Goal: Understand process/instructions: Learn how to perform a task or action

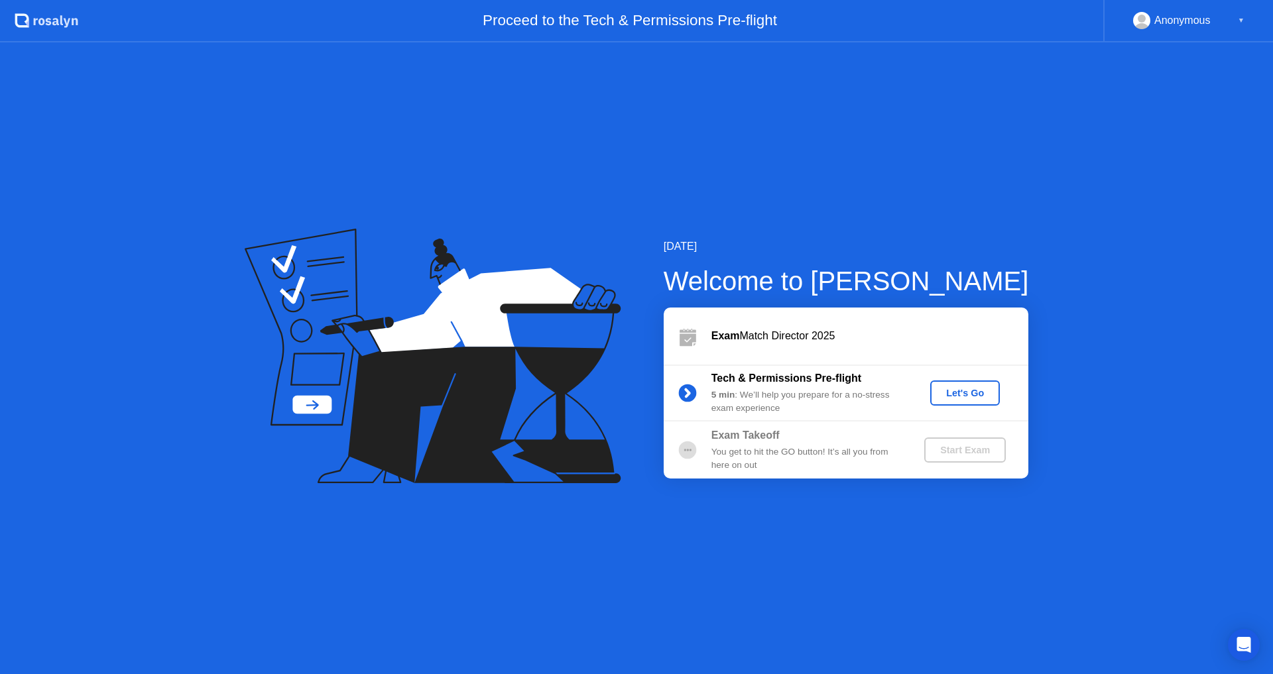
click at [958, 393] on div "Let's Go" at bounding box center [965, 393] width 59 height 11
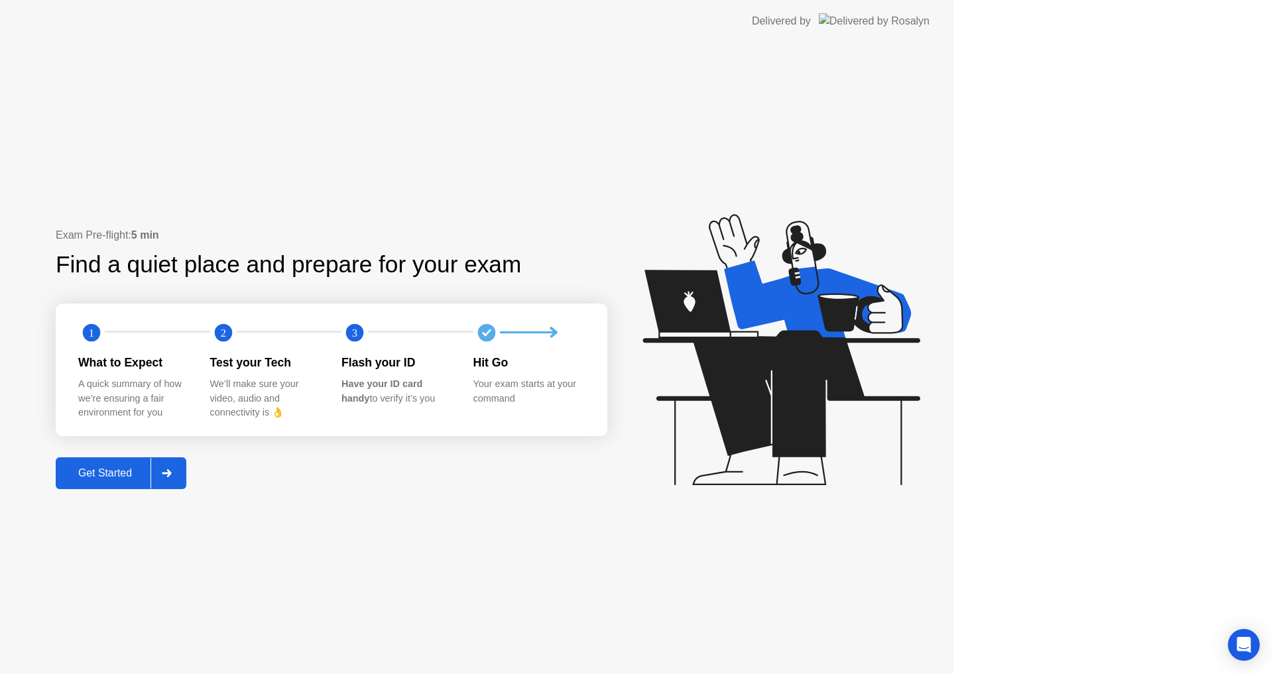
click at [920, 395] on icon at bounding box center [781, 349] width 277 height 271
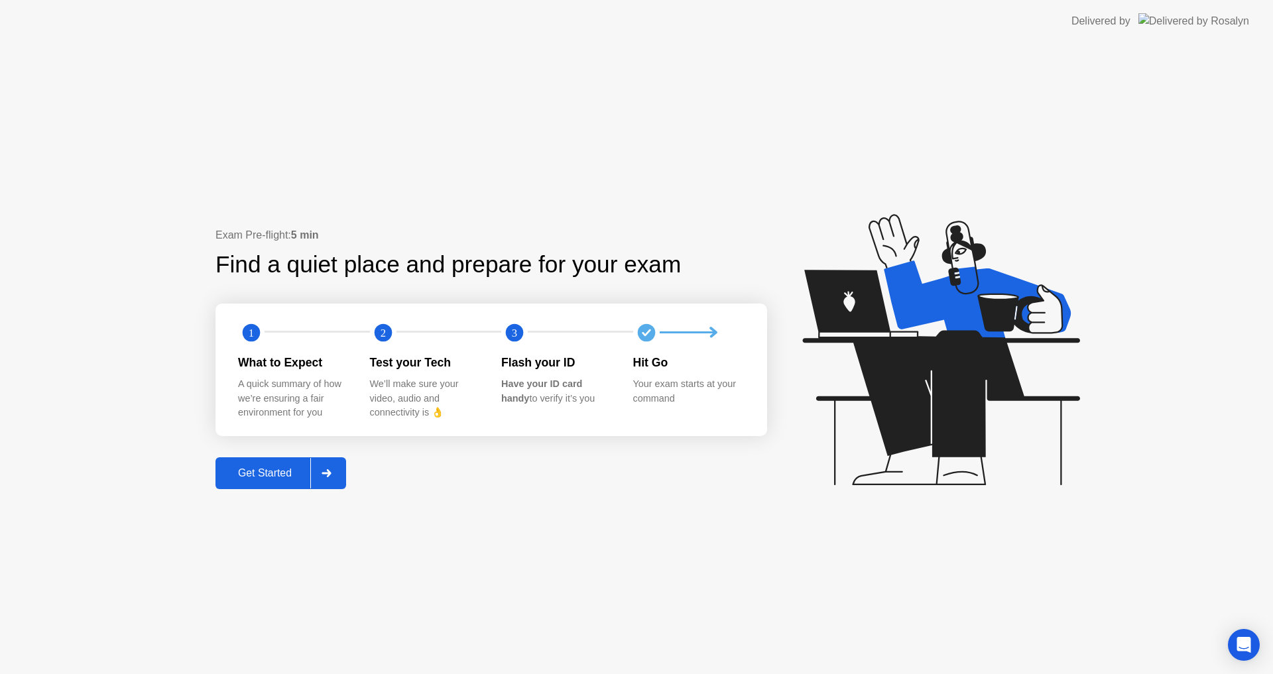
click at [273, 473] on div "Get Started" at bounding box center [265, 474] width 91 height 12
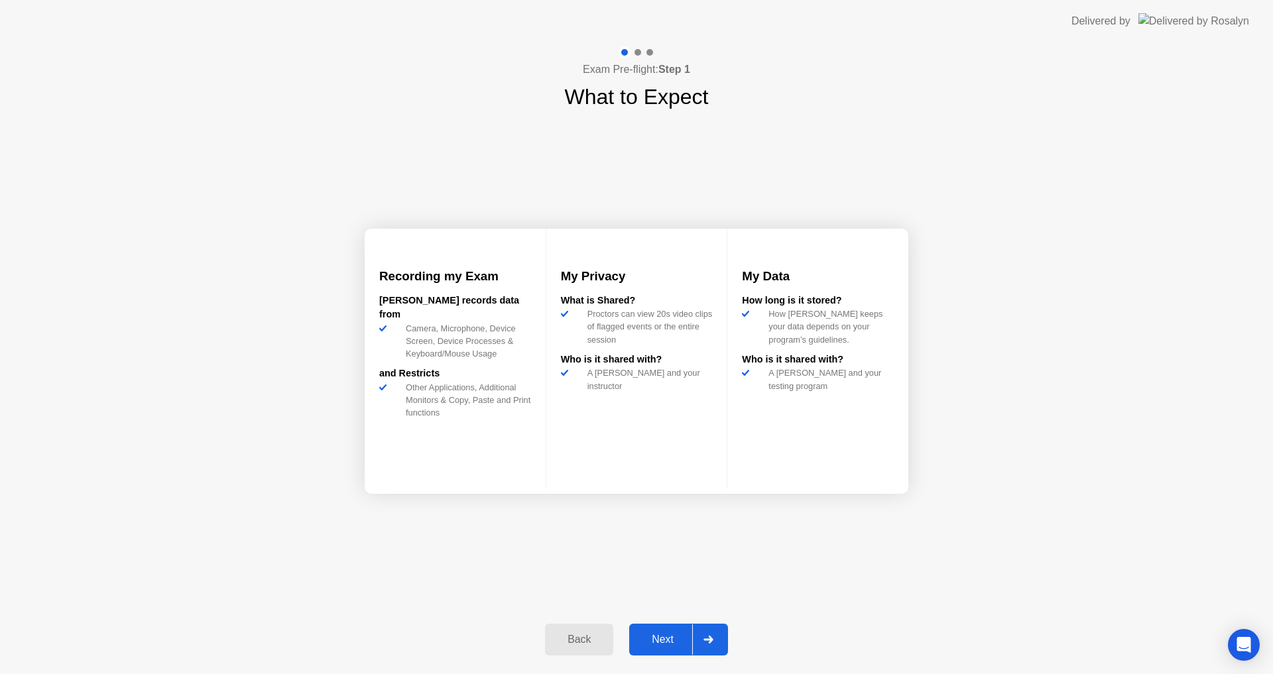
click at [666, 636] on div "Next" at bounding box center [662, 640] width 59 height 12
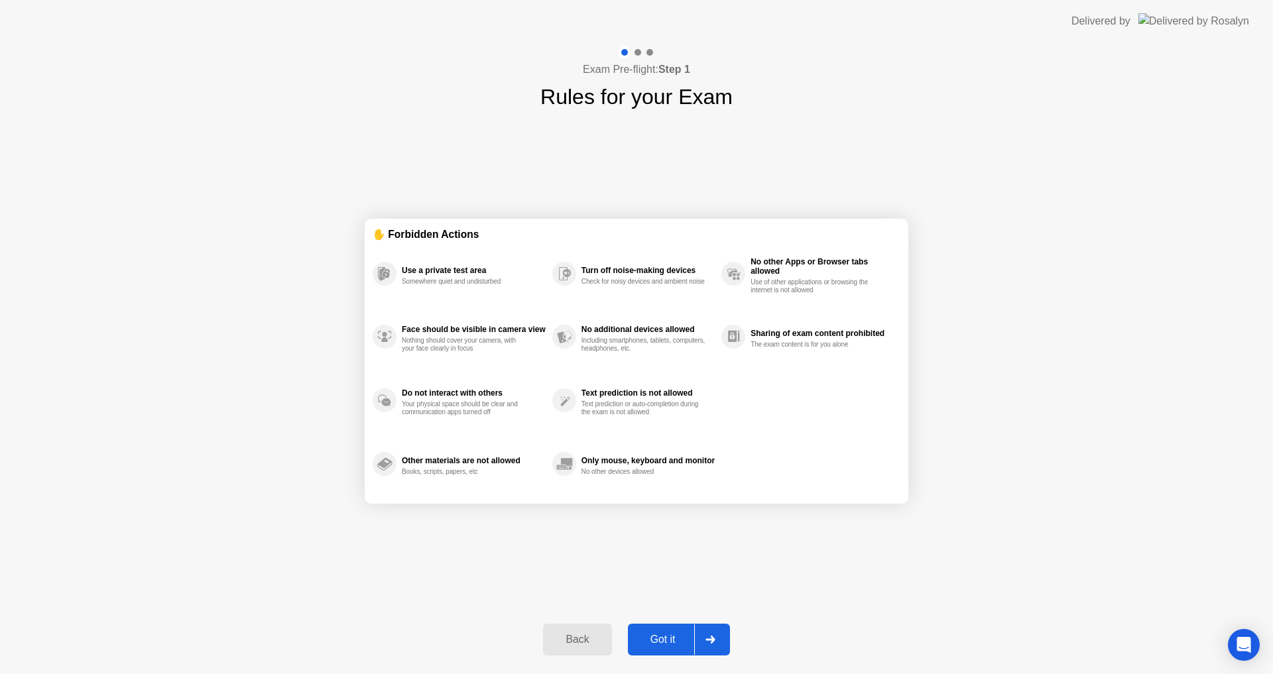
click at [666, 640] on div "Got it" at bounding box center [663, 640] width 62 height 12
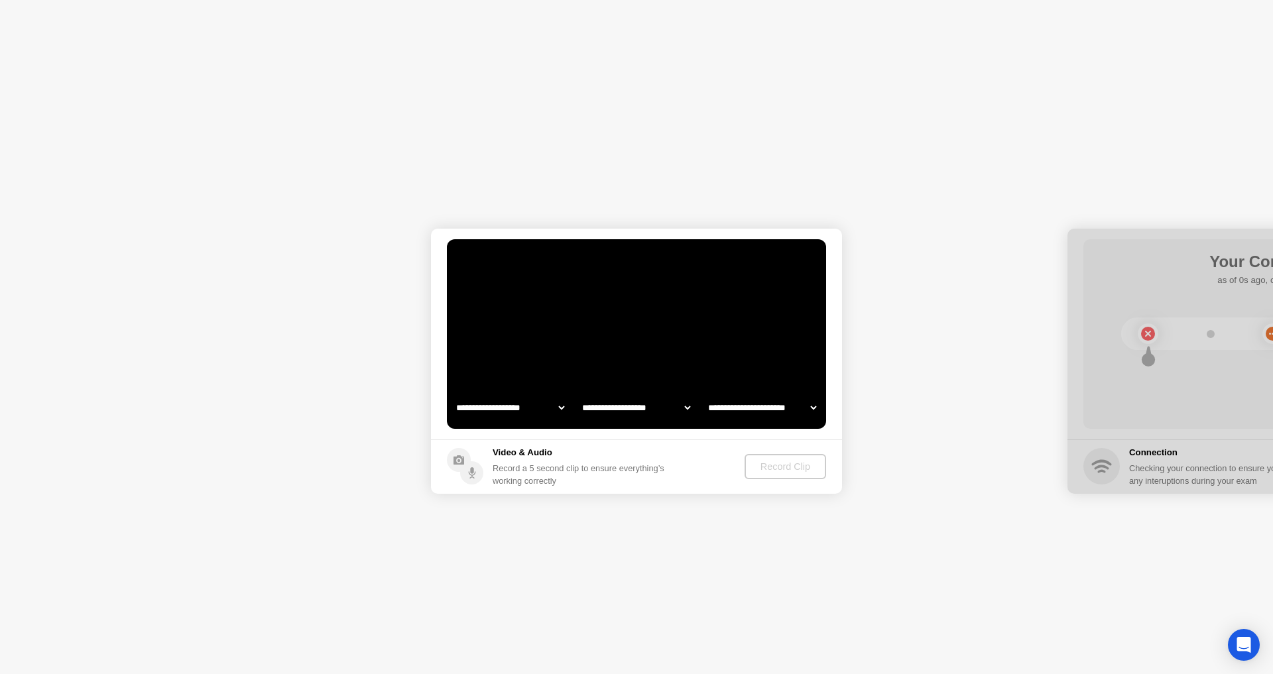
select select "**********"
select select "*******"
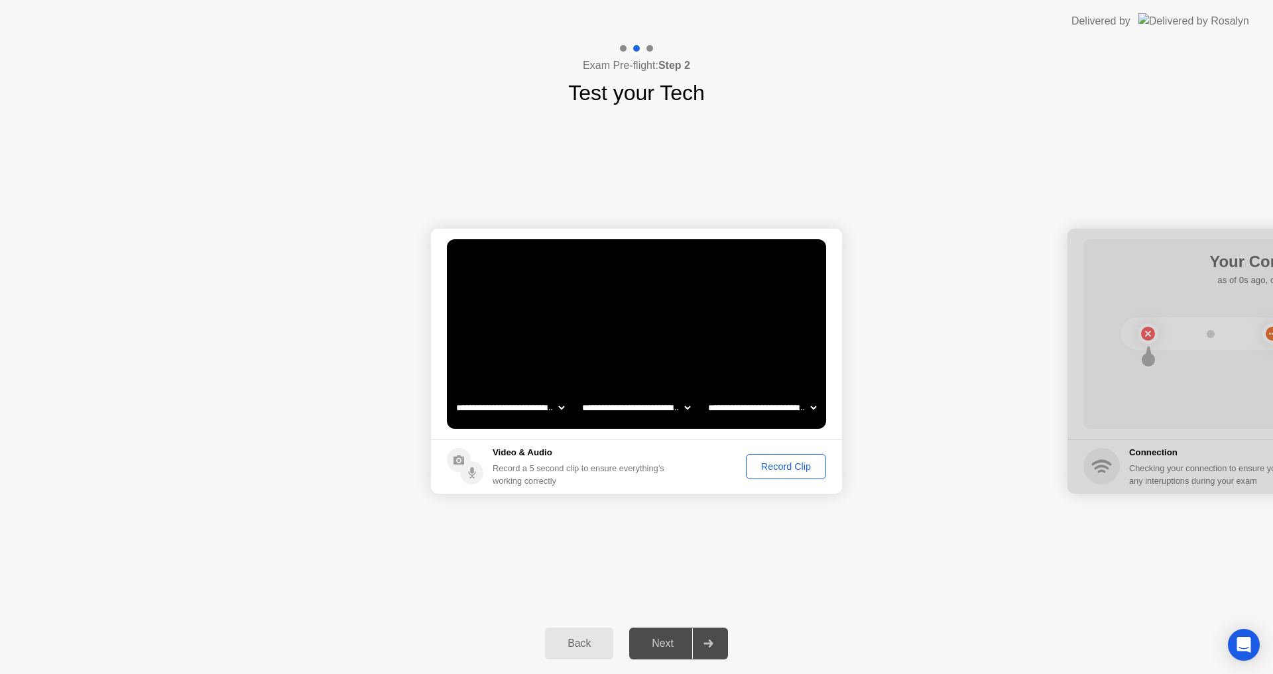
click at [769, 464] on div "Record Clip" at bounding box center [786, 467] width 71 height 11
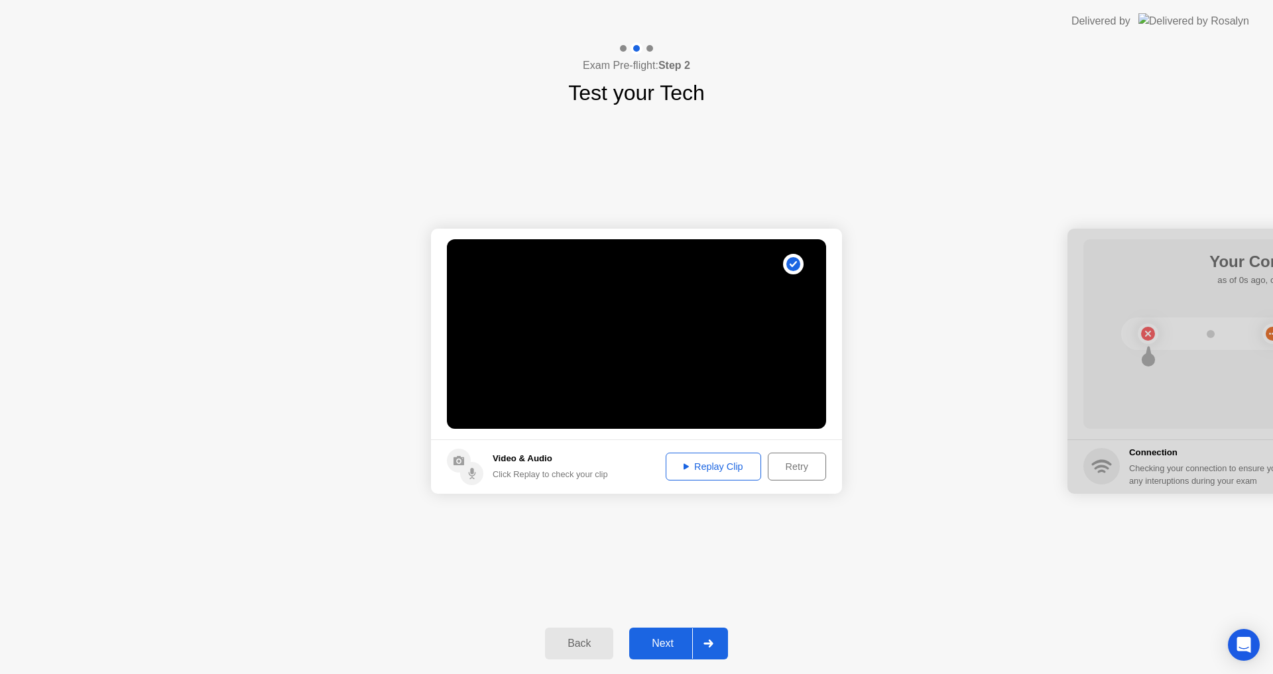
click at [662, 641] on div "Next" at bounding box center [662, 644] width 59 height 12
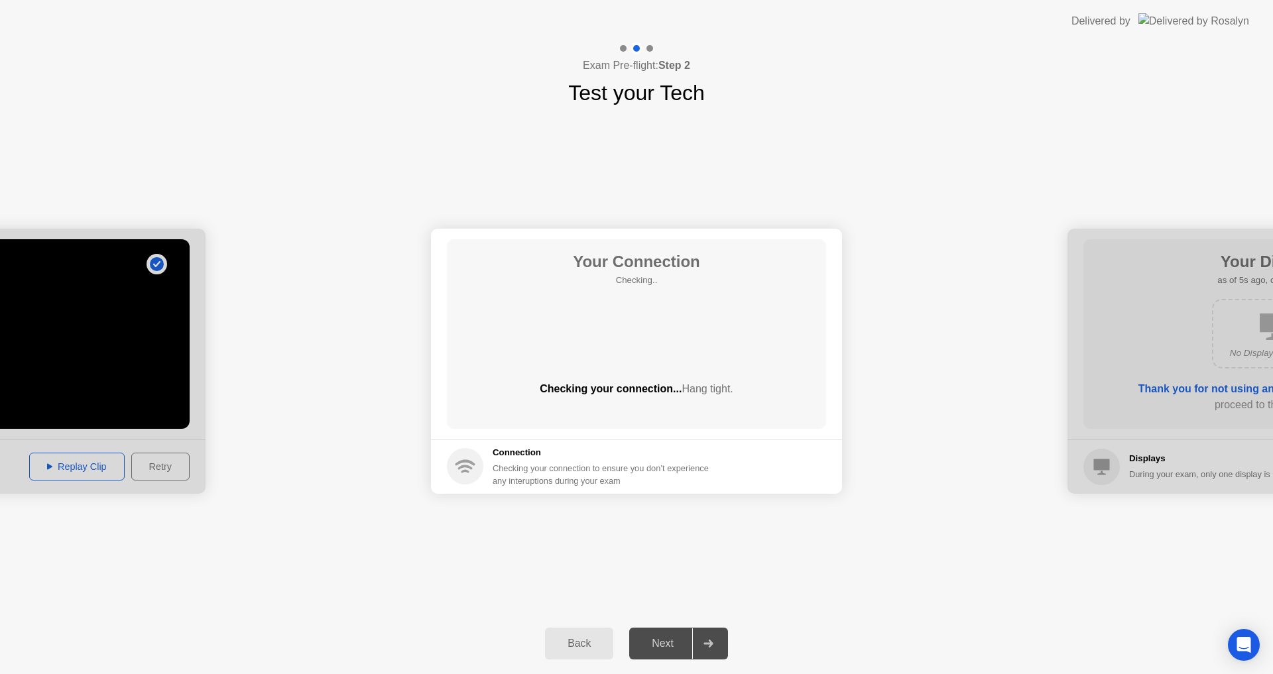
click at [576, 647] on div "Back" at bounding box center [579, 644] width 60 height 12
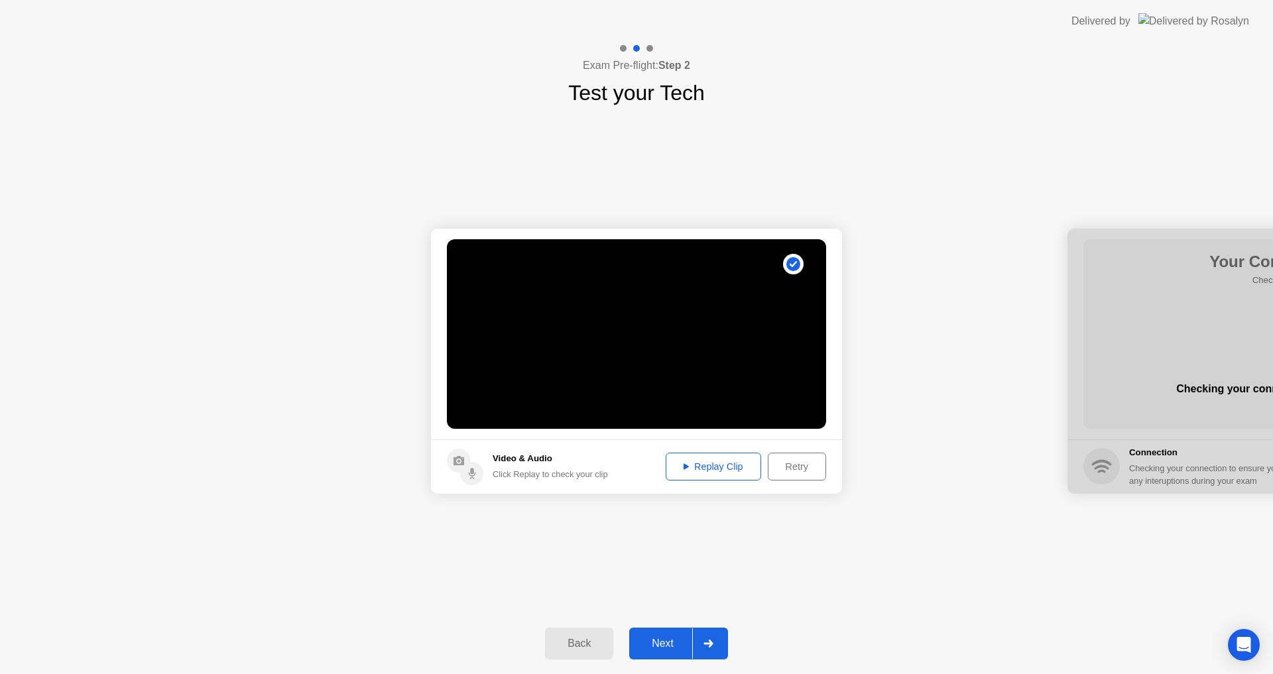
click at [705, 466] on div "Replay Clip" at bounding box center [713, 467] width 86 height 11
click at [700, 645] on div at bounding box center [708, 644] width 32 height 31
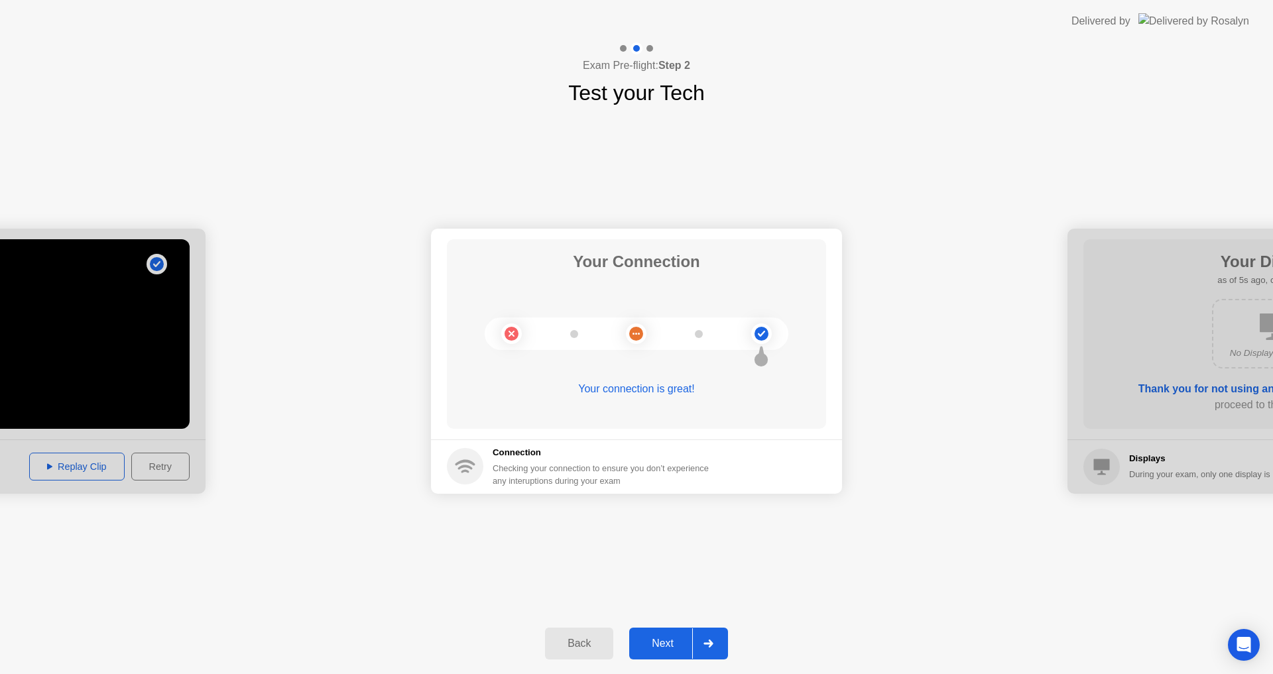
click at [700, 645] on div at bounding box center [708, 644] width 32 height 31
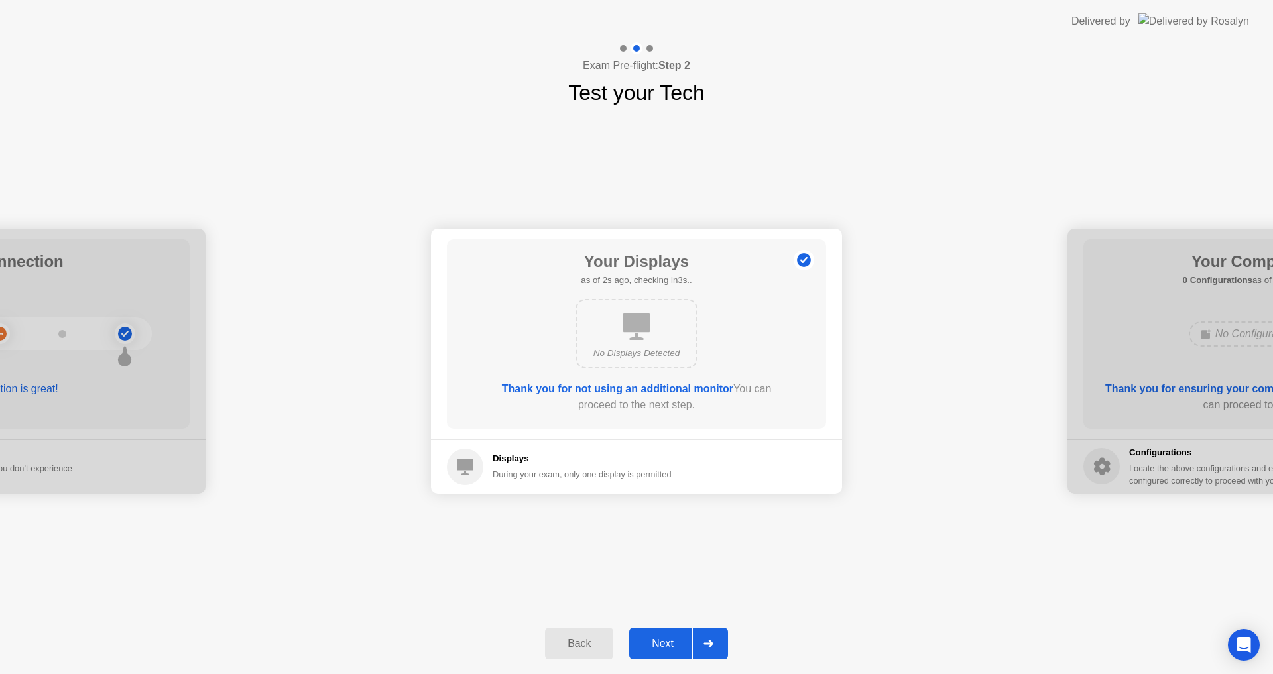
click at [700, 645] on div at bounding box center [708, 644] width 32 height 31
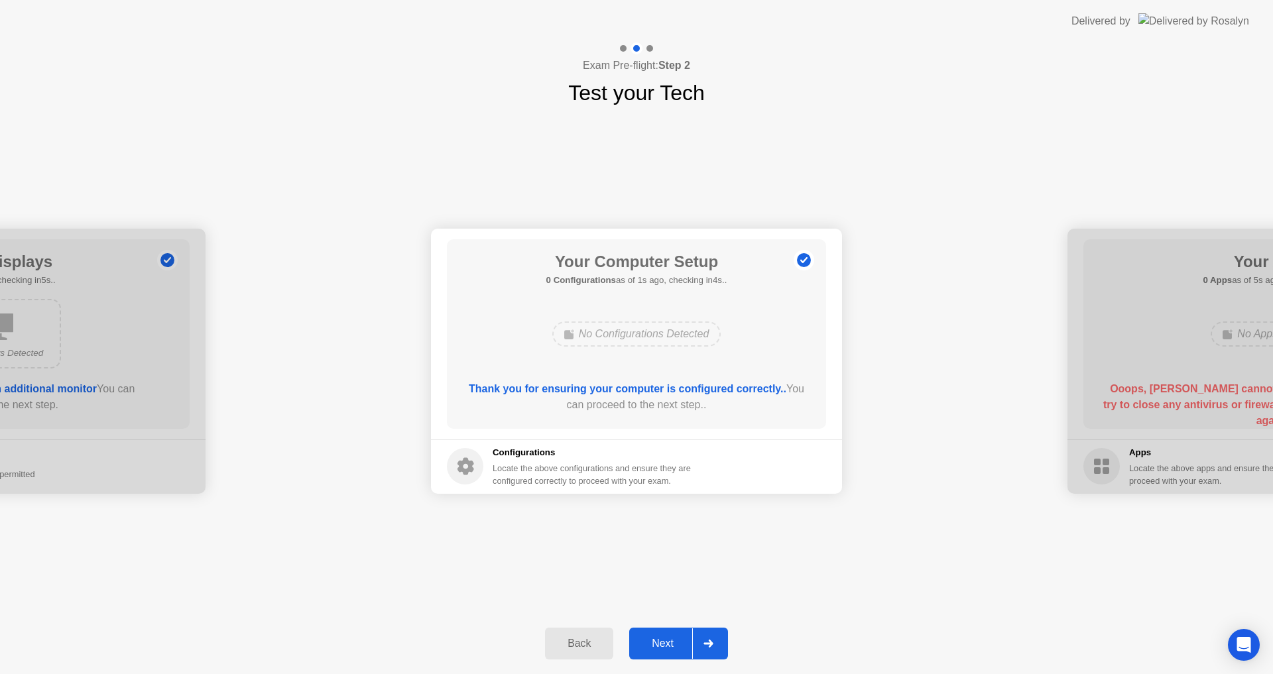
click at [700, 645] on div at bounding box center [708, 644] width 32 height 31
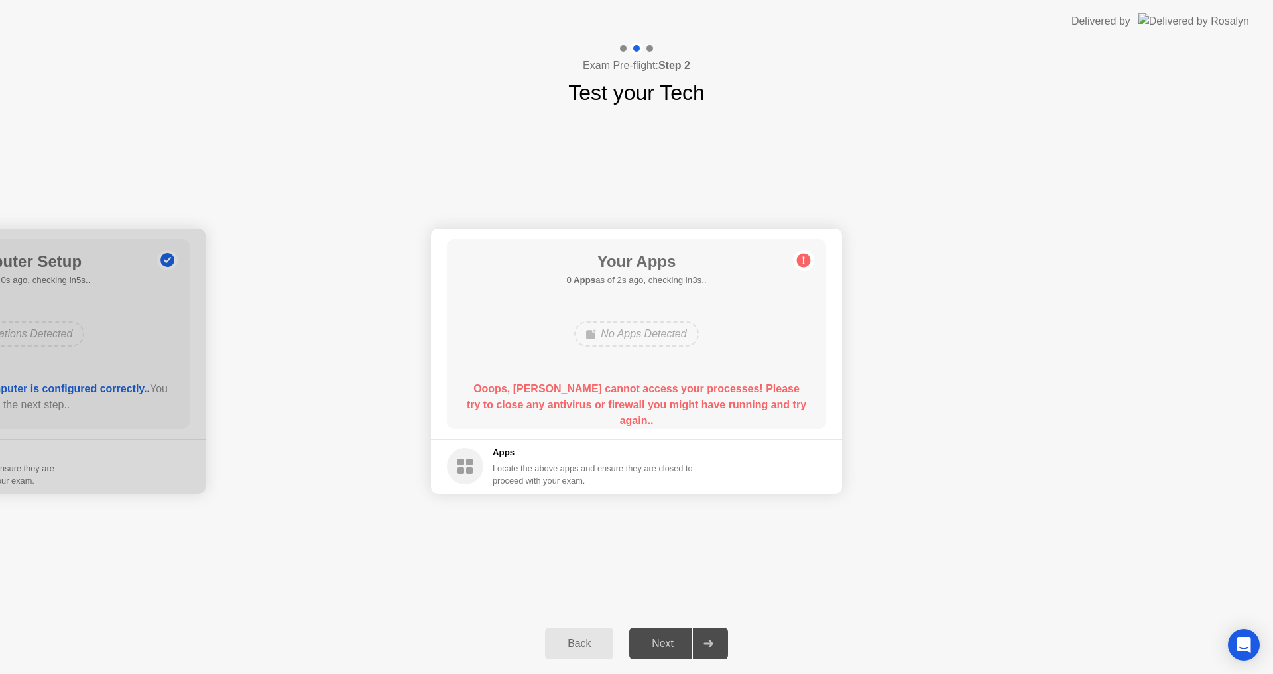
click at [700, 645] on div at bounding box center [708, 644] width 32 height 31
click at [675, 643] on div "Next" at bounding box center [662, 644] width 59 height 12
click at [587, 643] on div "Back" at bounding box center [579, 644] width 60 height 12
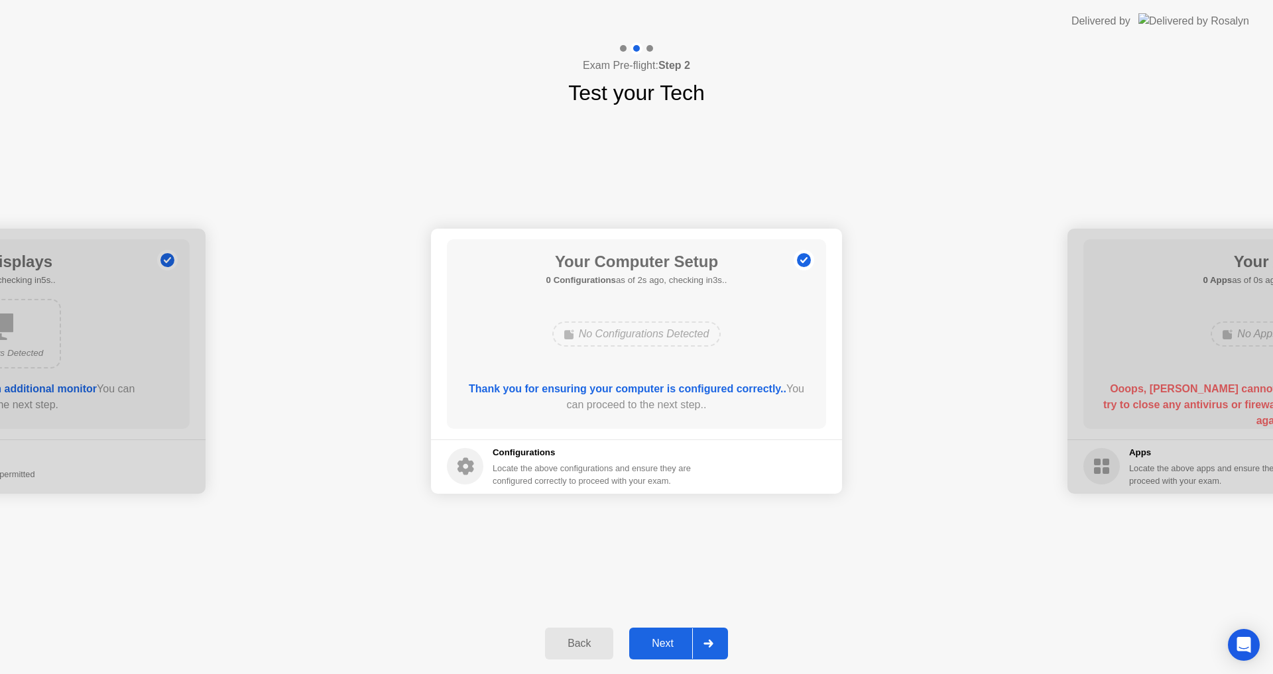
click at [679, 645] on div "Next" at bounding box center [662, 644] width 59 height 12
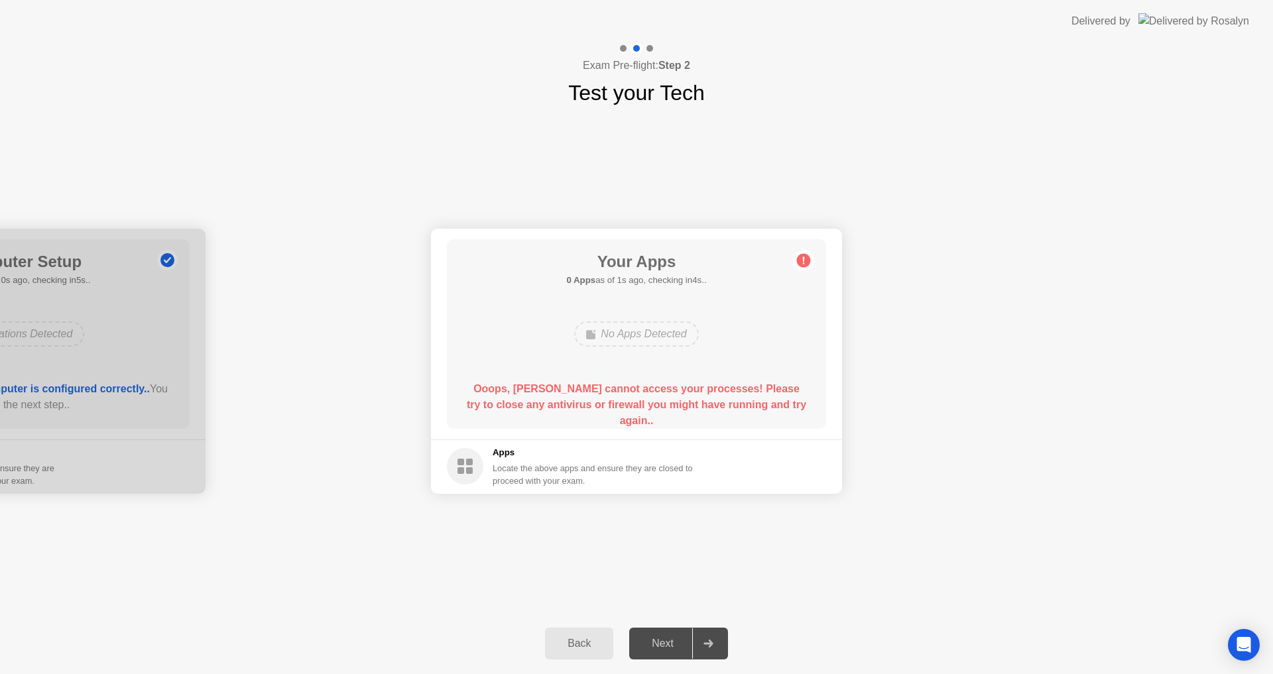
click at [572, 638] on div "Back" at bounding box center [579, 644] width 60 height 12
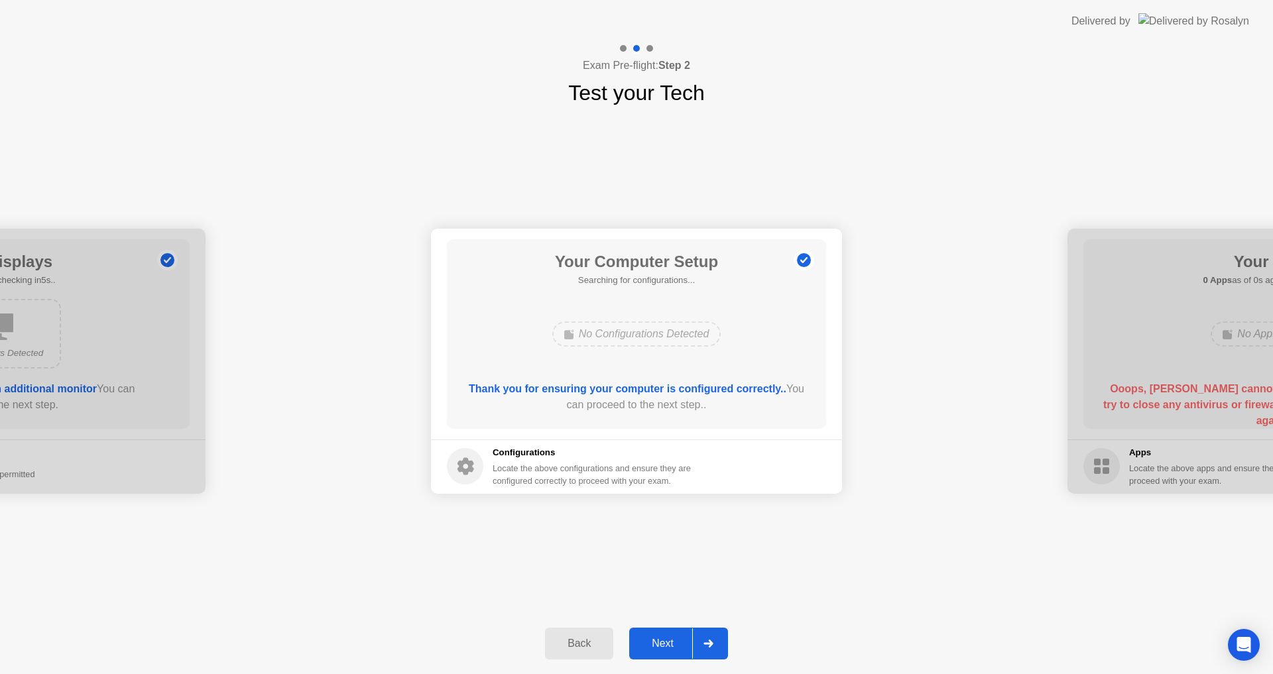
click at [572, 638] on div "Back" at bounding box center [579, 644] width 60 height 12
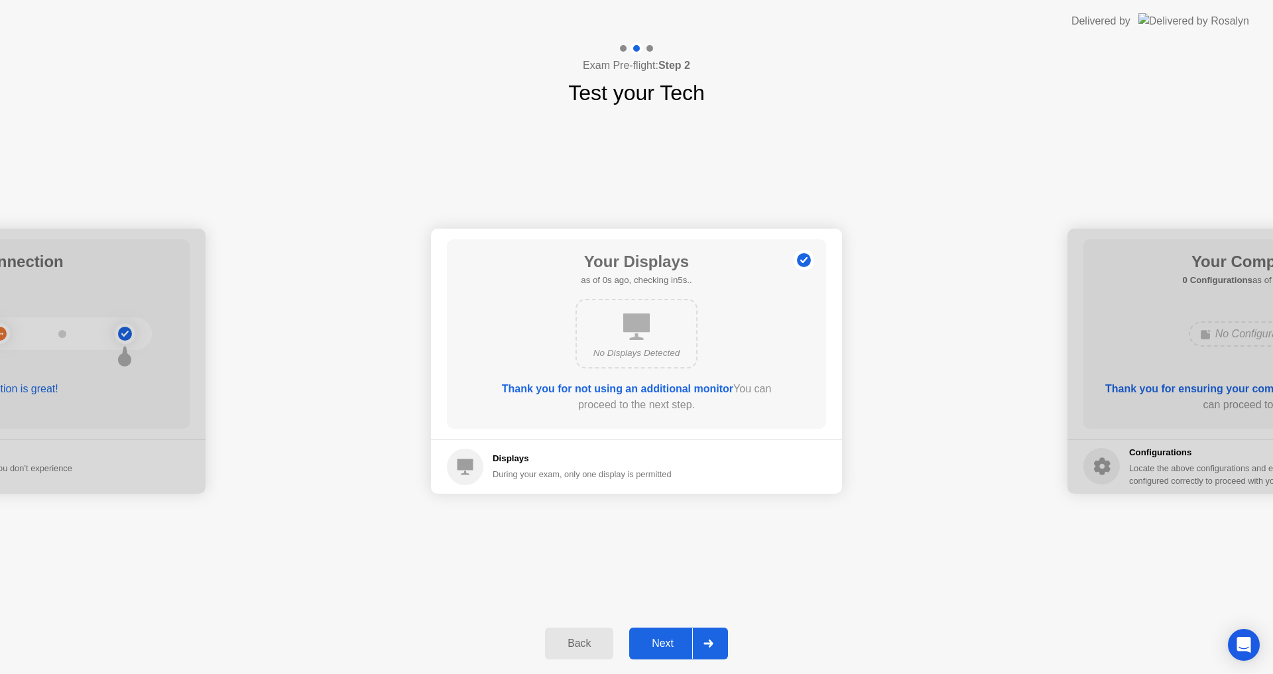
click at [572, 638] on div "Back" at bounding box center [579, 644] width 60 height 12
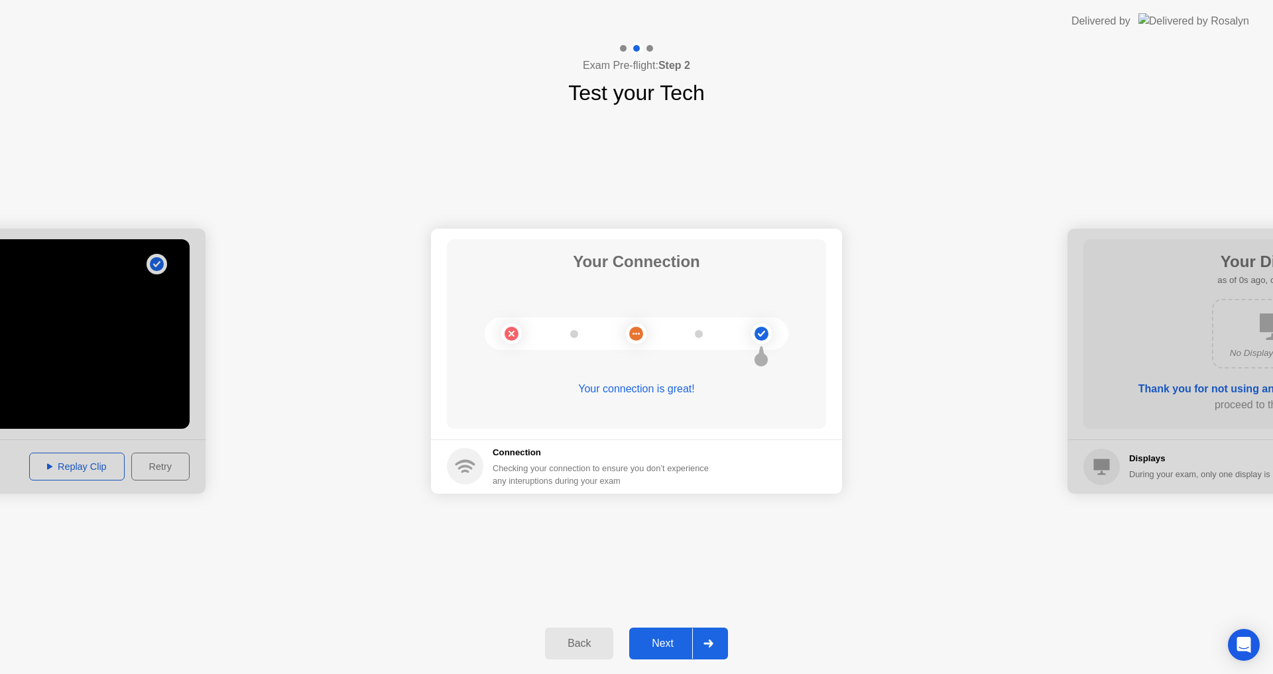
click at [572, 638] on div "Back" at bounding box center [579, 644] width 60 height 12
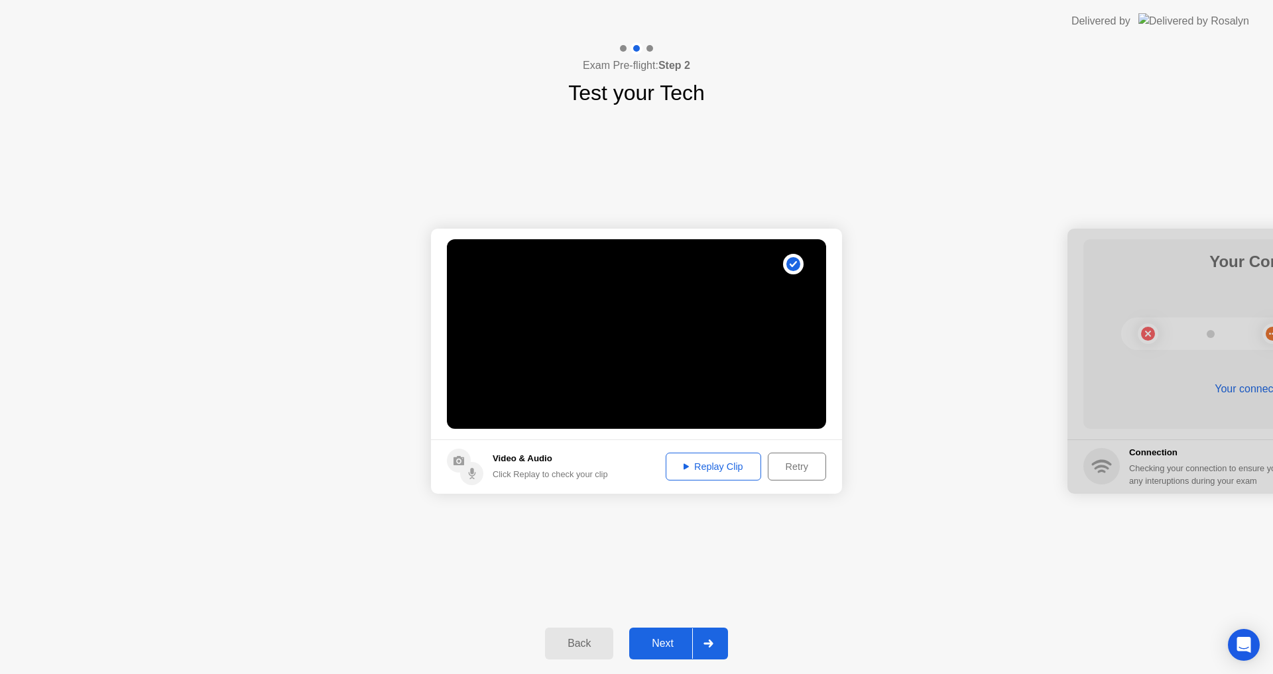
click at [797, 468] on div "Retry" at bounding box center [797, 467] width 49 height 11
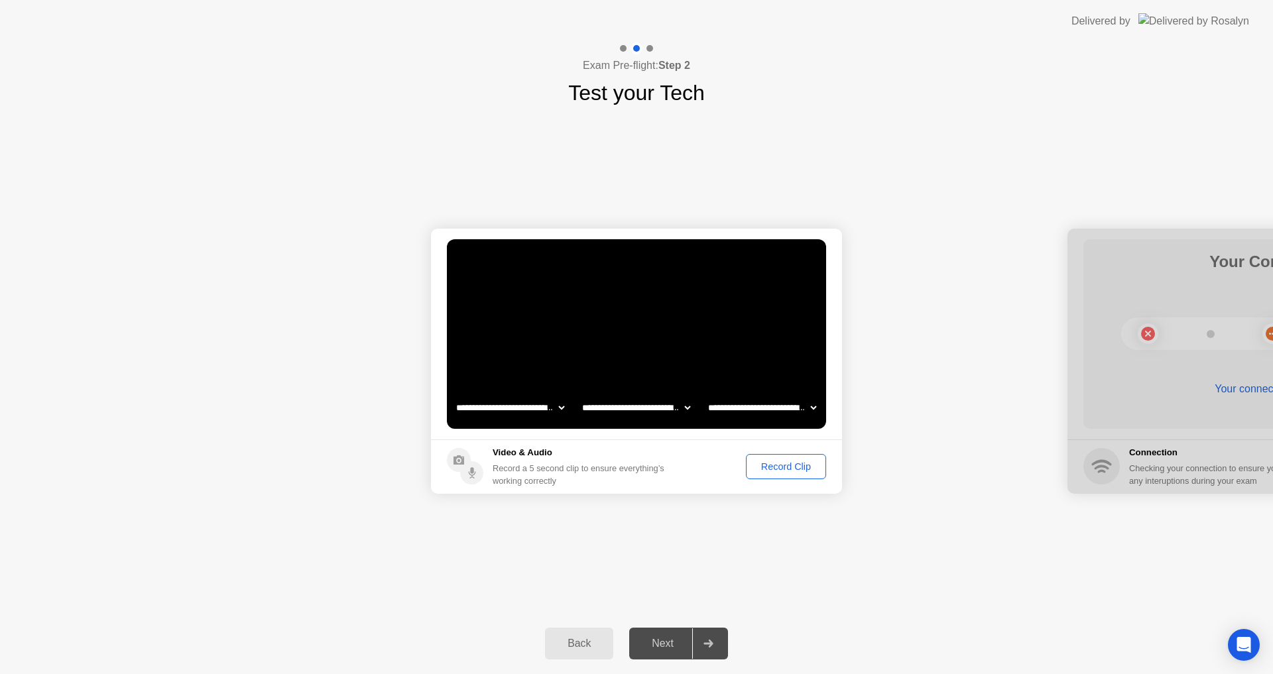
click at [777, 467] on div "Record Clip" at bounding box center [786, 467] width 71 height 11
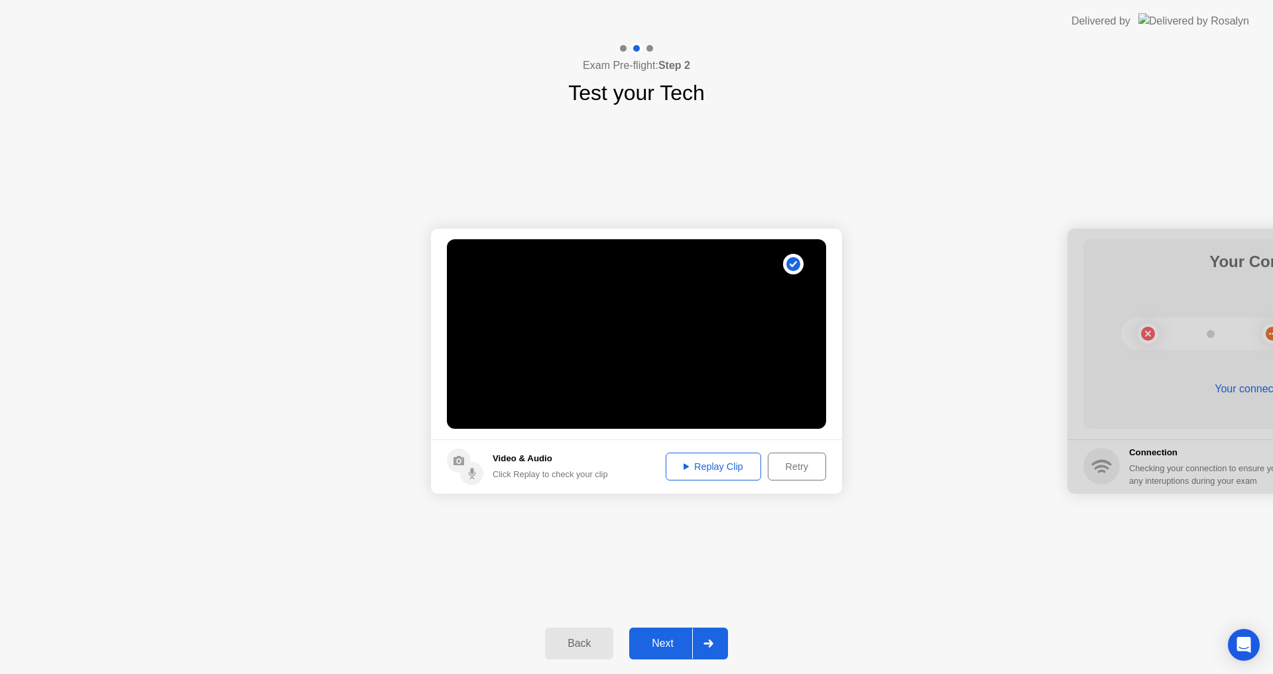
click at [668, 643] on div "Next" at bounding box center [662, 644] width 59 height 12
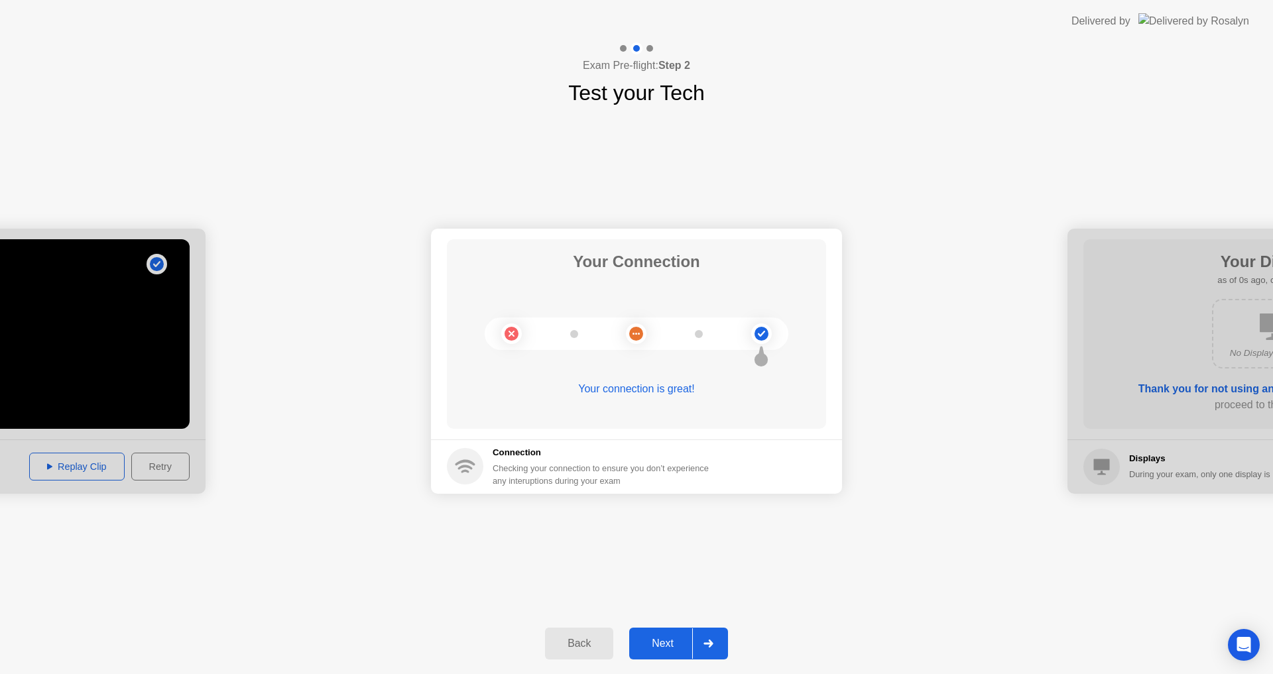
click at [668, 643] on div "Next" at bounding box center [662, 644] width 59 height 12
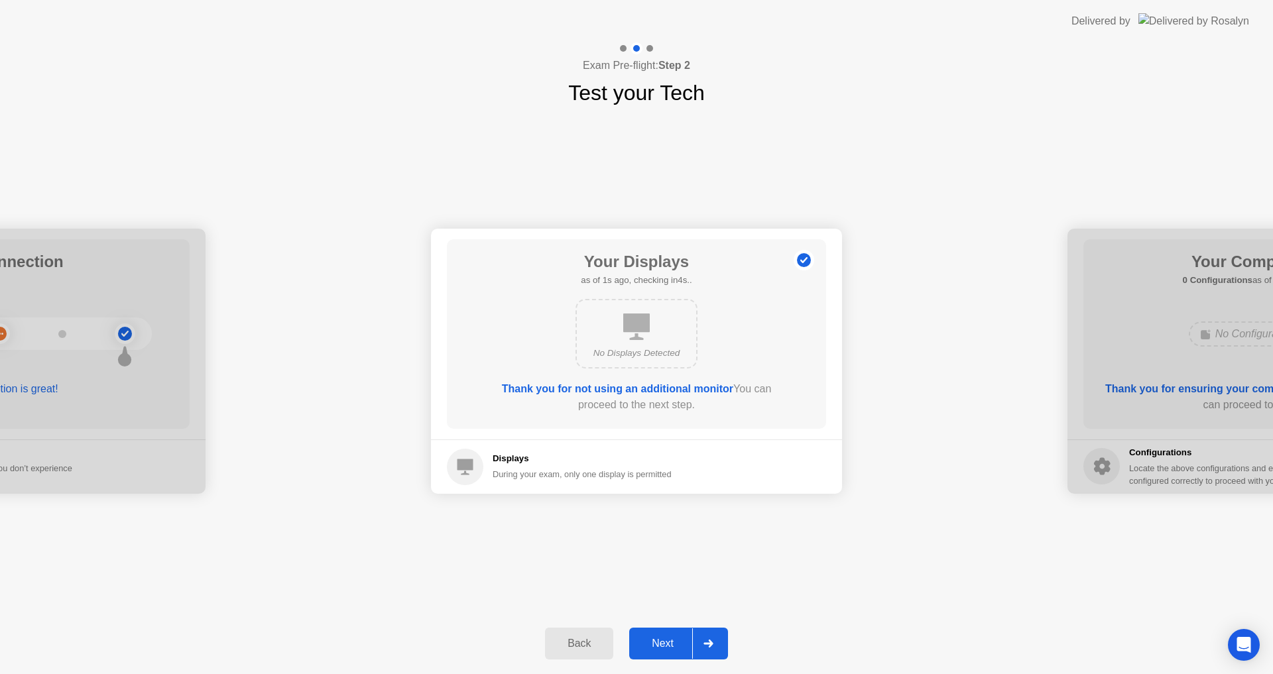
click at [668, 643] on div "Next" at bounding box center [662, 644] width 59 height 12
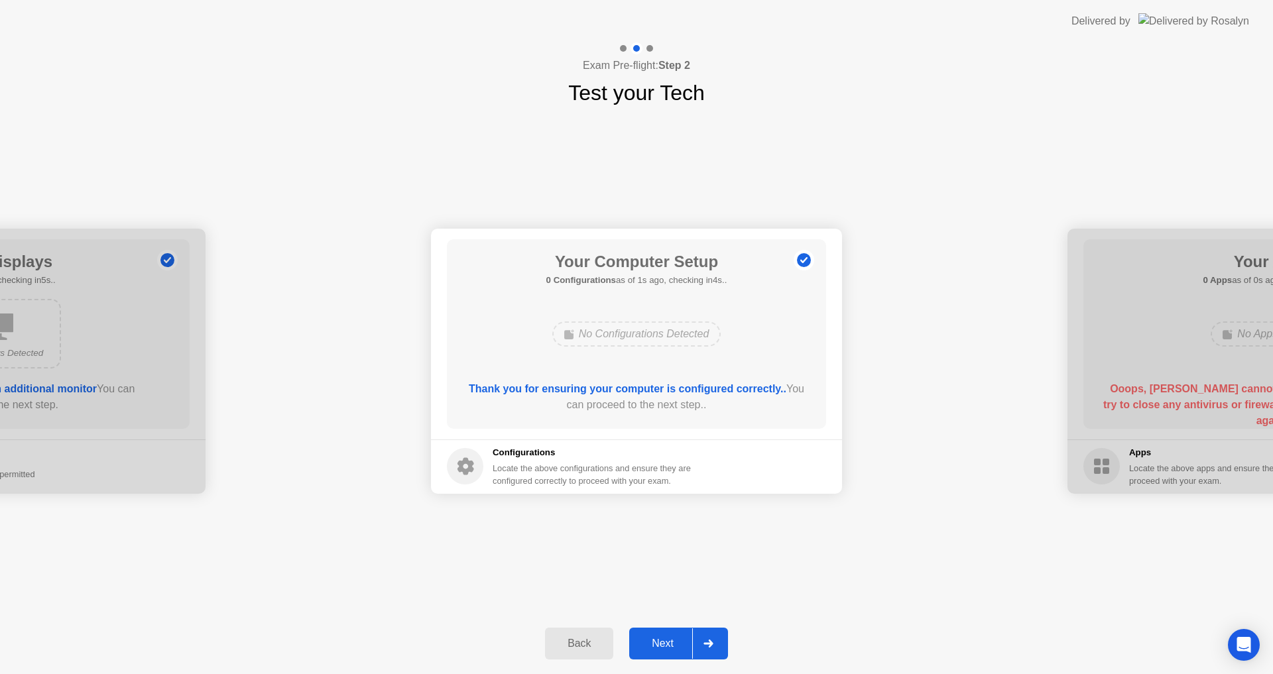
click at [668, 643] on div "Next" at bounding box center [662, 644] width 59 height 12
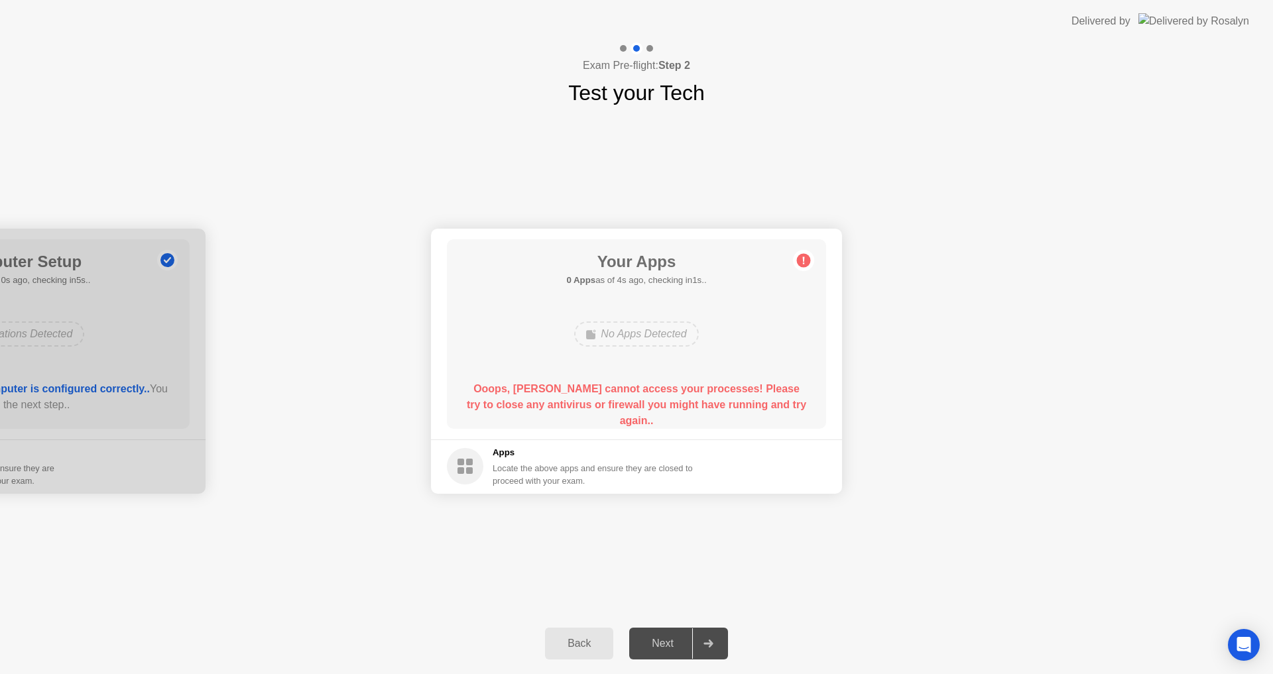
click at [598, 639] on div "Back" at bounding box center [579, 644] width 60 height 12
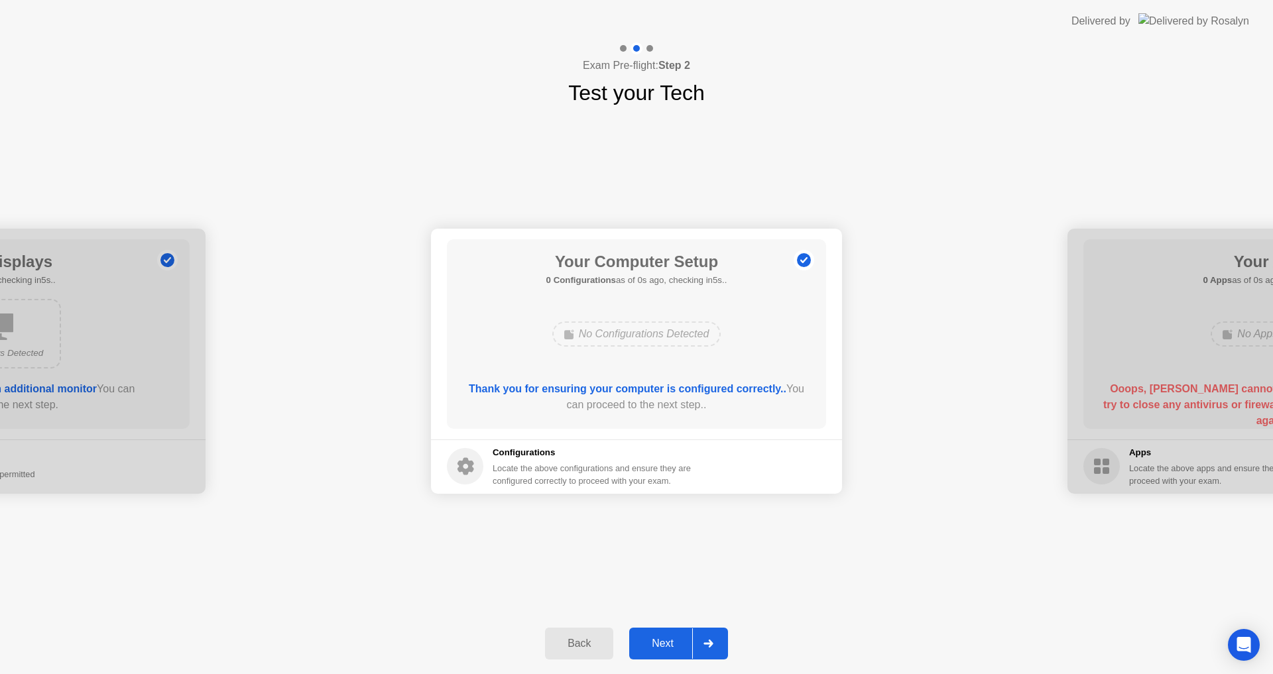
click at [598, 639] on div "Back" at bounding box center [579, 644] width 60 height 12
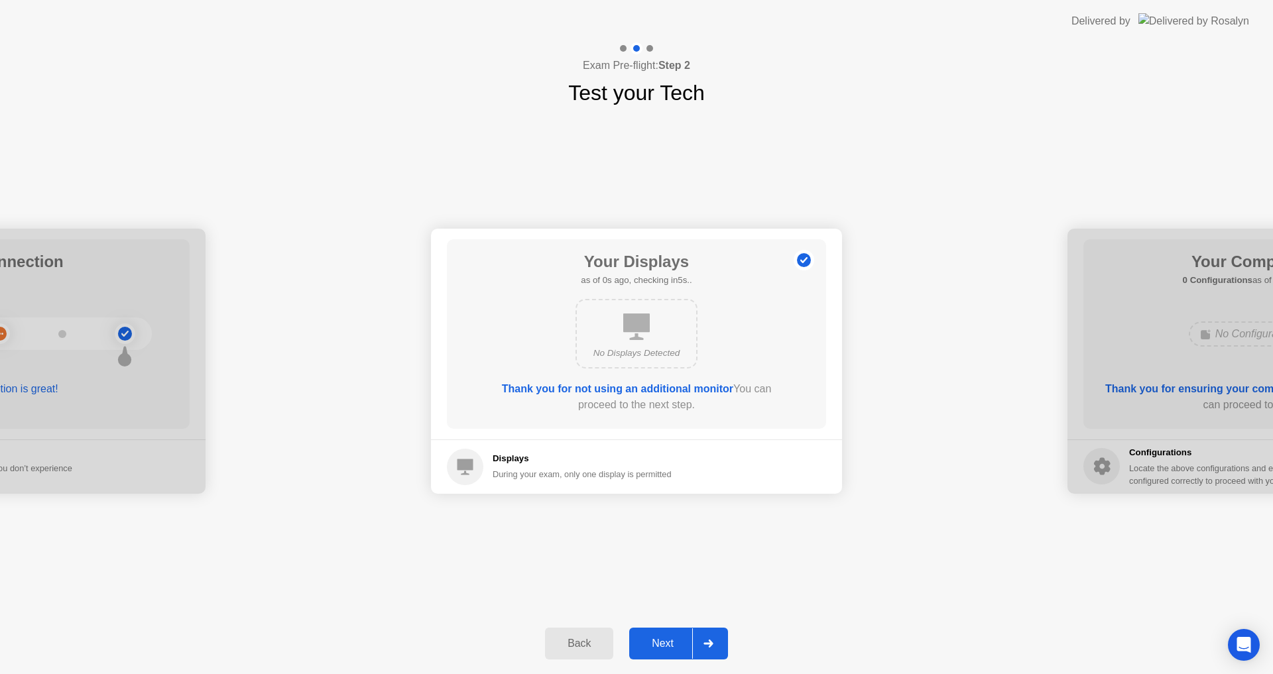
click at [598, 639] on div "Back" at bounding box center [579, 644] width 60 height 12
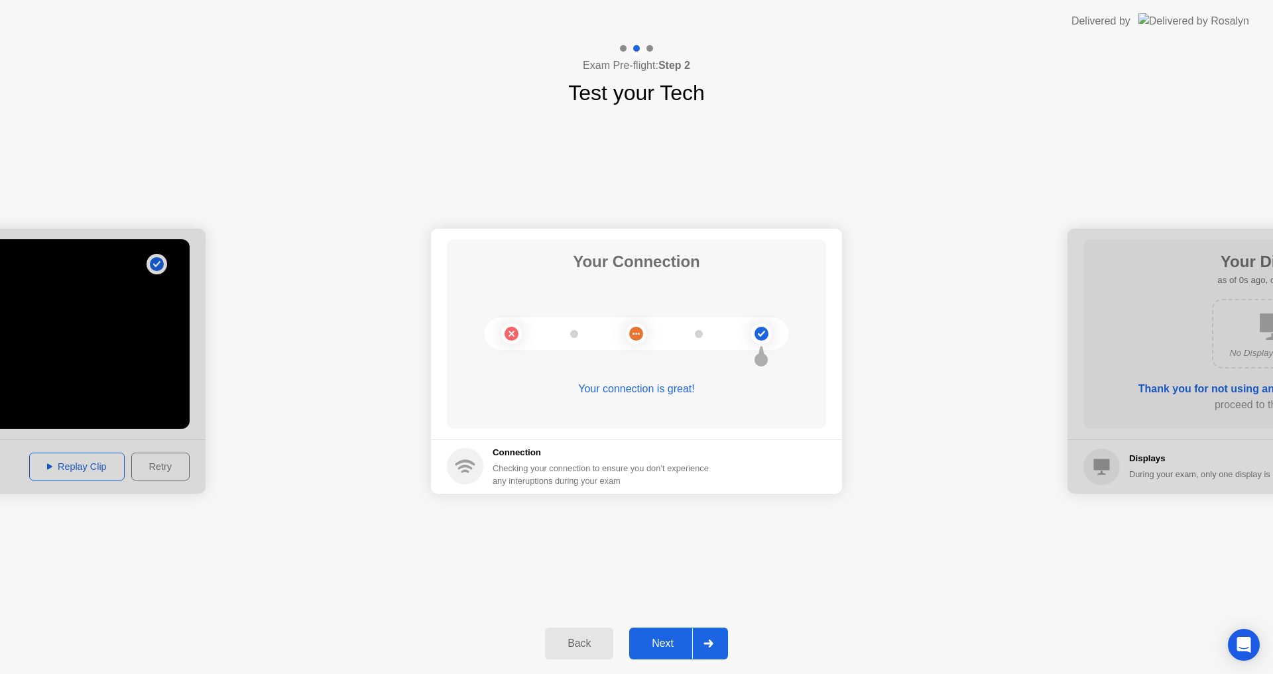
click at [598, 639] on div "Back" at bounding box center [579, 644] width 60 height 12
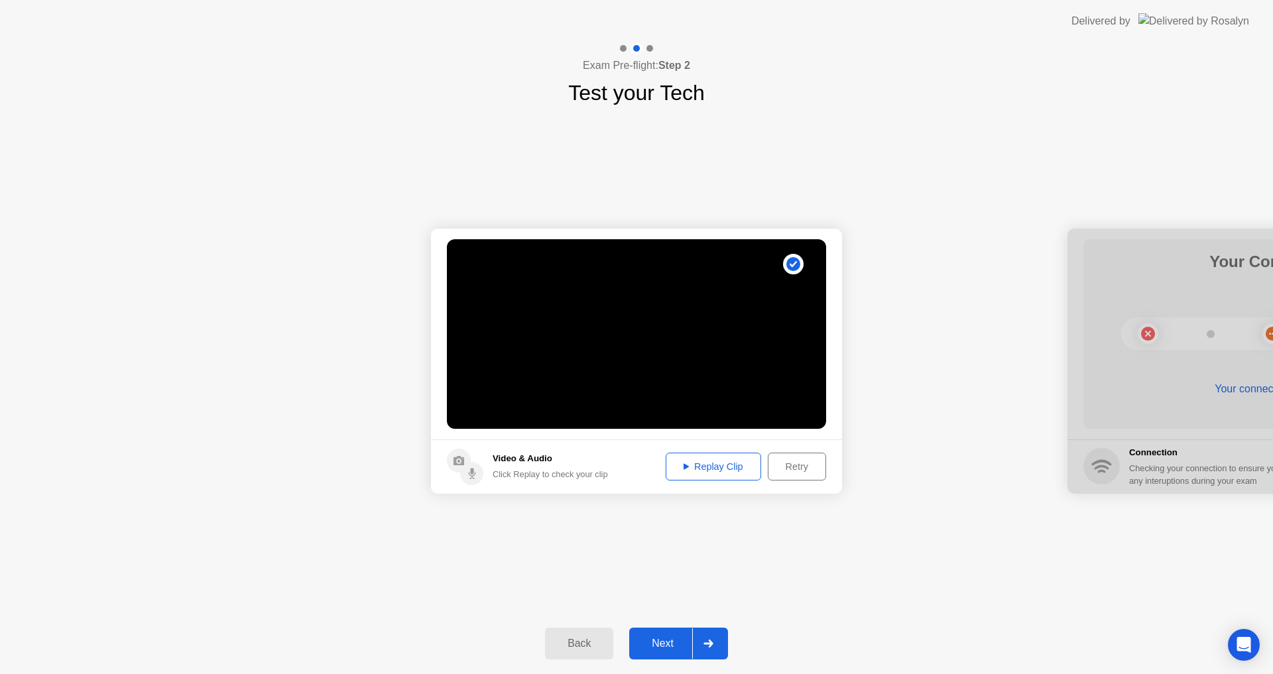
click at [560, 648] on div "Back" at bounding box center [579, 644] width 60 height 12
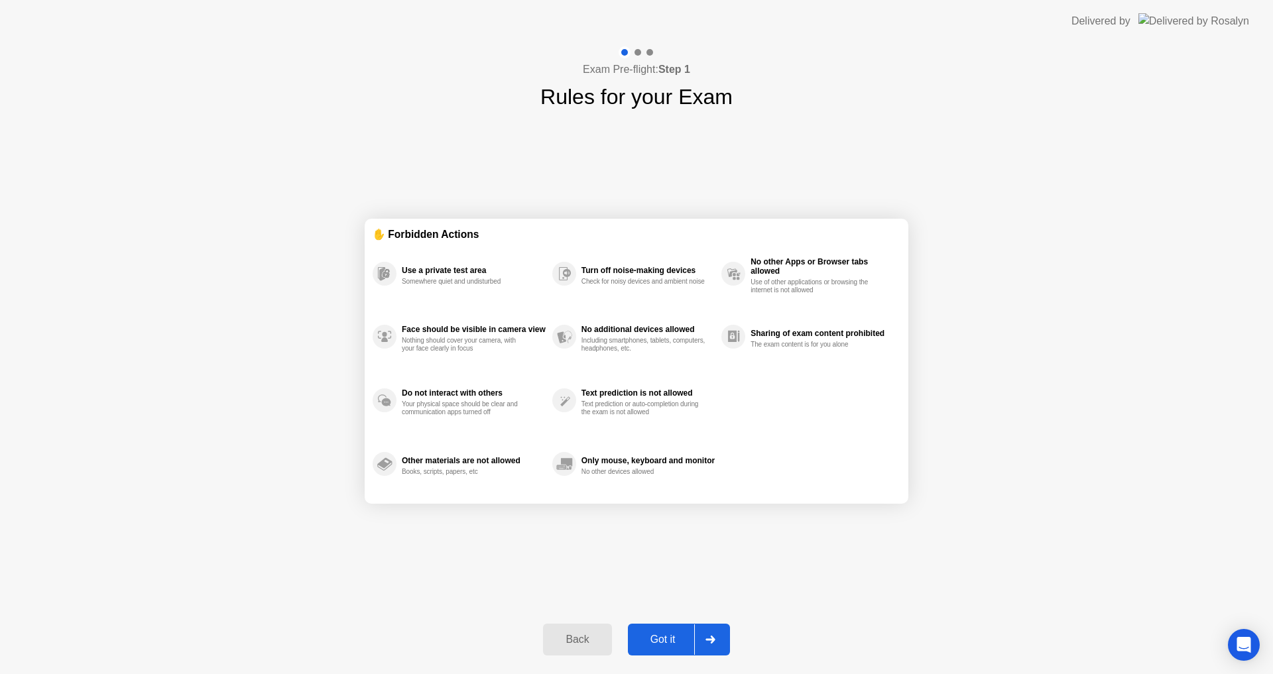
click at [597, 642] on div "Back" at bounding box center [577, 640] width 60 height 12
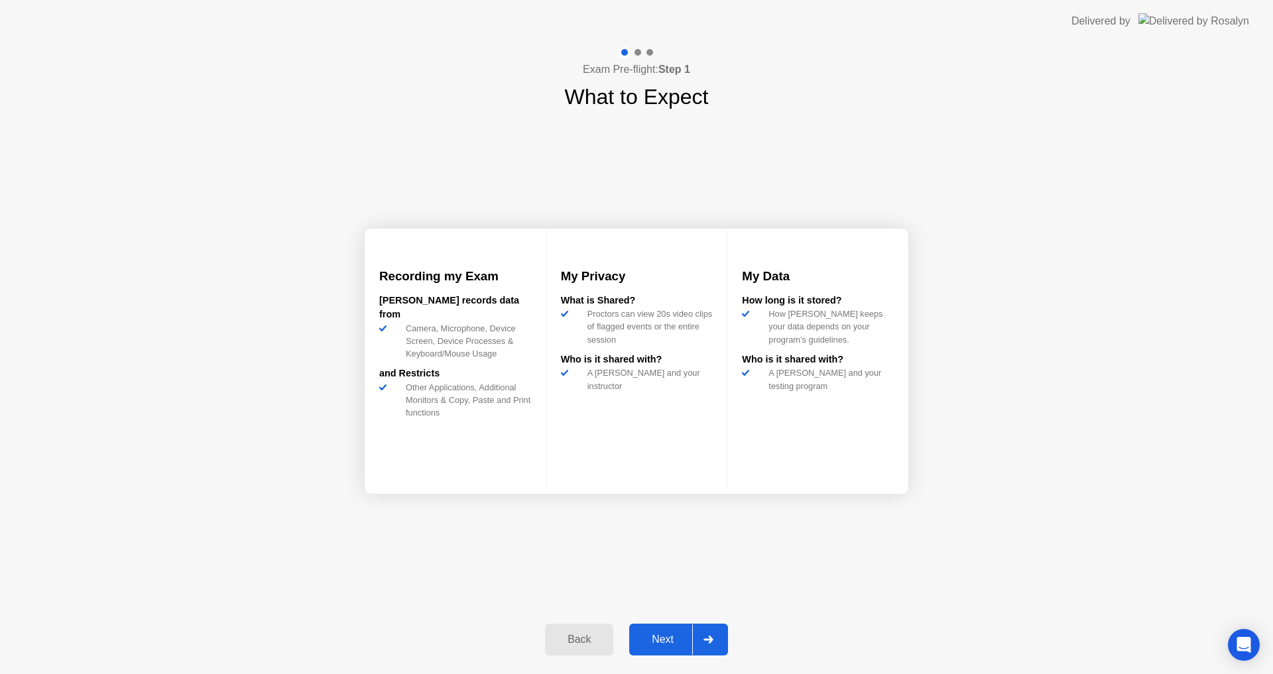
click at [597, 642] on div "Back" at bounding box center [579, 640] width 60 height 12
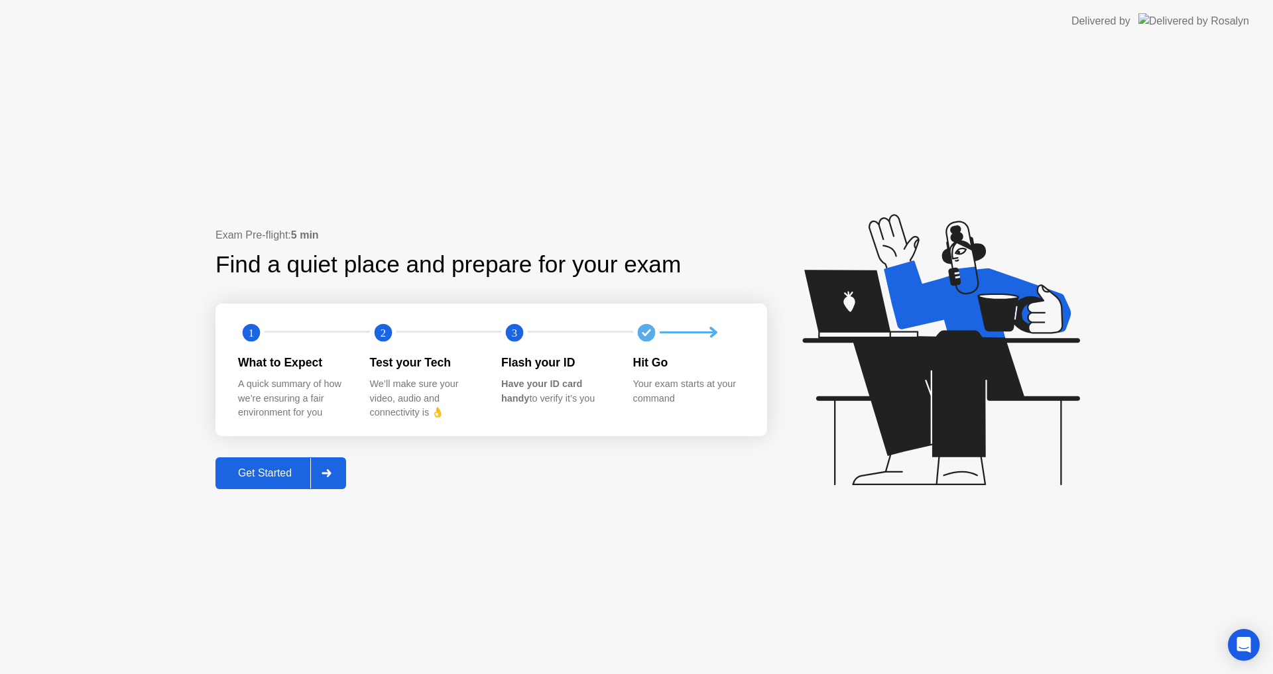
click at [296, 479] on div "Get Started" at bounding box center [265, 474] width 91 height 12
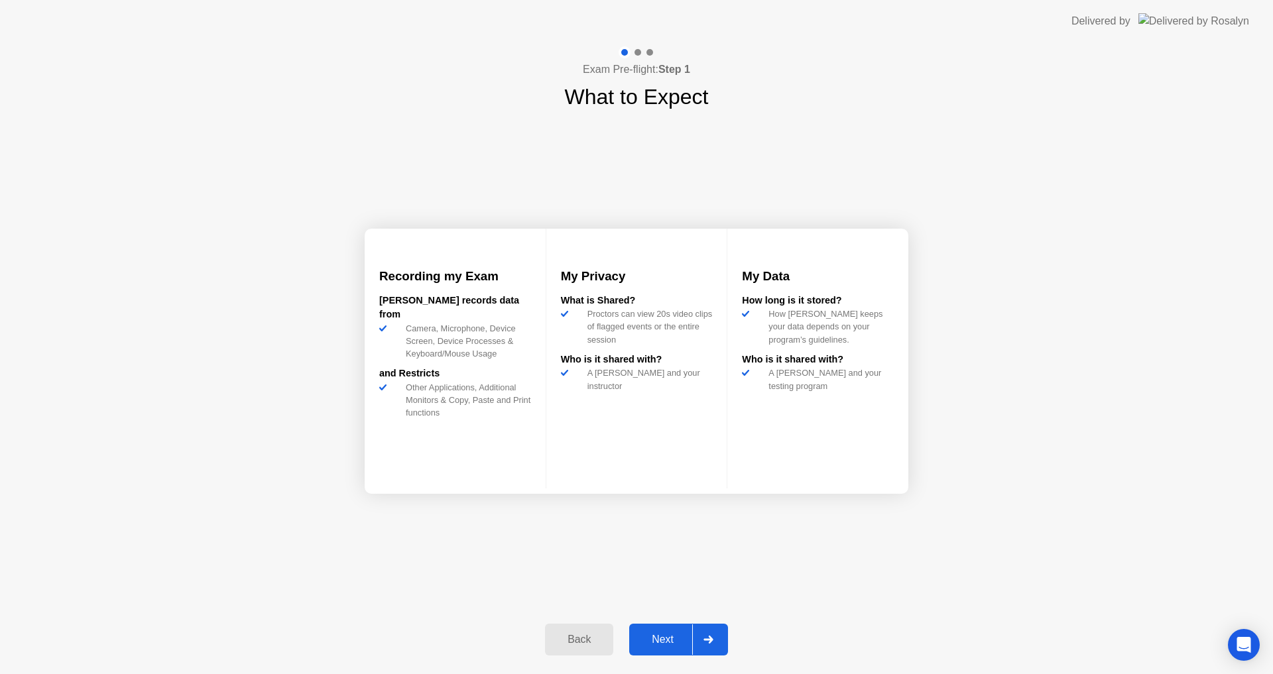
click at [677, 635] on div "Next" at bounding box center [662, 640] width 59 height 12
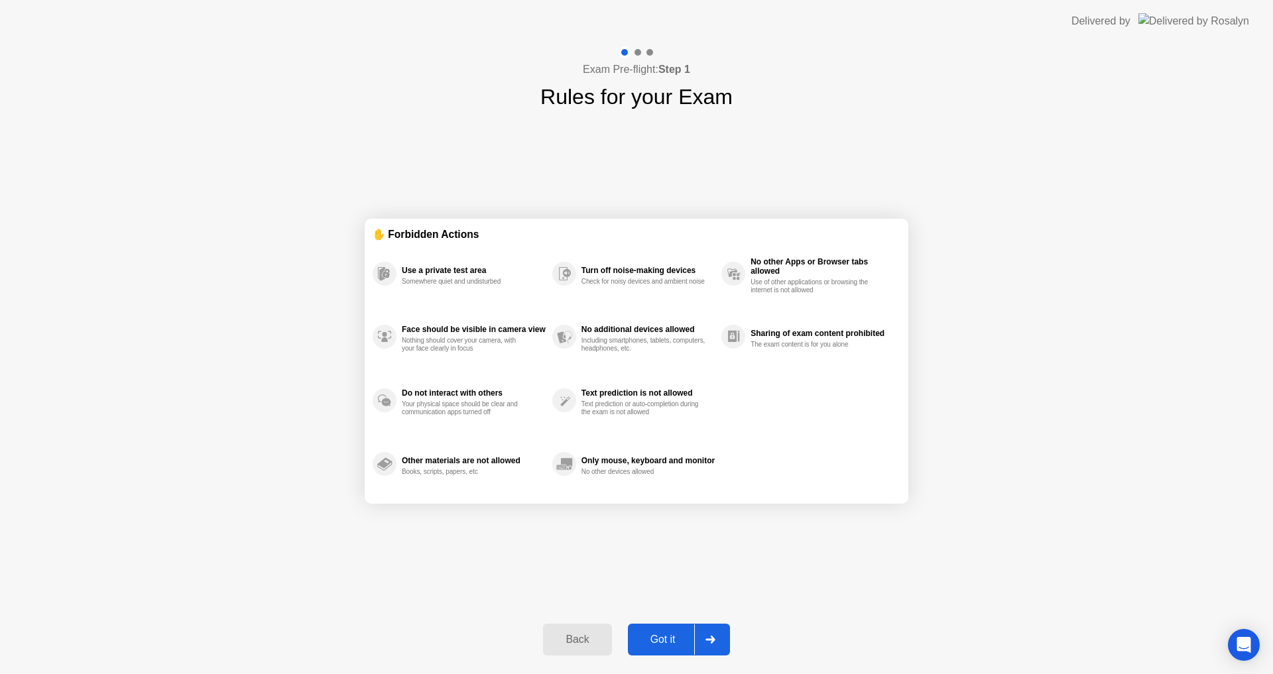
click at [677, 635] on div "Got it" at bounding box center [663, 640] width 62 height 12
select select "**********"
select select "*******"
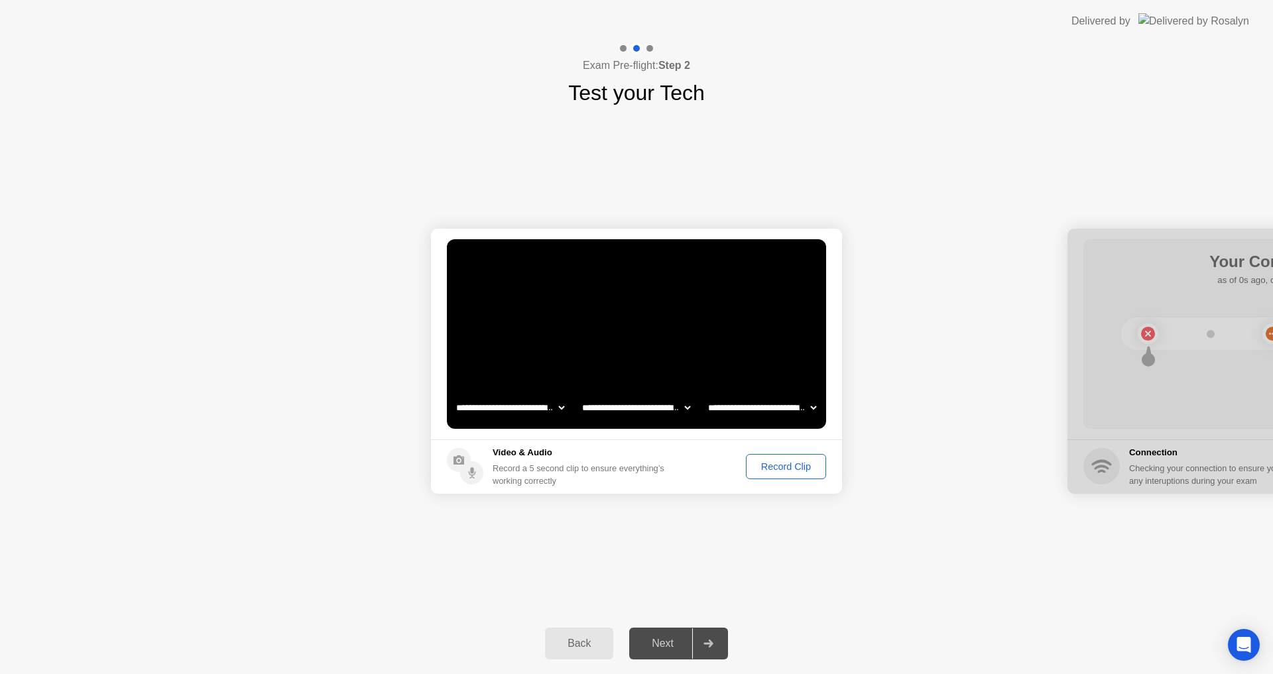
click at [777, 469] on div "Record Clip" at bounding box center [786, 467] width 71 height 11
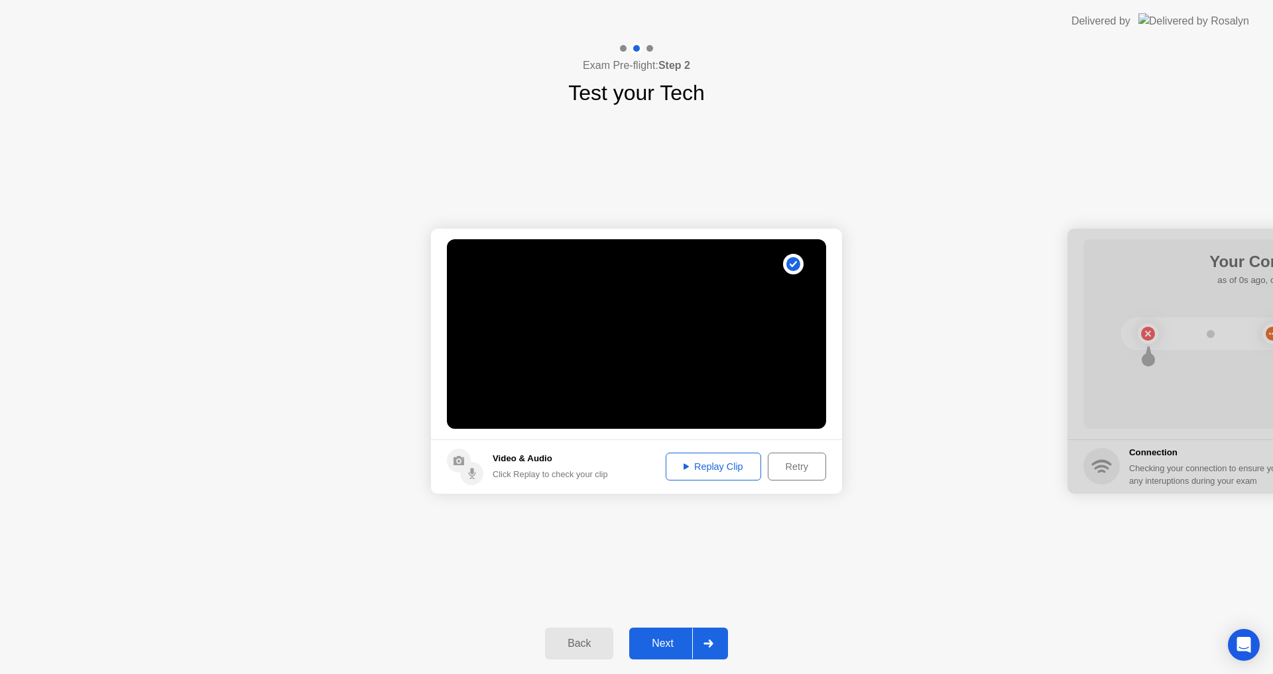
click at [670, 638] on div "Next" at bounding box center [662, 644] width 59 height 12
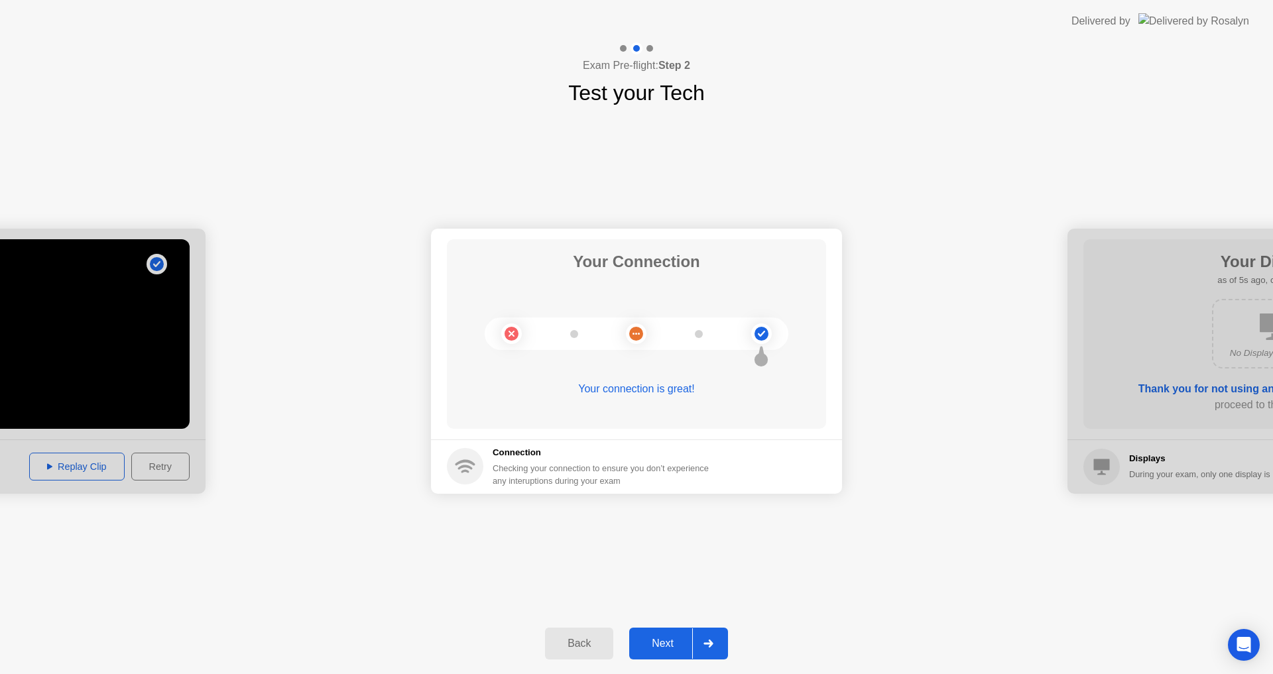
click at [682, 638] on div "Next" at bounding box center [662, 644] width 59 height 12
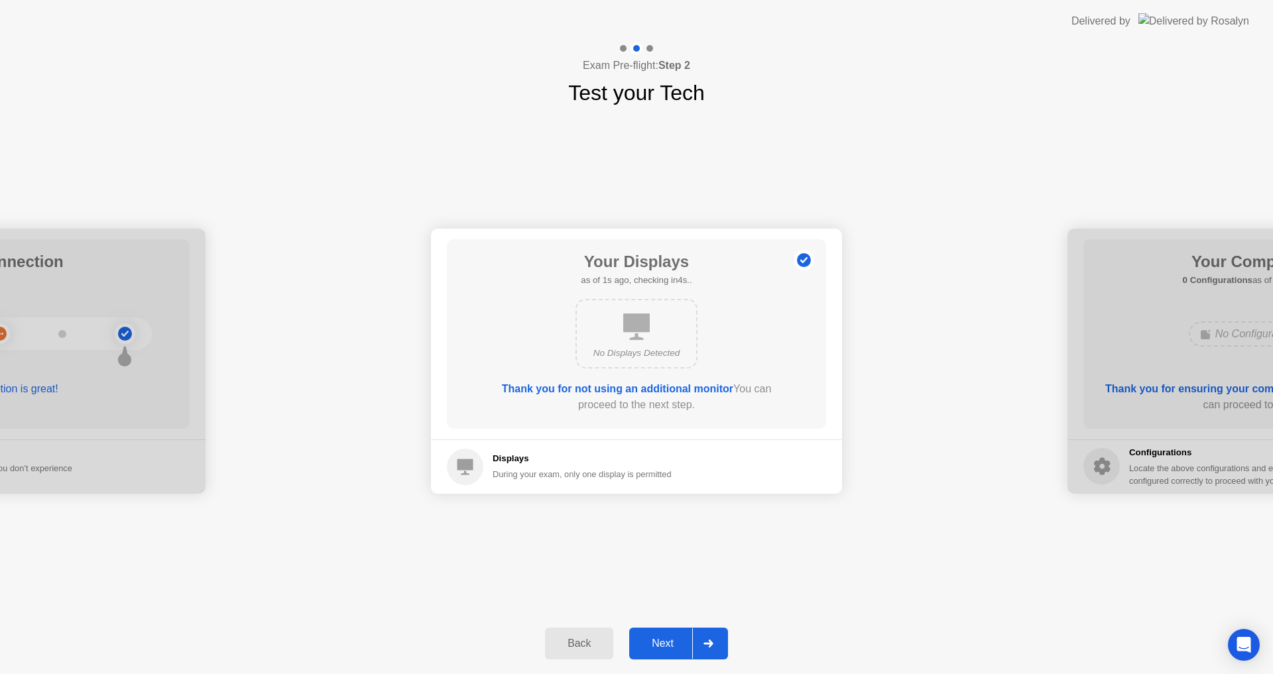
click at [682, 638] on div "Next" at bounding box center [662, 644] width 59 height 12
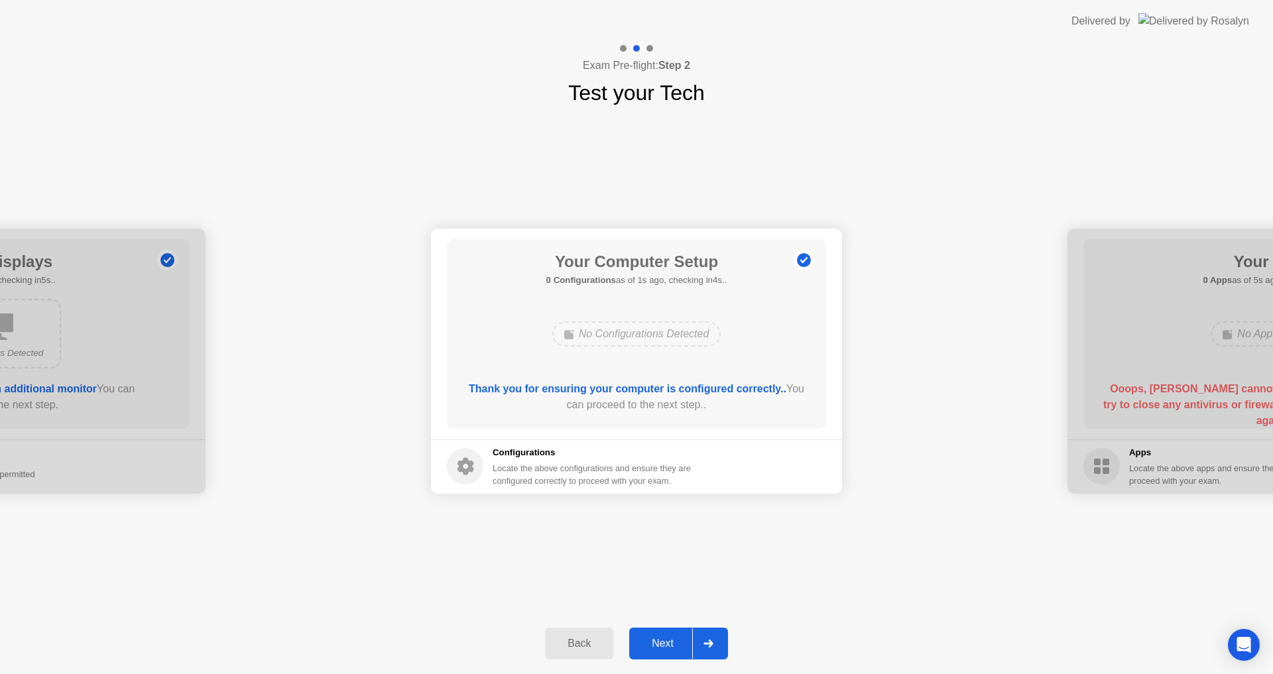
click at [682, 638] on div "Next" at bounding box center [662, 644] width 59 height 12
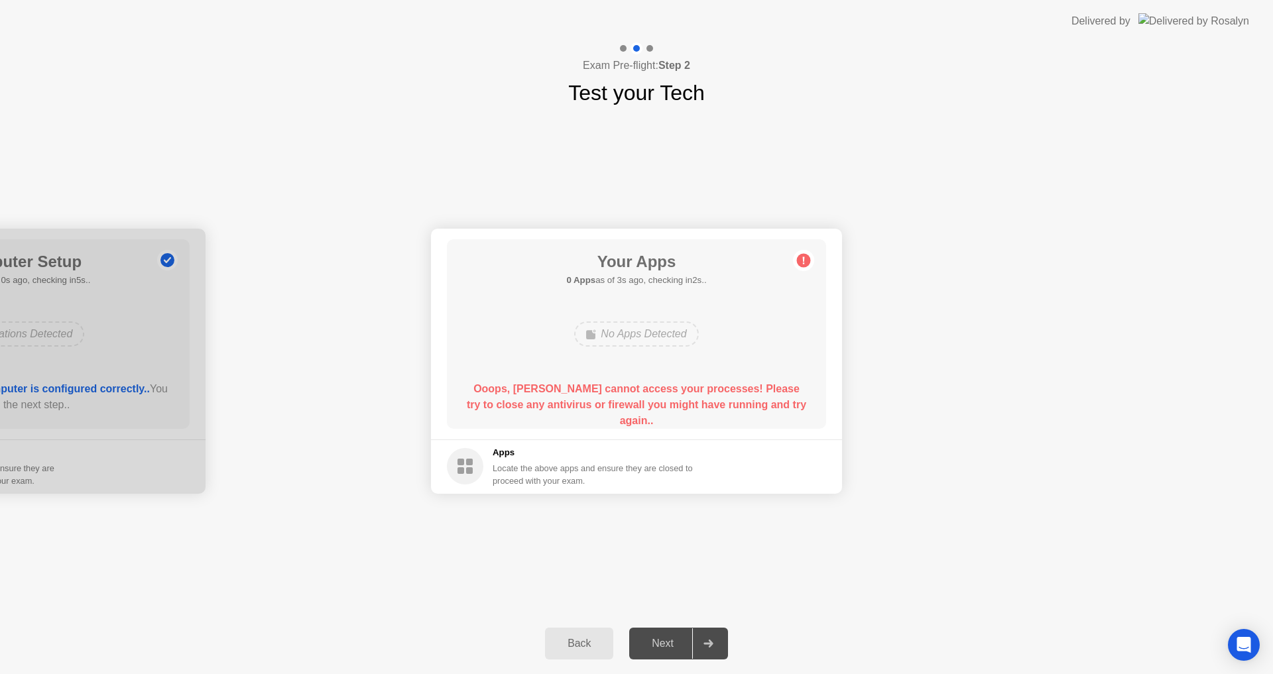
click at [793, 474] on footer "Apps Locate the above apps and ensure they are closed to proceed with your exam." at bounding box center [636, 467] width 411 height 54
click at [806, 258] on circle at bounding box center [804, 260] width 14 height 14
click at [648, 328] on div "No Apps Detected" at bounding box center [636, 334] width 124 height 25
click at [640, 331] on div "No Apps Detected" at bounding box center [636, 334] width 124 height 25
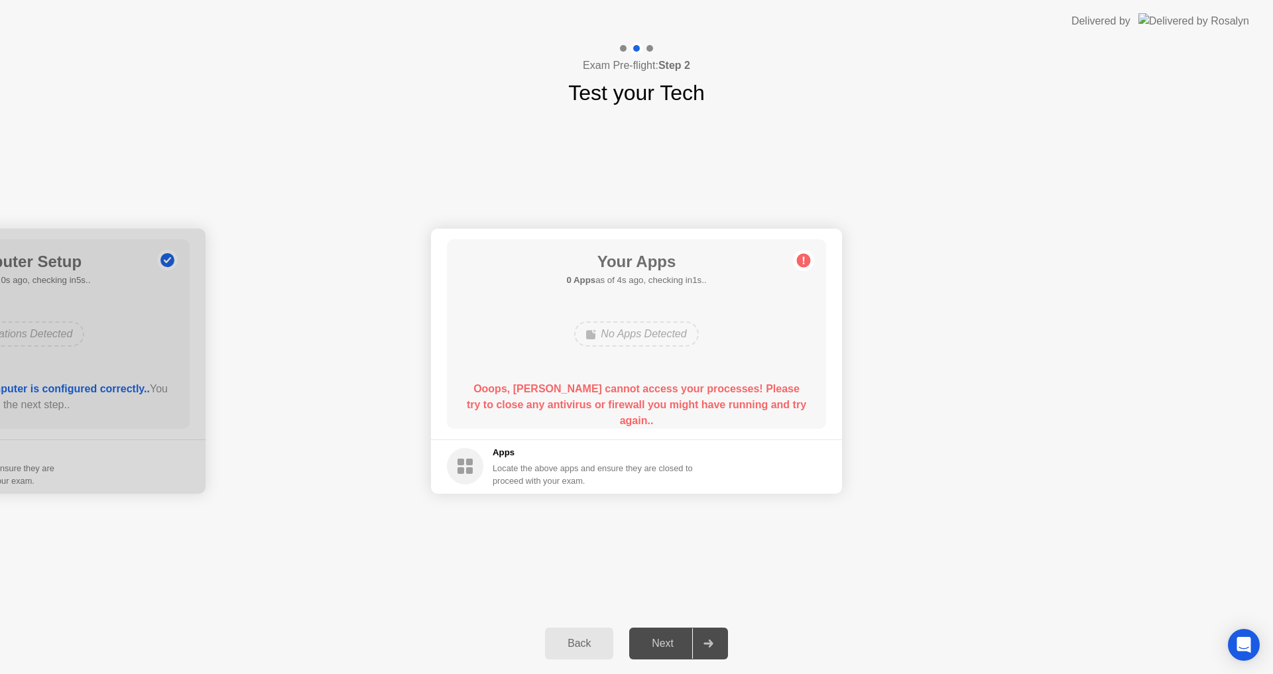
click at [462, 467] on circle at bounding box center [465, 466] width 36 height 36
click at [634, 473] on div "Locate the above apps and ensure they are closed to proceed with your exam." at bounding box center [593, 474] width 201 height 25
click at [656, 340] on div "No Apps Detected" at bounding box center [636, 334] width 124 height 25
click at [586, 329] on icon at bounding box center [591, 334] width 11 height 11
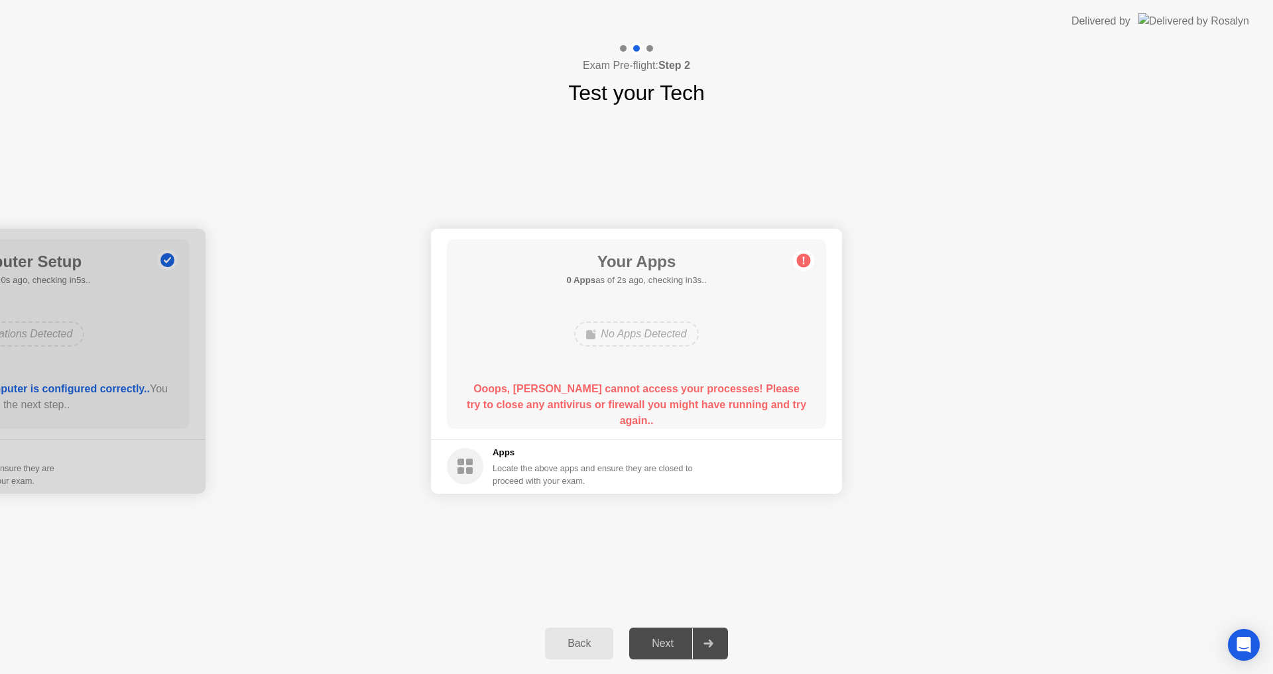
click at [633, 256] on h1 "Your Apps" at bounding box center [636, 262] width 140 height 24
click at [611, 277] on h5 "0 Apps as of 2s ago, checking in3s.." at bounding box center [636, 280] width 140 height 13
click at [807, 260] on circle at bounding box center [804, 260] width 14 height 14
click at [821, 610] on div "**********" at bounding box center [636, 361] width 1273 height 505
click at [686, 641] on div "Next" at bounding box center [662, 644] width 59 height 12
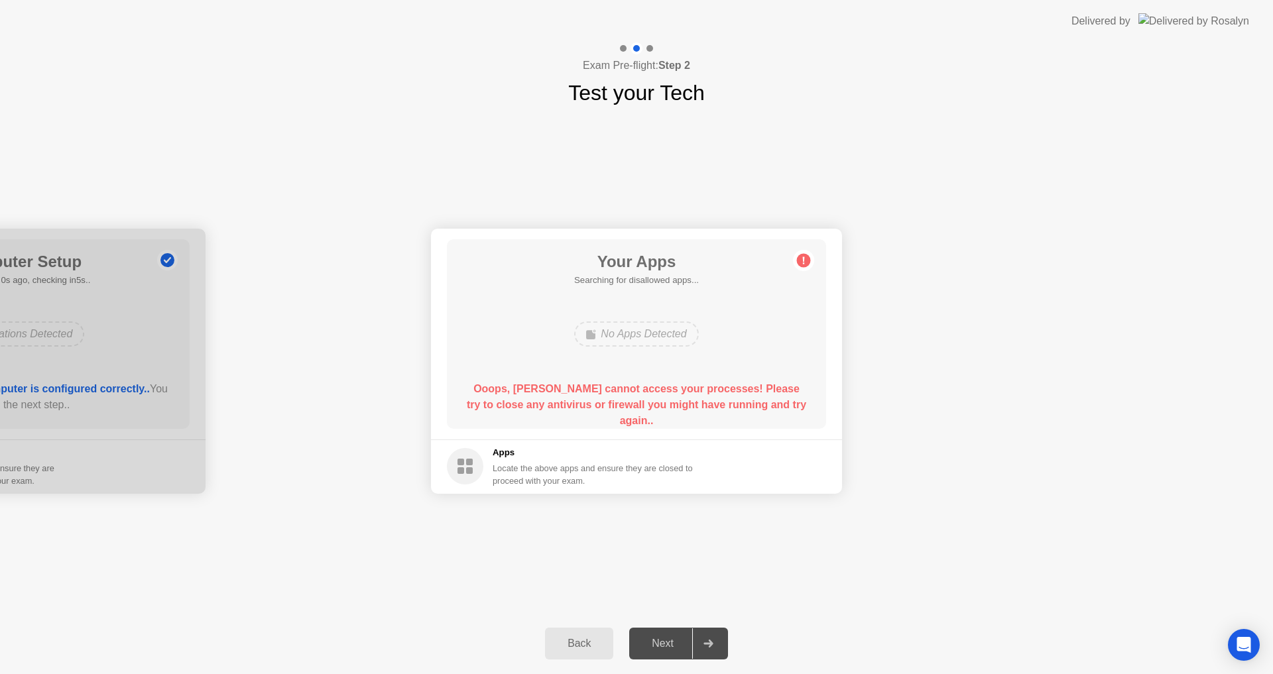
click at [704, 642] on icon at bounding box center [709, 644] width 10 height 8
click at [582, 635] on button "Back" at bounding box center [579, 644] width 68 height 32
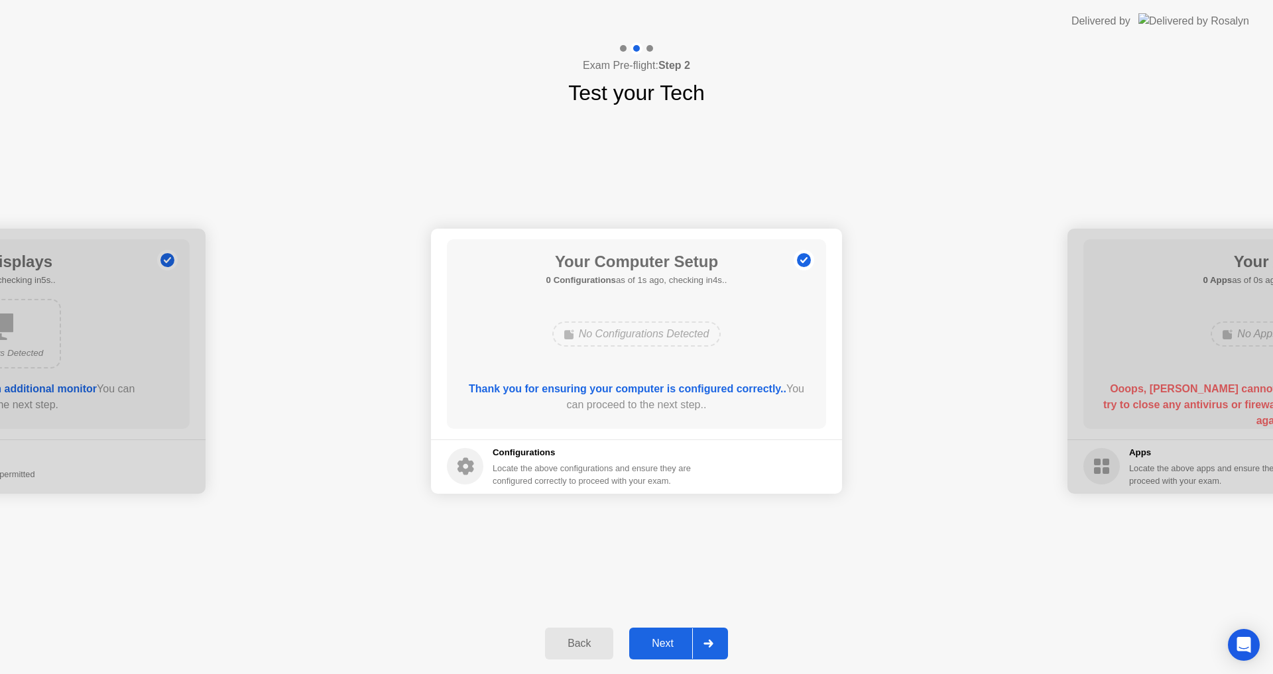
click at [696, 642] on div at bounding box center [708, 644] width 32 height 31
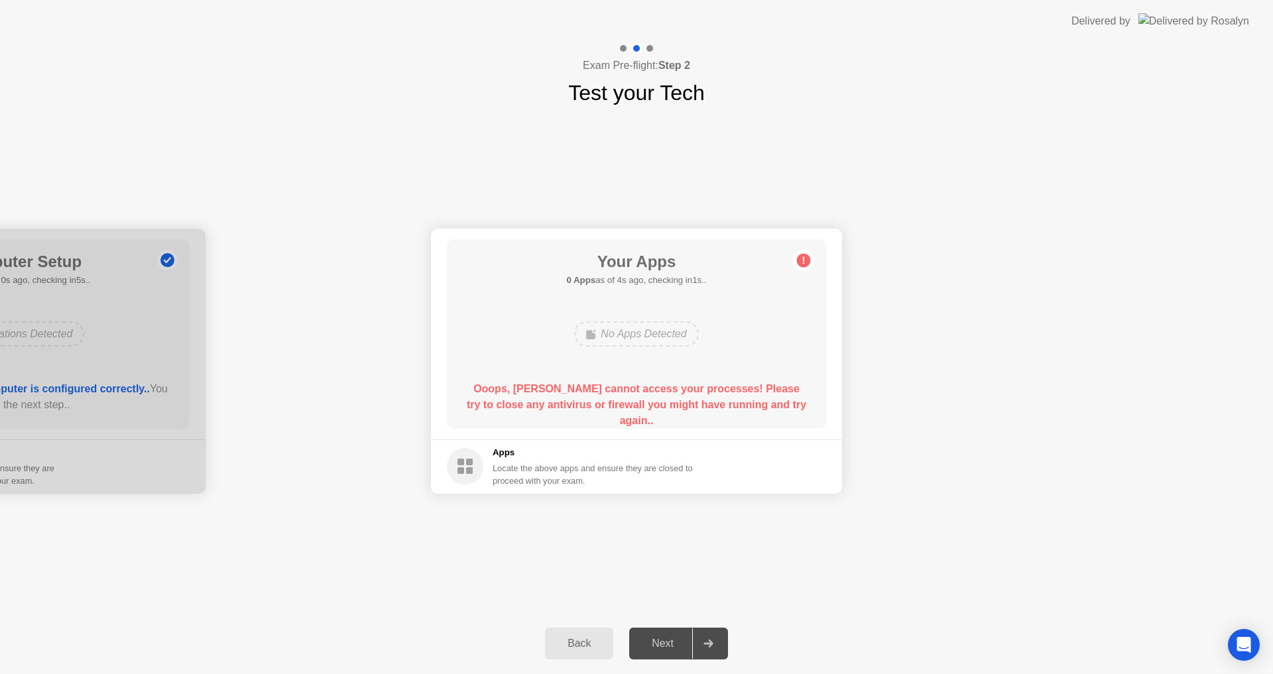
click at [836, 609] on div "**********" at bounding box center [636, 361] width 1273 height 505
click at [798, 615] on div "Back Next" at bounding box center [636, 643] width 1273 height 61
click at [603, 638] on div "Back" at bounding box center [579, 644] width 60 height 12
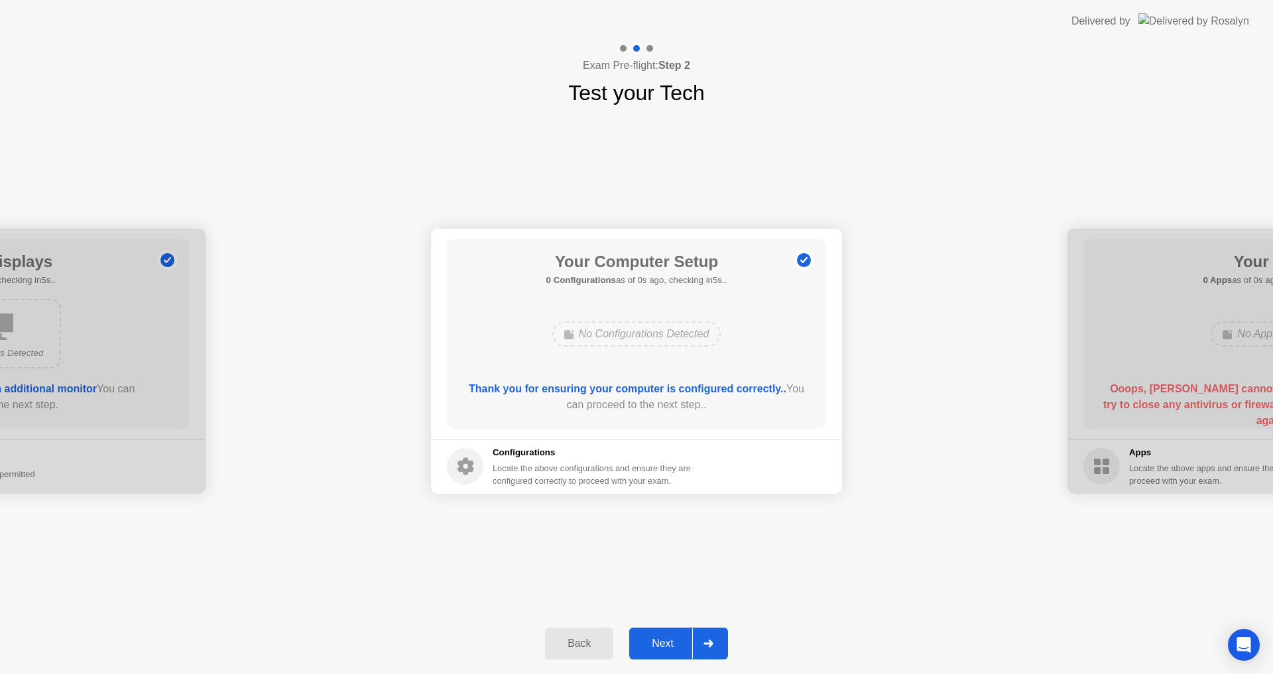
click at [693, 643] on div at bounding box center [708, 644] width 32 height 31
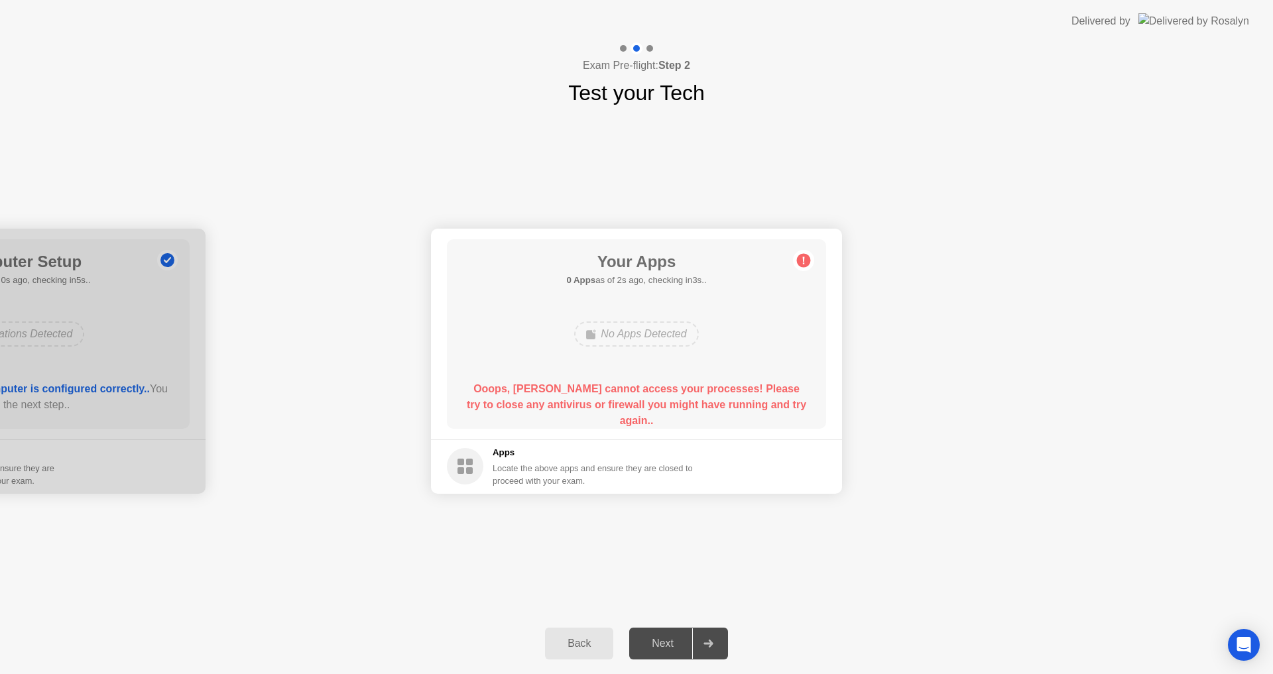
click at [587, 645] on div "Back" at bounding box center [579, 644] width 60 height 12
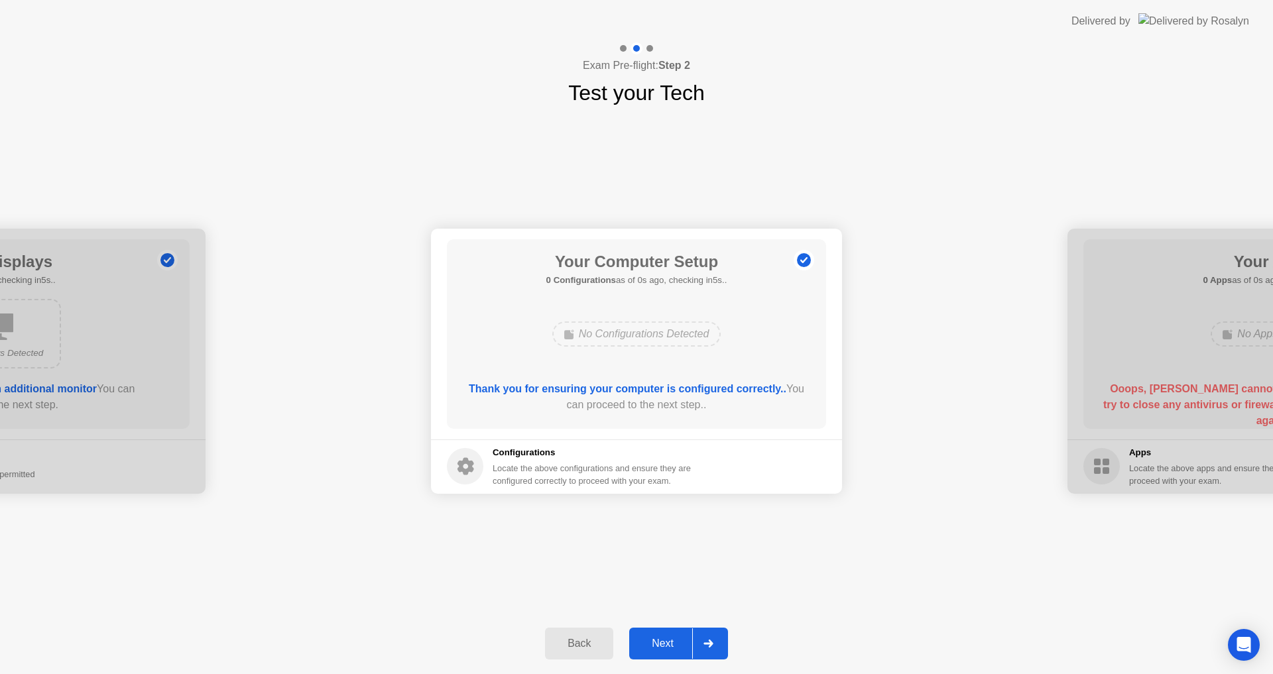
click at [592, 642] on div "Back" at bounding box center [579, 644] width 60 height 12
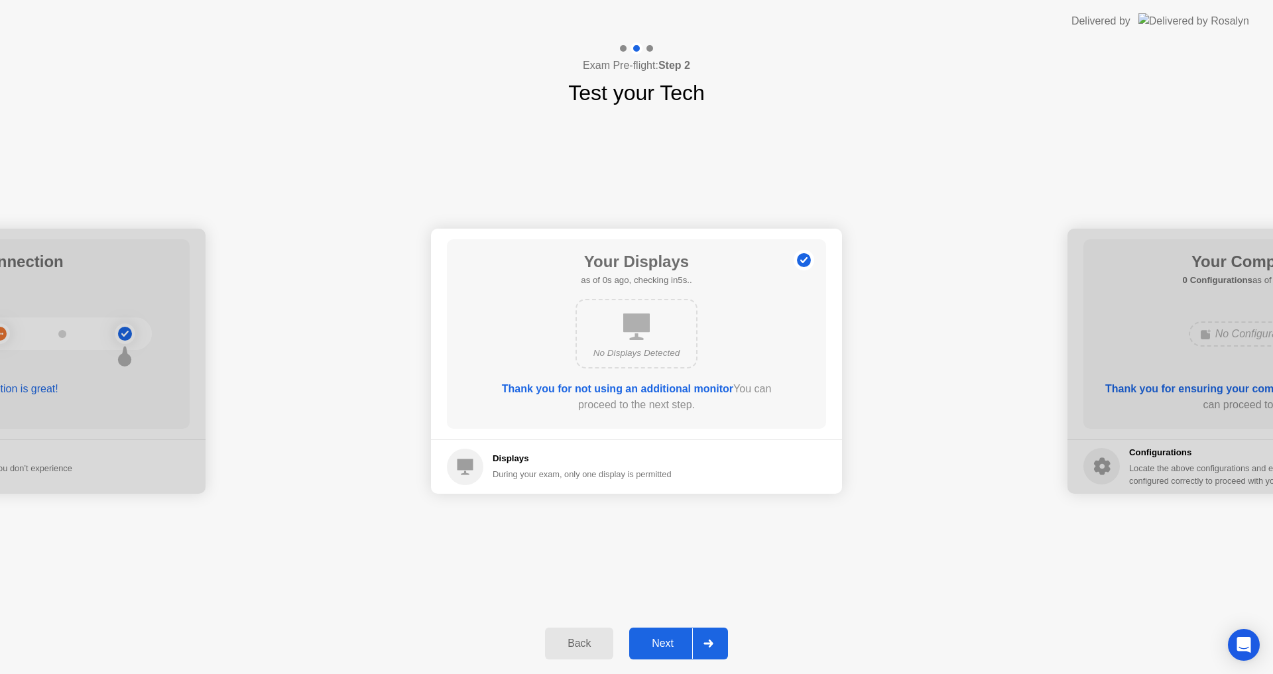
click at [592, 642] on div "Back" at bounding box center [579, 644] width 60 height 12
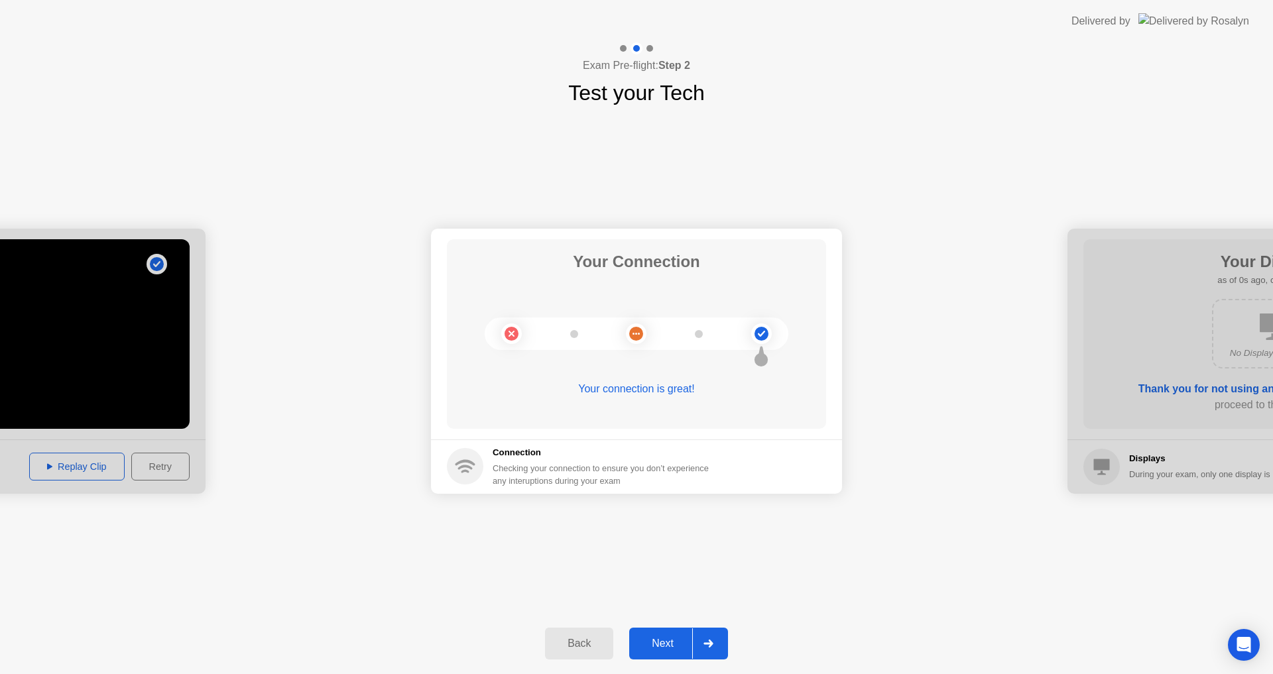
click at [592, 642] on div "Back" at bounding box center [579, 644] width 60 height 12
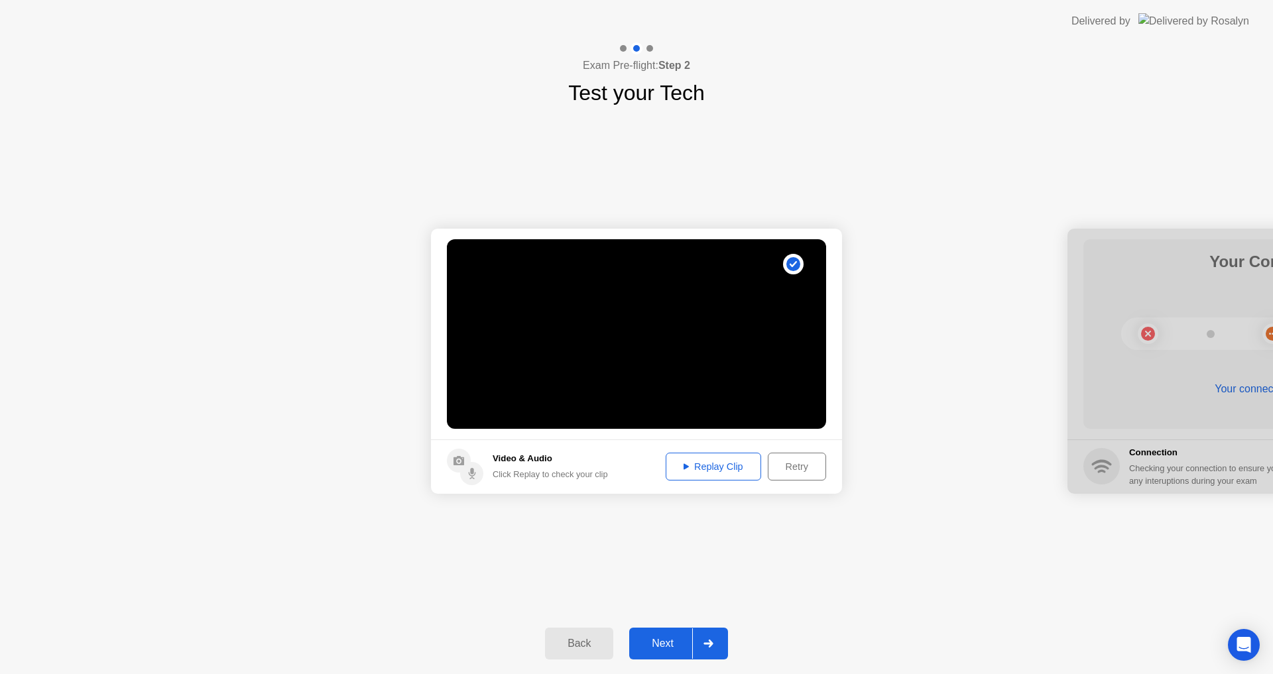
click at [697, 646] on div at bounding box center [708, 644] width 32 height 31
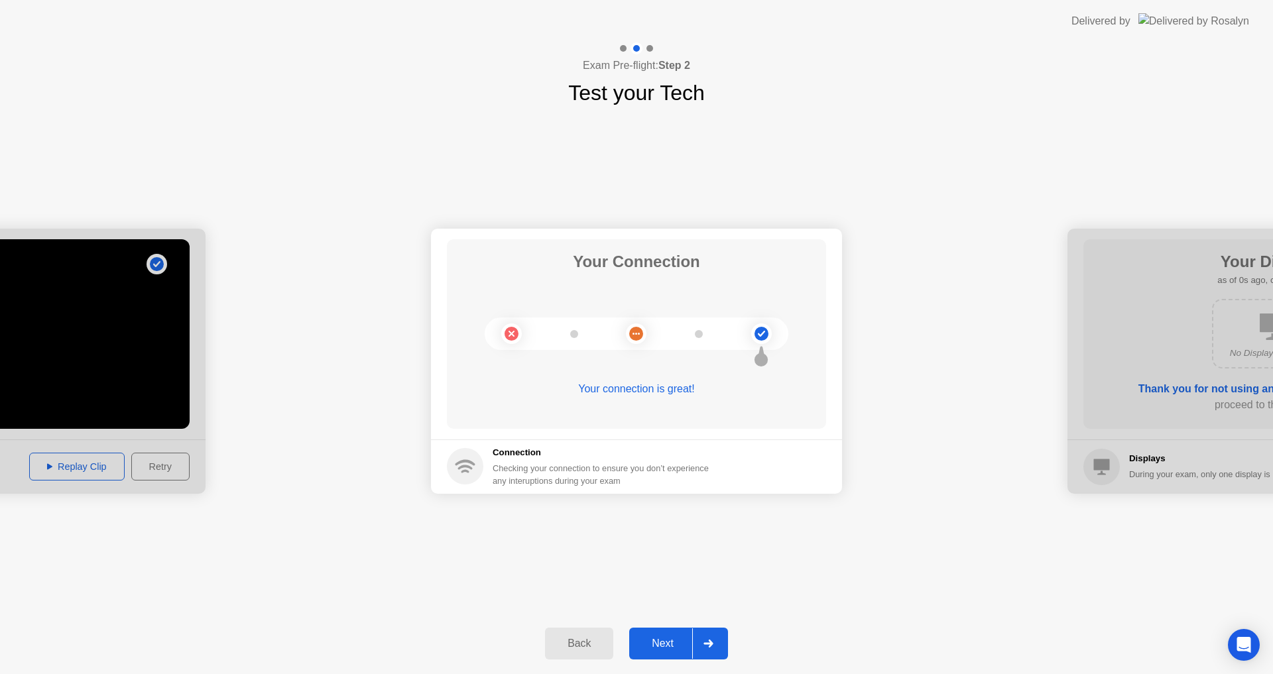
click at [697, 646] on div at bounding box center [708, 644] width 32 height 31
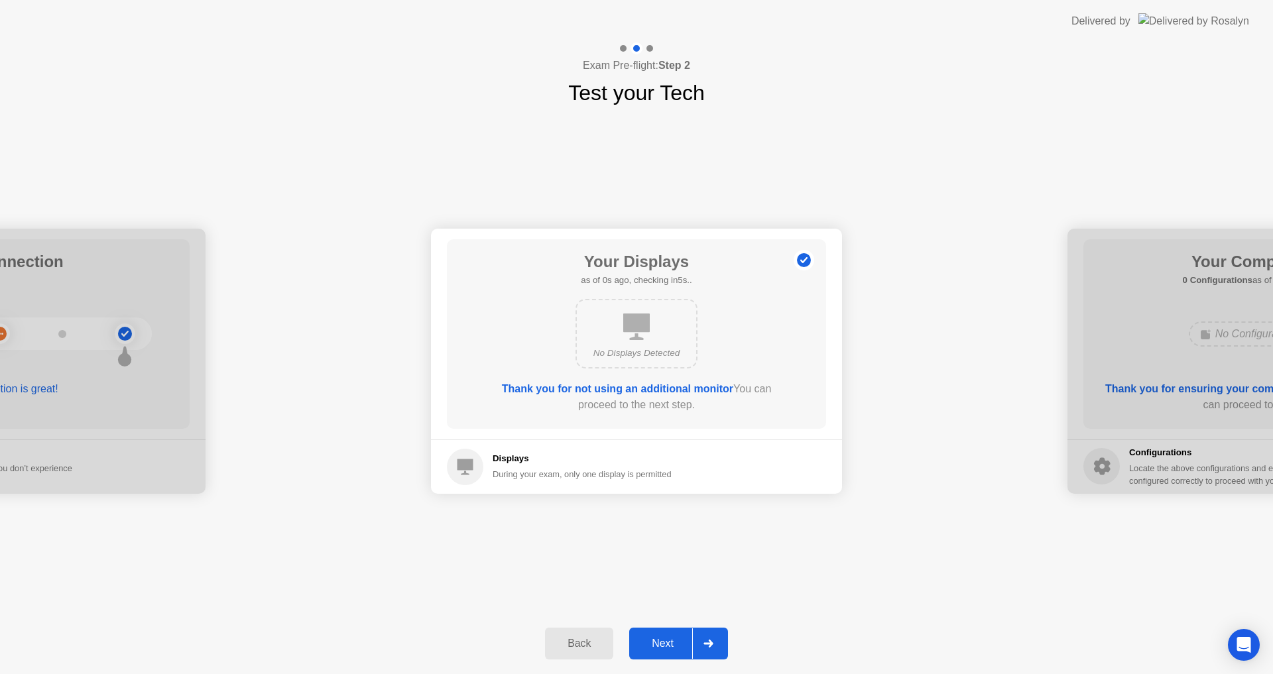
click at [697, 646] on div at bounding box center [708, 644] width 32 height 31
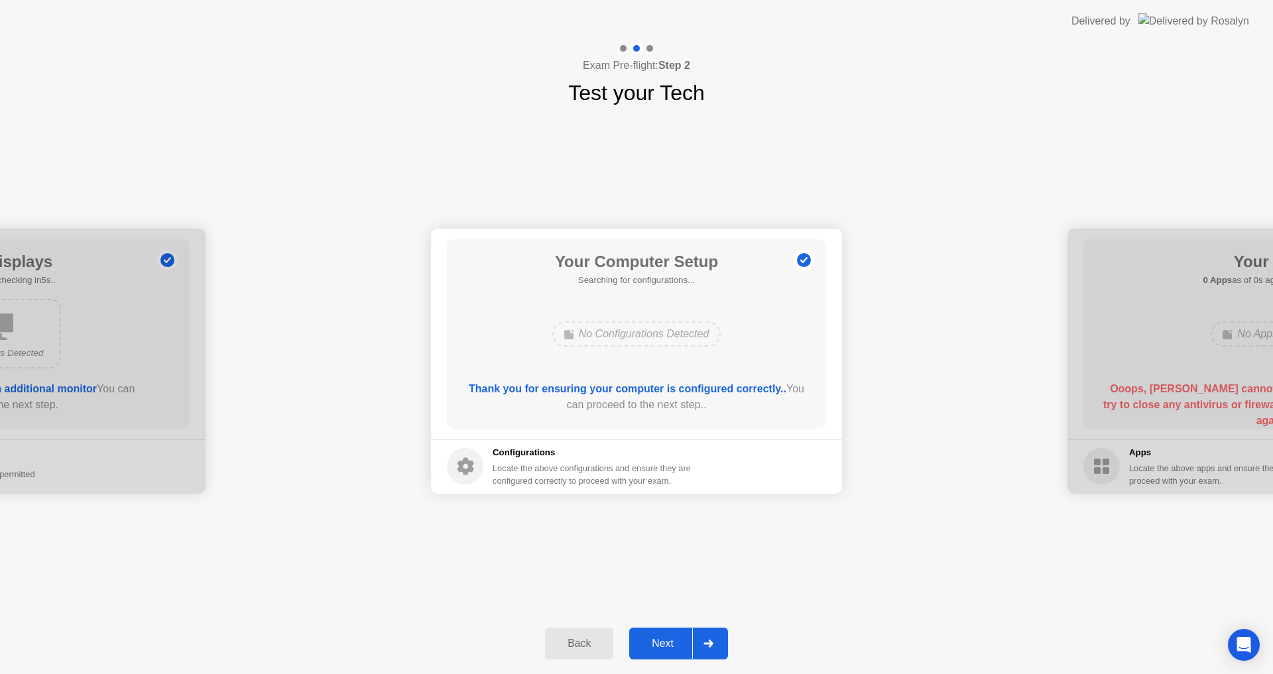
click at [697, 646] on div at bounding box center [708, 644] width 32 height 31
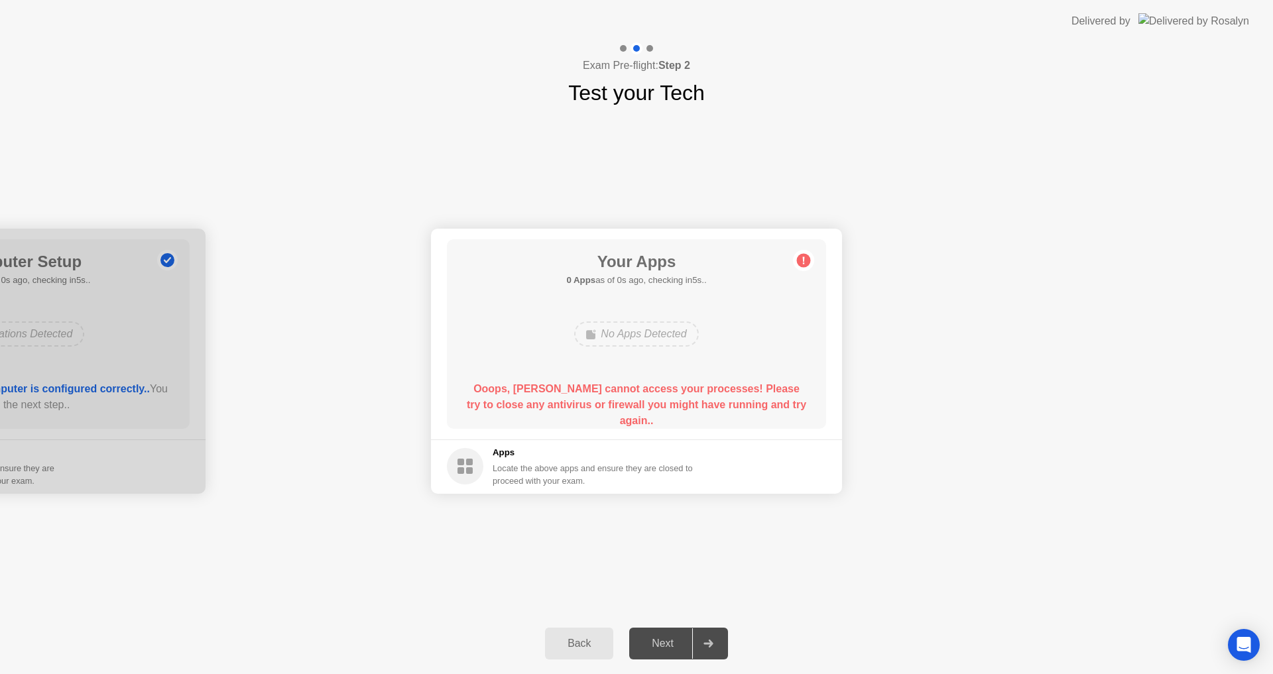
click at [804, 259] on icon at bounding box center [804, 260] width 2 height 7
click at [662, 645] on div "Next" at bounding box center [662, 644] width 59 height 12
click at [573, 639] on div "Back" at bounding box center [579, 644] width 60 height 12
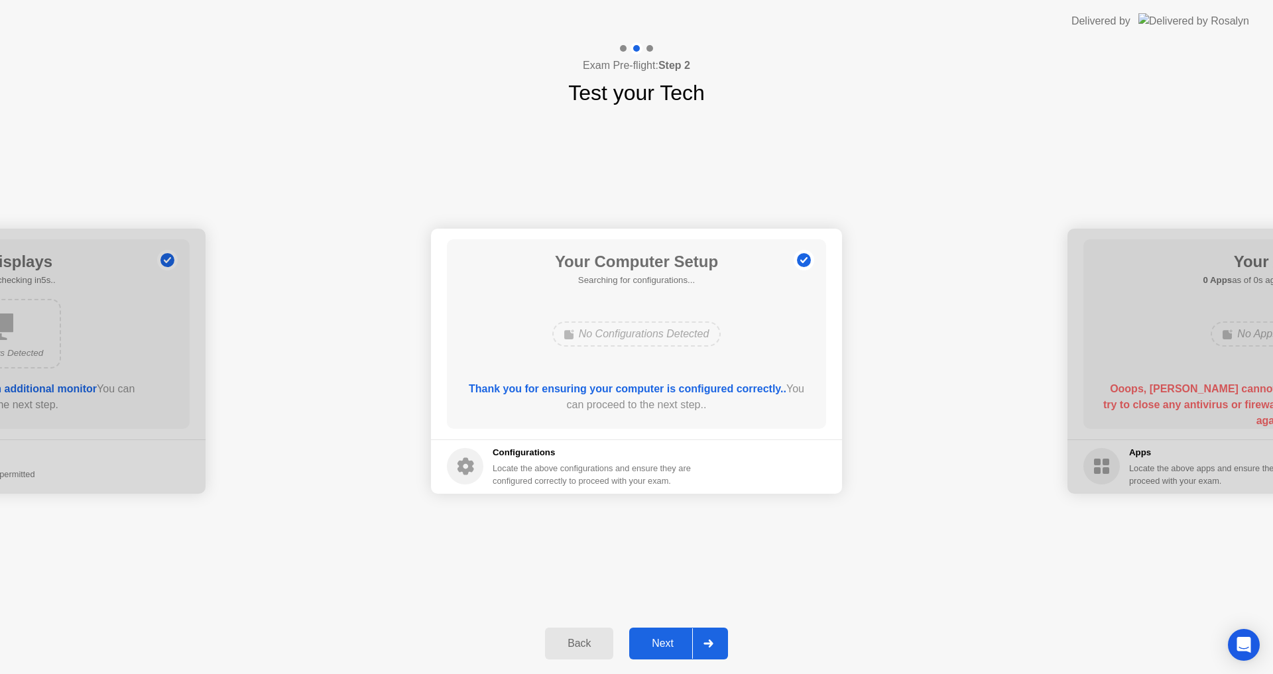
click at [573, 639] on div "Back" at bounding box center [579, 644] width 60 height 12
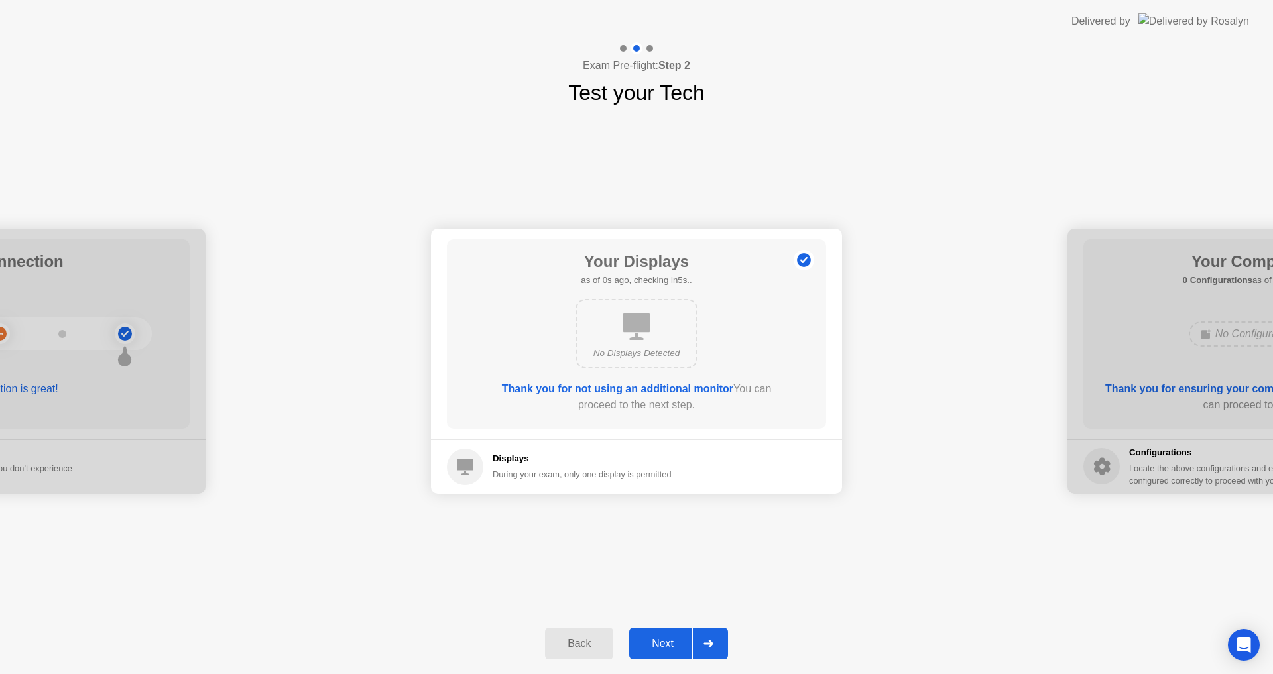
click at [573, 639] on div "Back" at bounding box center [579, 644] width 60 height 12
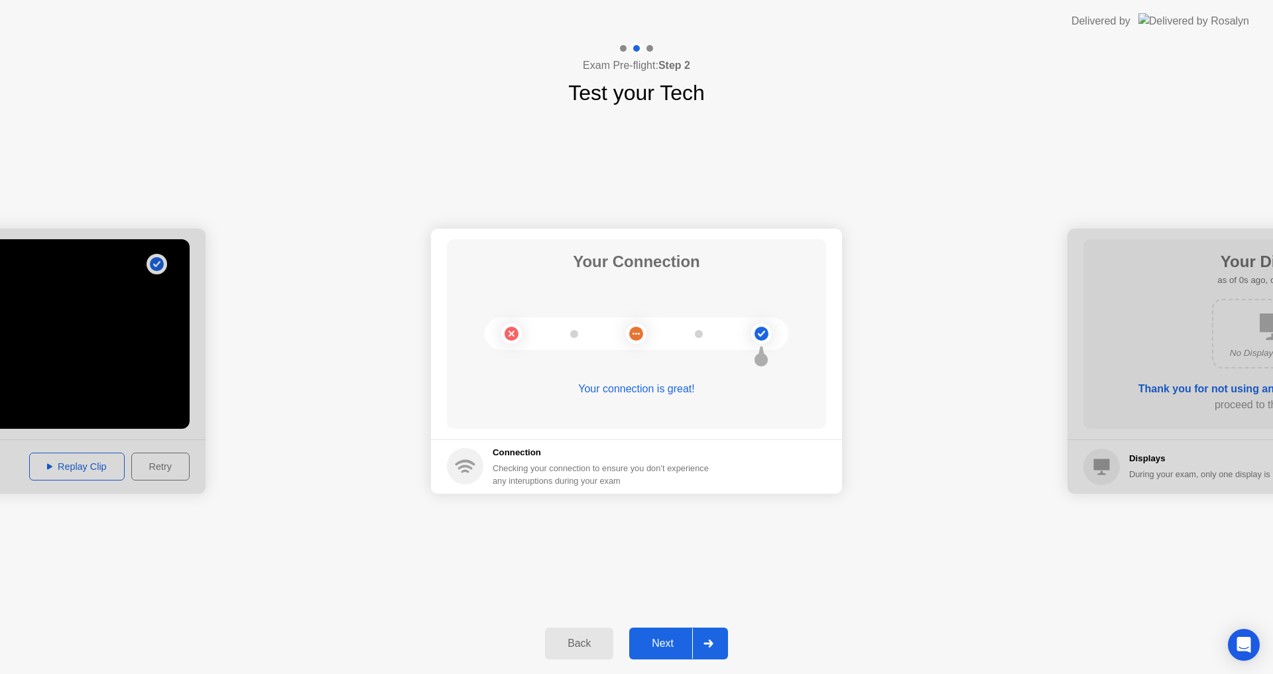
click at [573, 639] on div "Back" at bounding box center [579, 644] width 60 height 12
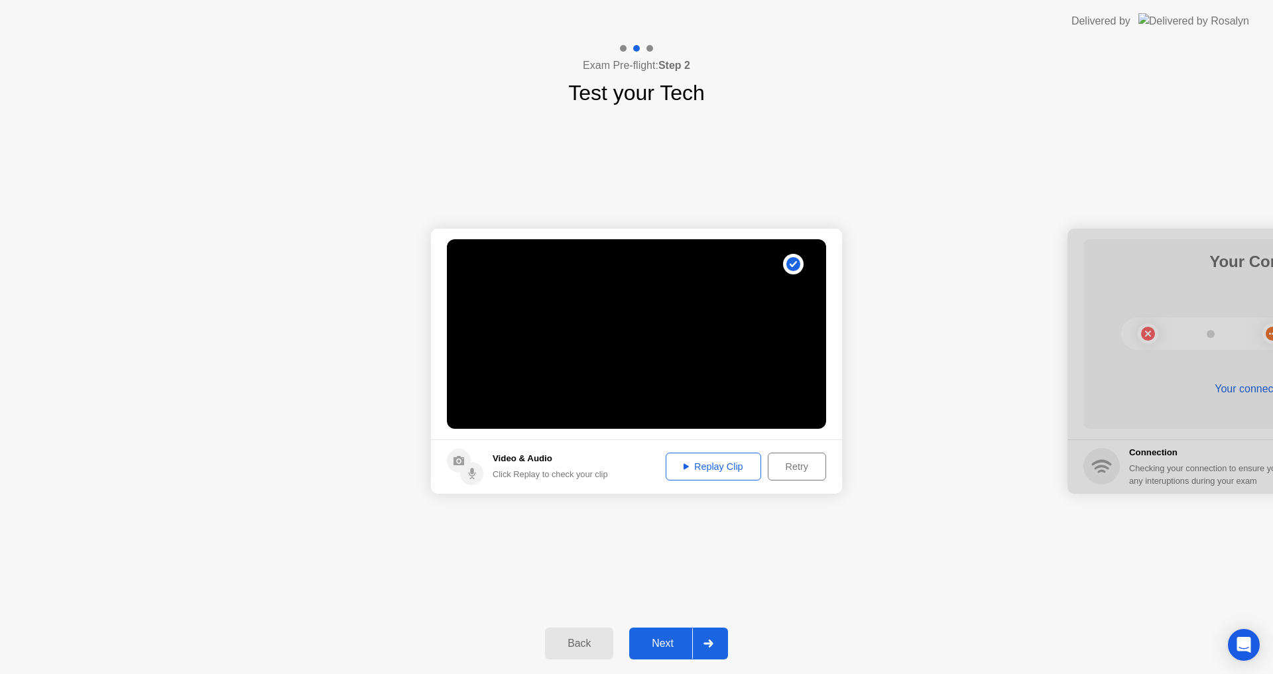
click at [660, 639] on div "Next" at bounding box center [662, 644] width 59 height 12
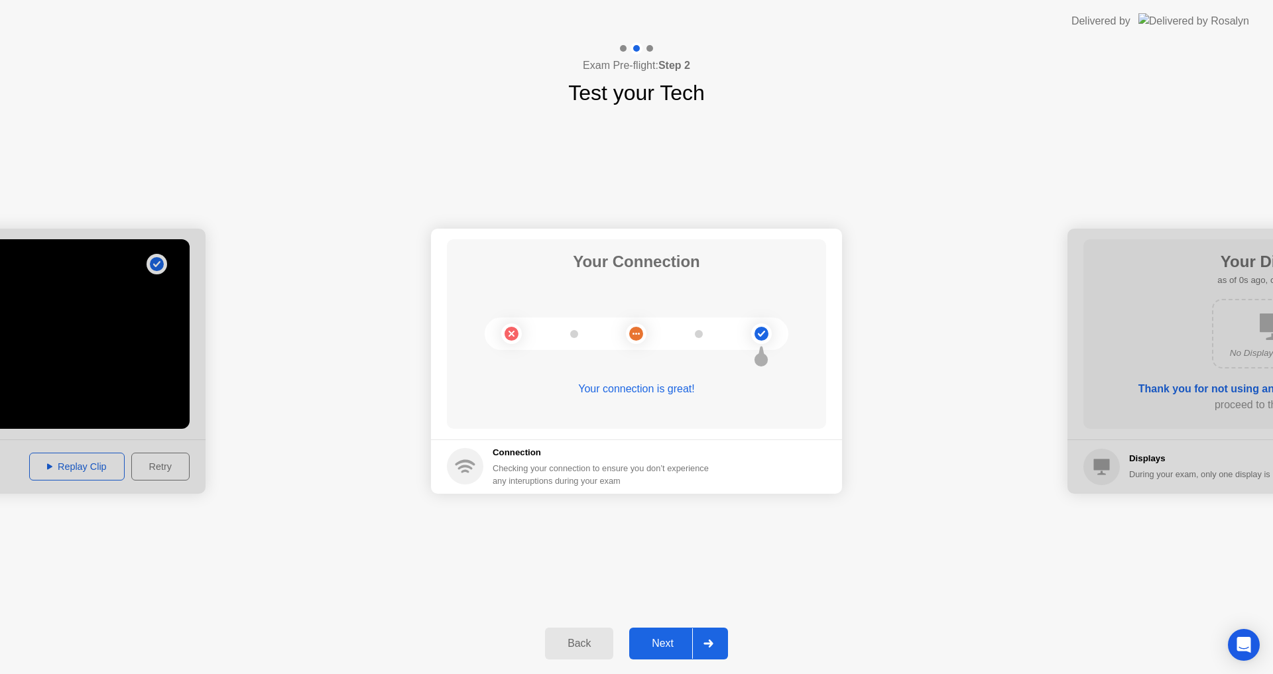
click at [660, 639] on div "Next" at bounding box center [662, 644] width 59 height 12
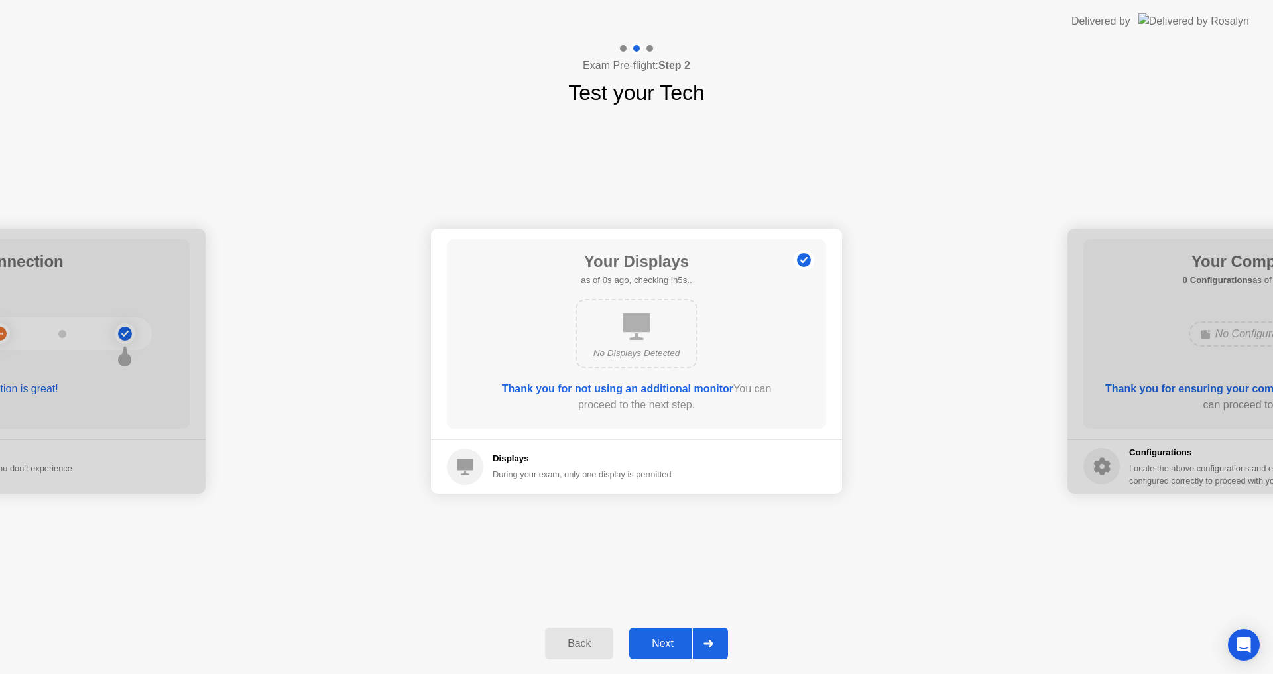
click at [660, 639] on div "Next" at bounding box center [662, 644] width 59 height 12
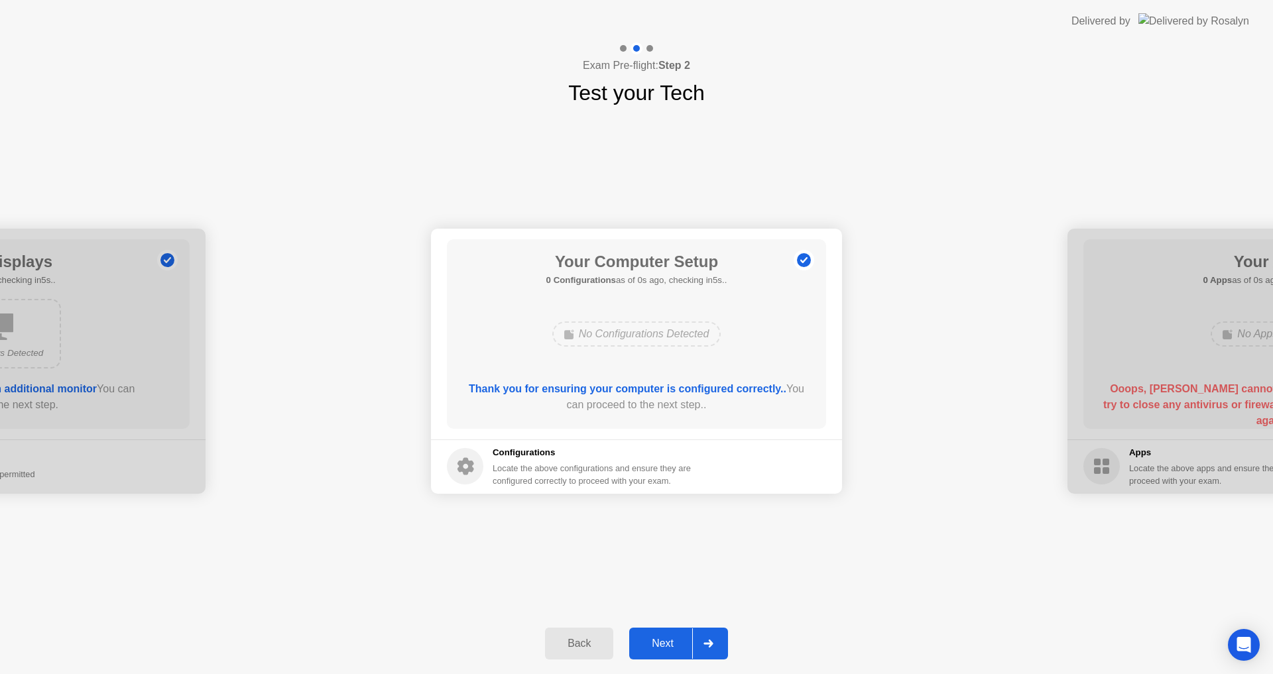
click at [660, 639] on div "Next" at bounding box center [662, 644] width 59 height 12
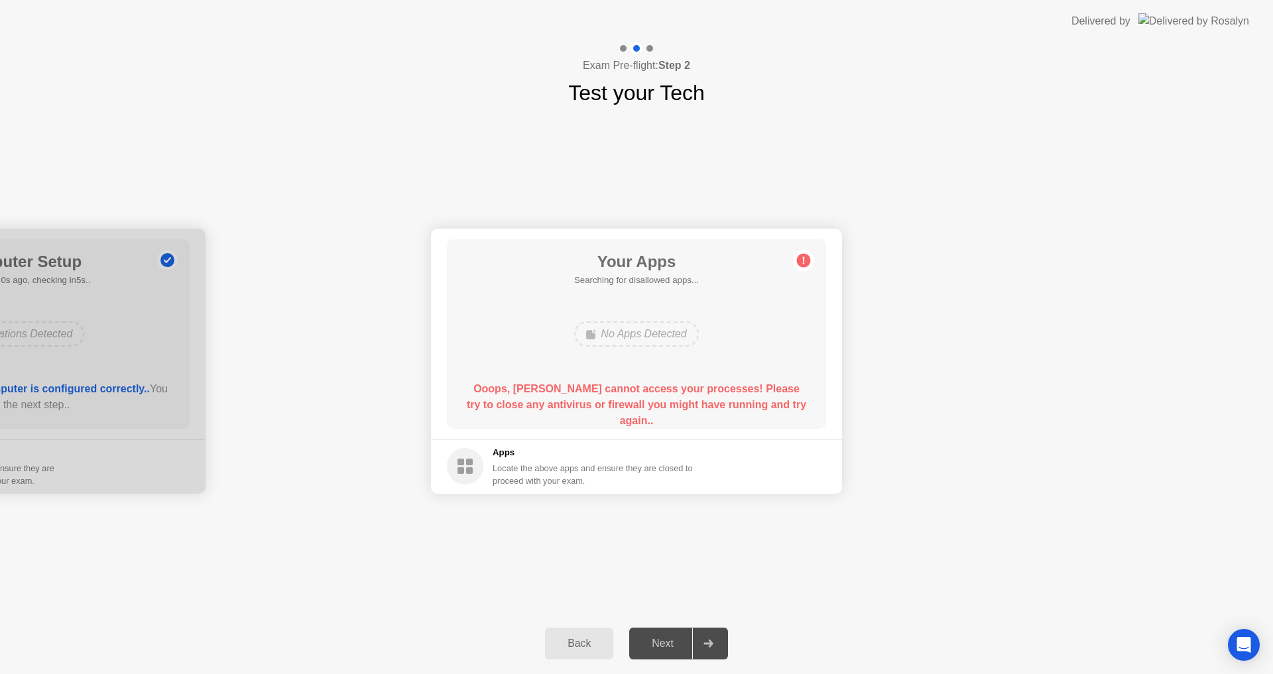
click at [660, 639] on div "Next" at bounding box center [662, 644] width 59 height 12
drag, startPoint x: 721, startPoint y: 465, endPoint x: 633, endPoint y: 468, distance: 88.3
click at [718, 464] on footer "Apps Locate the above apps and ensure they are closed to proceed with your exam." at bounding box center [636, 467] width 411 height 54
click at [633, 468] on div "Locate the above apps and ensure they are closed to proceed with your exam." at bounding box center [593, 474] width 201 height 25
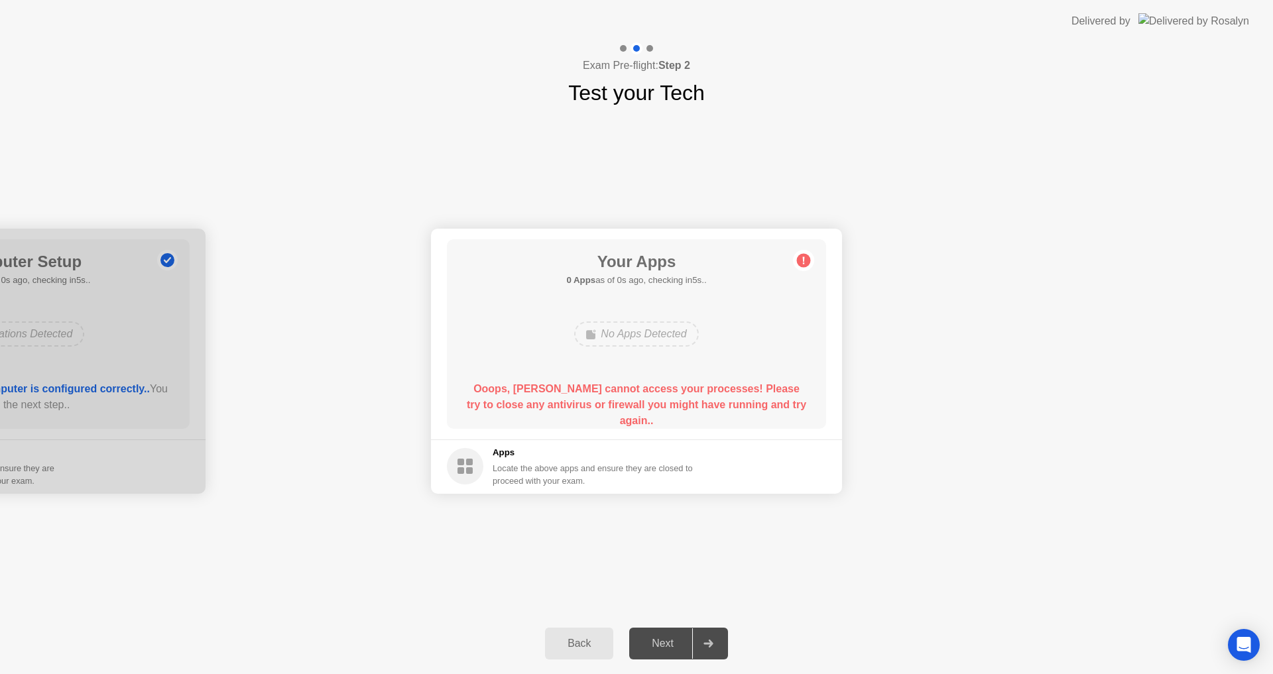
click at [633, 468] on div "Locate the above apps and ensure they are closed to proceed with your exam." at bounding box center [593, 474] width 201 height 25
click at [475, 467] on circle at bounding box center [465, 466] width 36 height 36
click at [460, 464] on rect at bounding box center [461, 462] width 7 height 7
drag, startPoint x: 460, startPoint y: 464, endPoint x: 536, endPoint y: 423, distance: 86.6
click at [460, 462] on rect at bounding box center [461, 462] width 7 height 7
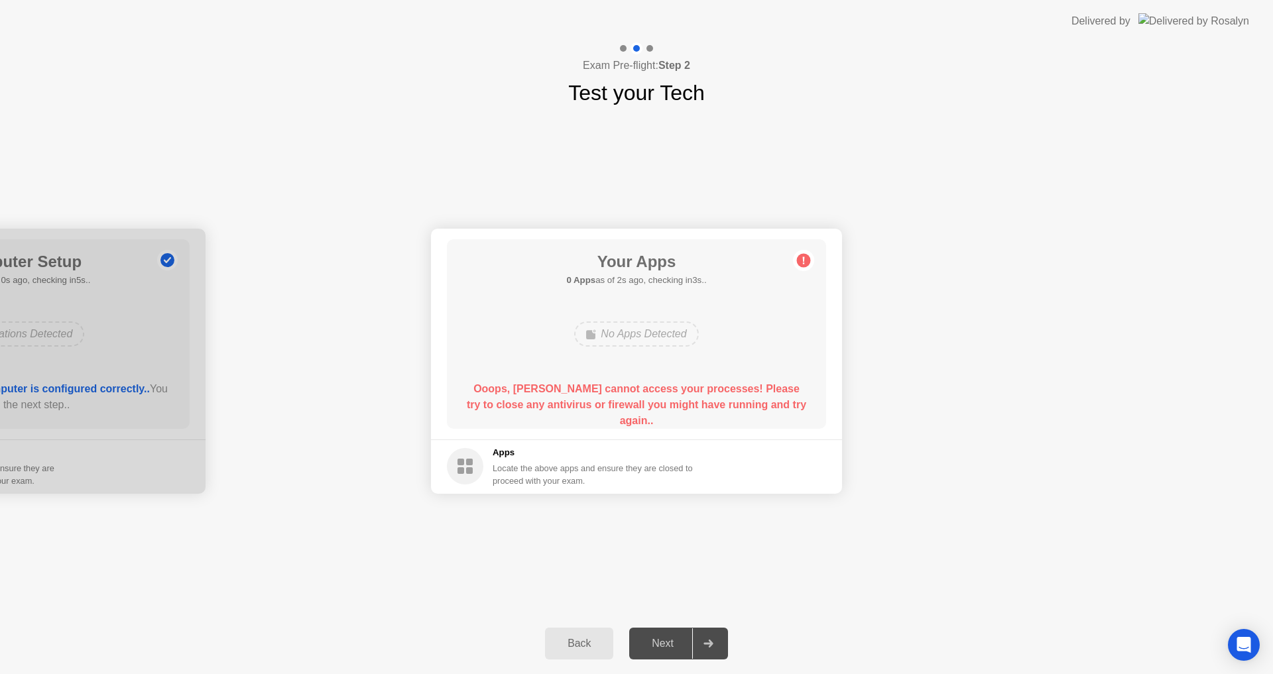
click at [548, 337] on div "No Apps Detected" at bounding box center [637, 334] width 304 height 36
drag, startPoint x: 588, startPoint y: 359, endPoint x: 588, endPoint y: 375, distance: 15.3
click at [588, 365] on div "Your Apps 0 Apps as of 2s ago, checking in3s.. No Apps Detected Ooops, [PERSON_…" at bounding box center [636, 334] width 379 height 190
drag, startPoint x: 588, startPoint y: 375, endPoint x: 602, endPoint y: 320, distance: 56.9
click at [589, 374] on div "Your Apps 0 Apps as of 3s ago, checking in2s.. No Apps Detected Ooops, [PERSON_…" at bounding box center [636, 334] width 379 height 190
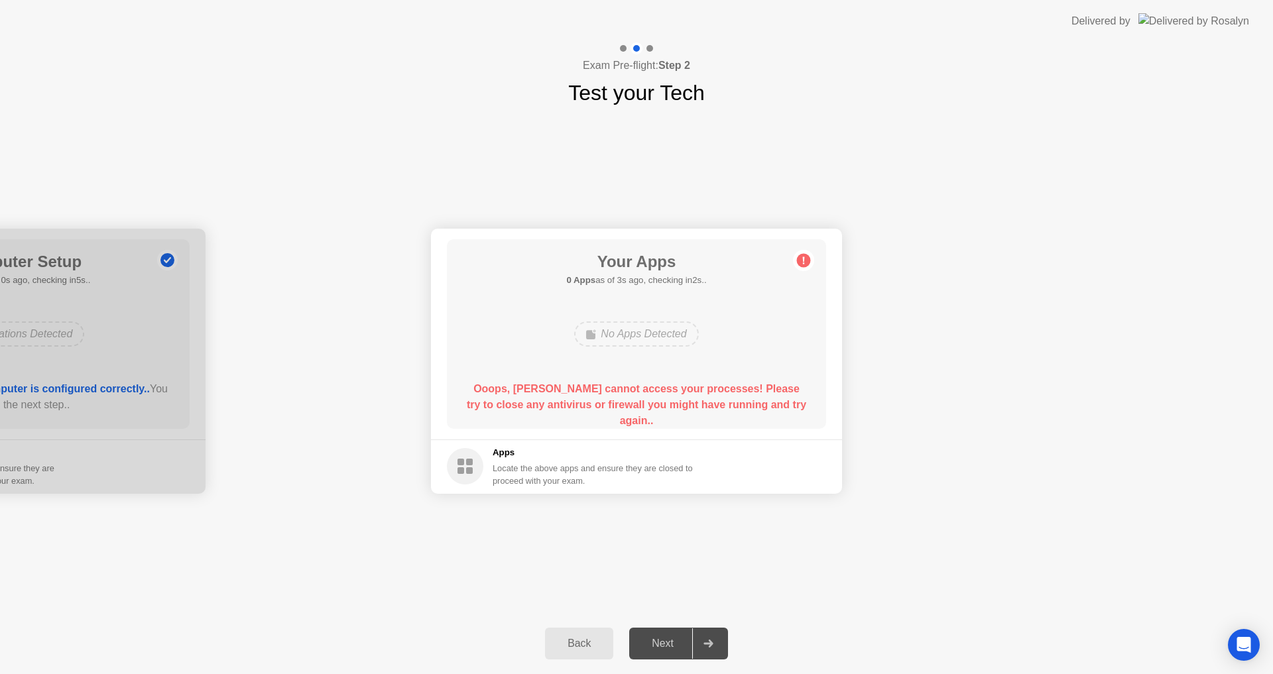
click at [595, 338] on icon at bounding box center [591, 334] width 11 height 11
drag, startPoint x: 595, startPoint y: 338, endPoint x: 652, endPoint y: 336, distance: 57.1
click at [595, 338] on icon at bounding box center [591, 334] width 11 height 11
click at [652, 336] on div "No Apps Detected" at bounding box center [636, 334] width 124 height 25
click at [641, 272] on h1 "Your Apps" at bounding box center [636, 262] width 140 height 24
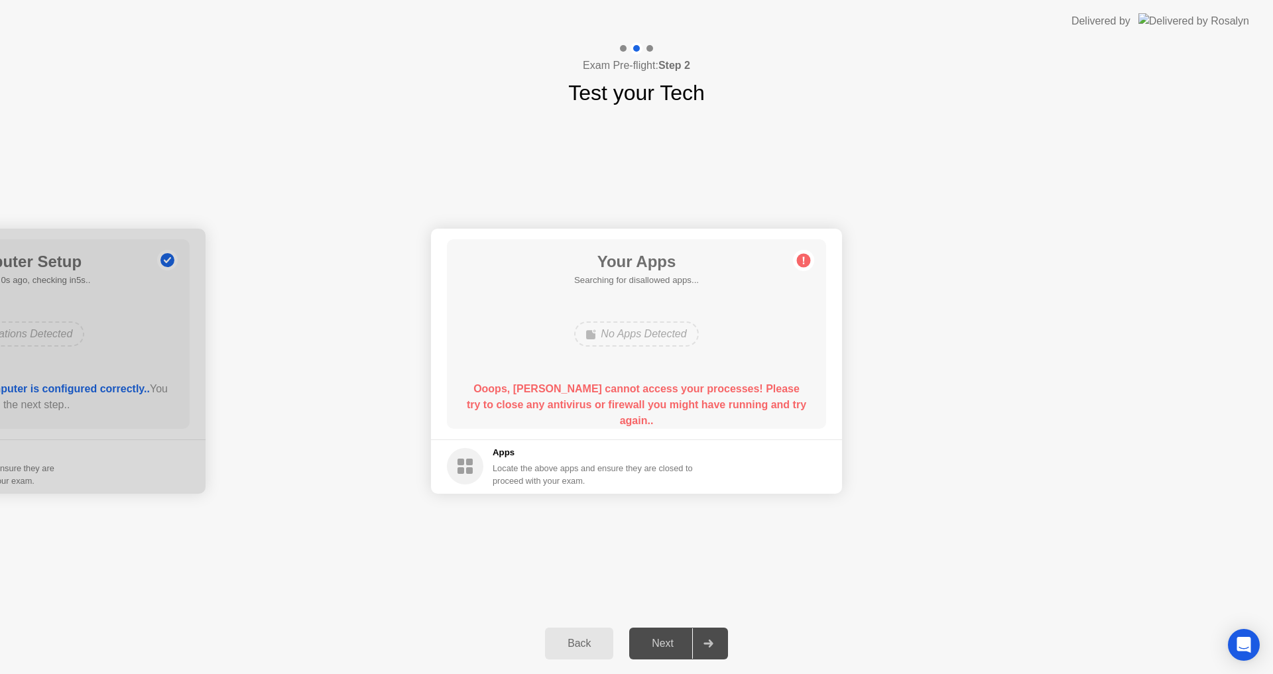
click at [798, 258] on circle at bounding box center [804, 260] width 14 height 14
click at [883, 597] on div "**********" at bounding box center [636, 361] width 1273 height 505
click at [560, 638] on div "Back" at bounding box center [579, 644] width 60 height 12
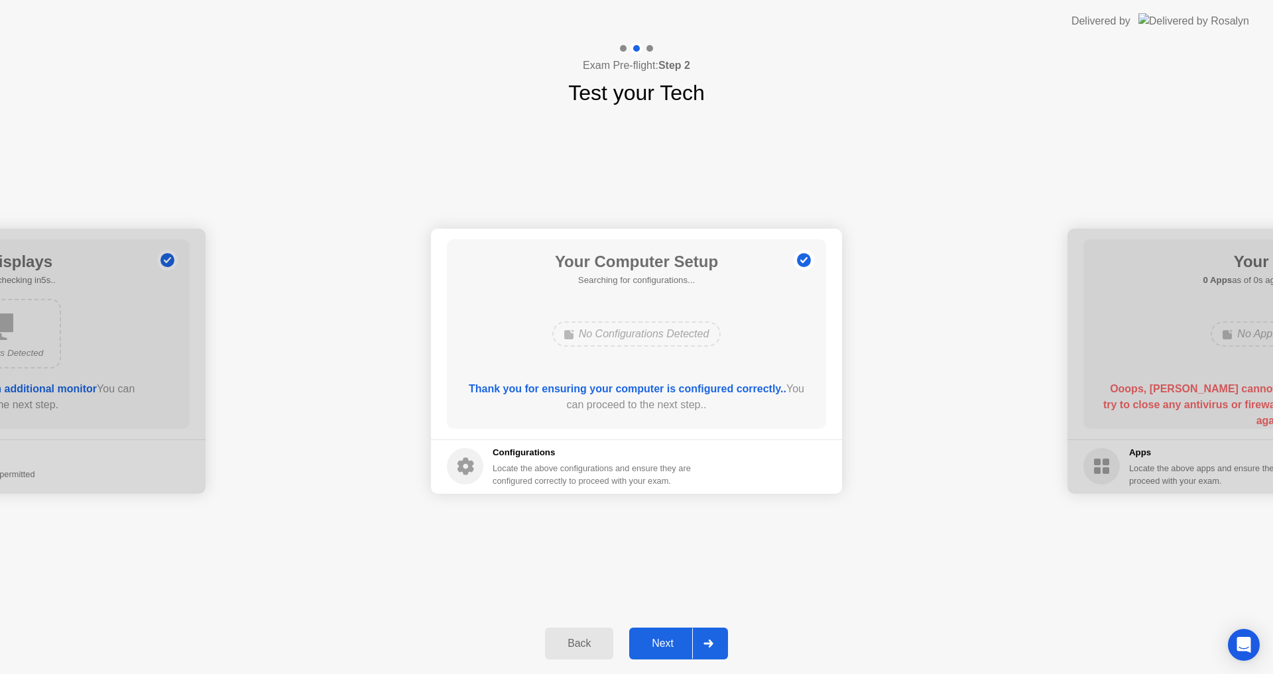
click at [569, 638] on div "Back" at bounding box center [579, 644] width 60 height 12
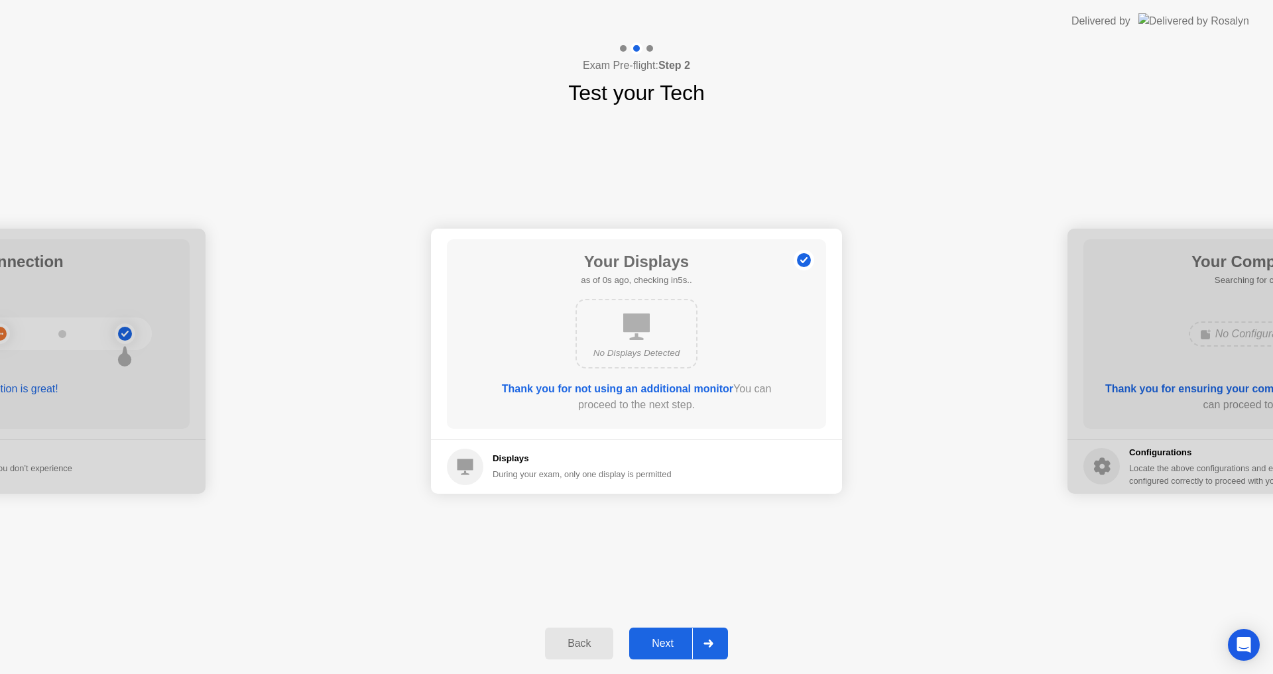
click at [569, 638] on div "Back" at bounding box center [579, 644] width 60 height 12
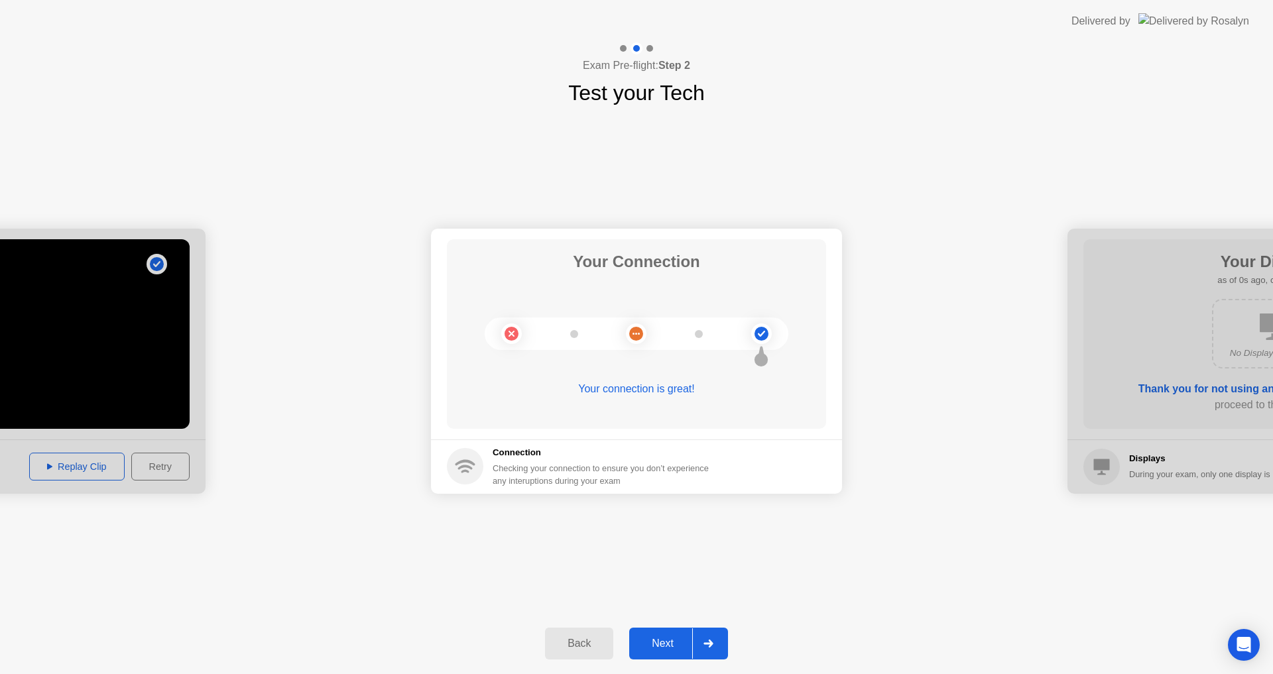
click at [569, 638] on div "Back" at bounding box center [579, 644] width 60 height 12
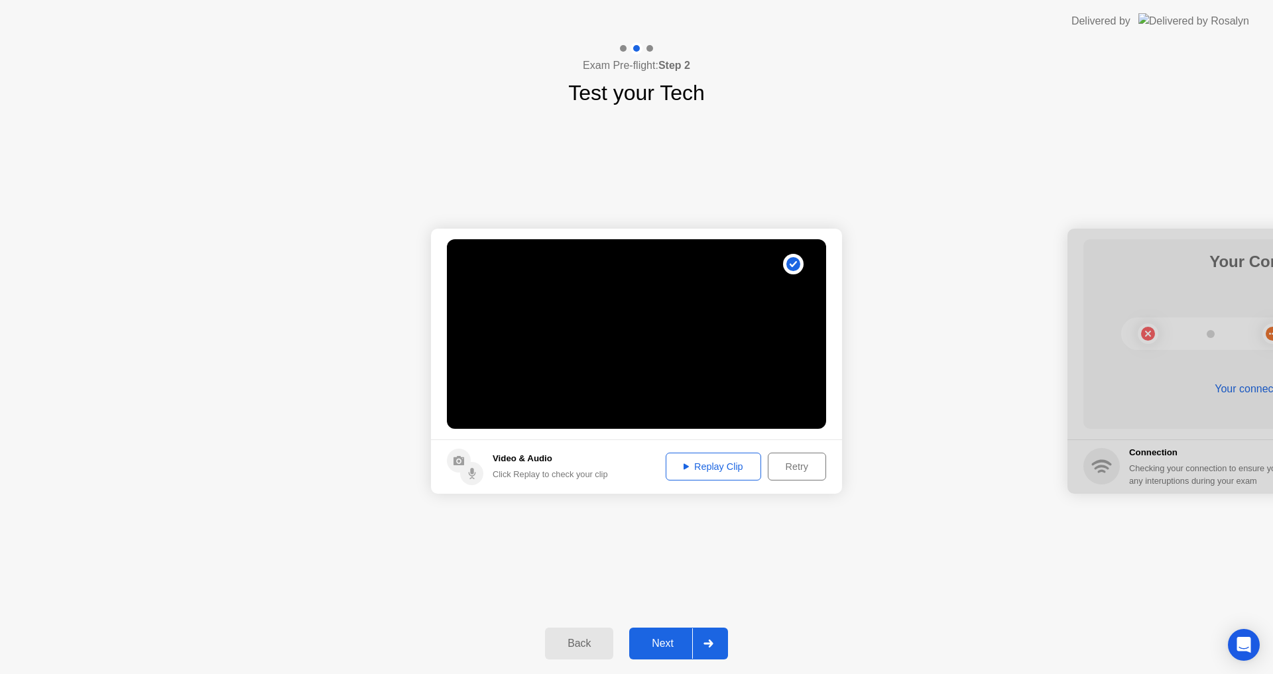
click at [569, 638] on div "Back" at bounding box center [579, 644] width 60 height 12
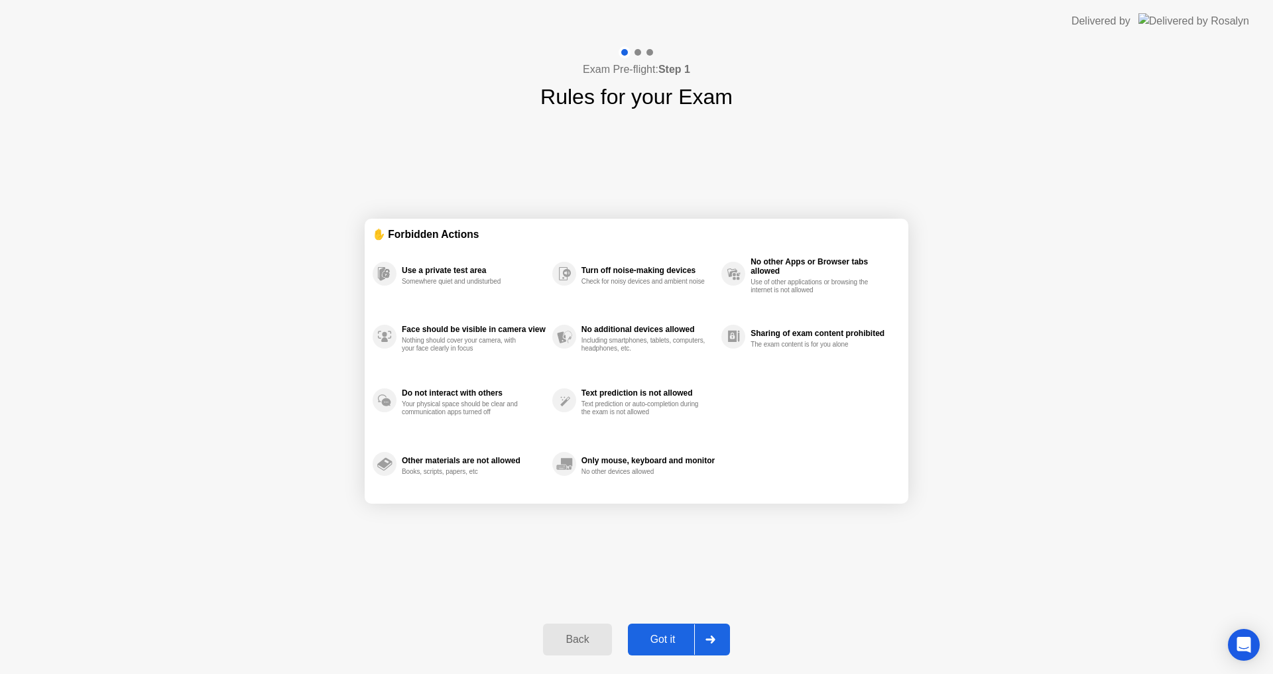
click at [712, 646] on div at bounding box center [710, 640] width 32 height 31
select select "**********"
select select "*******"
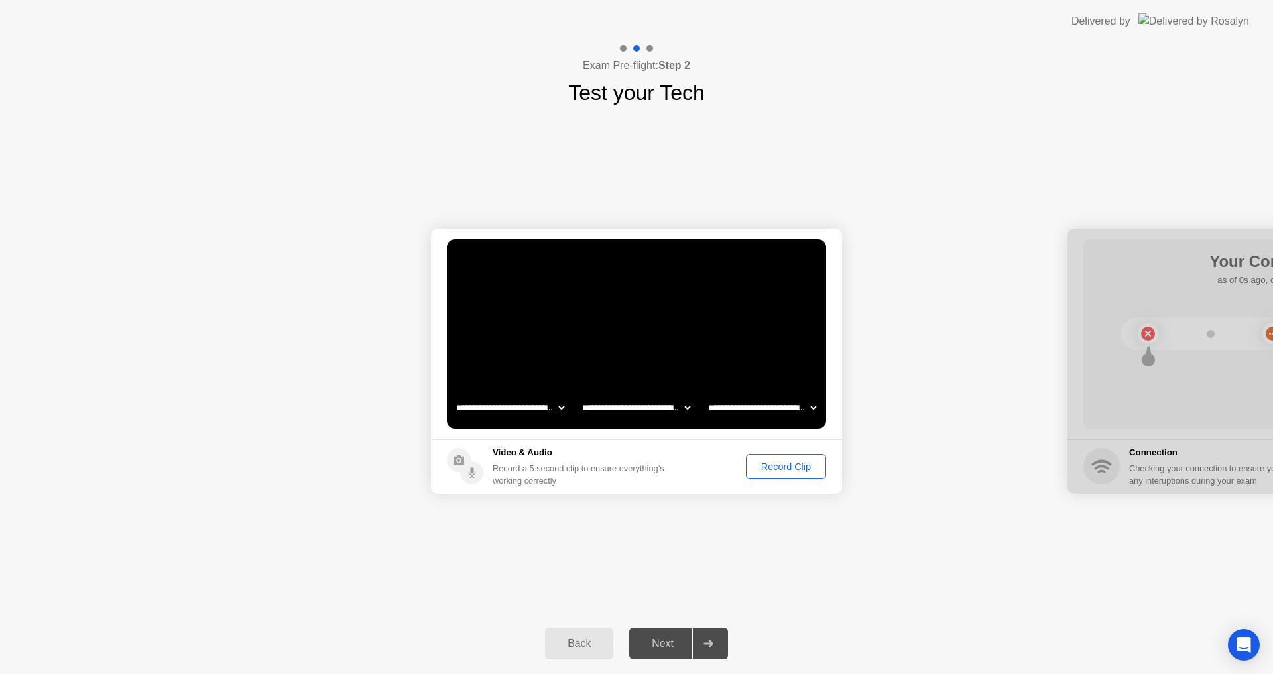
click at [793, 475] on button "Record Clip" at bounding box center [786, 466] width 80 height 25
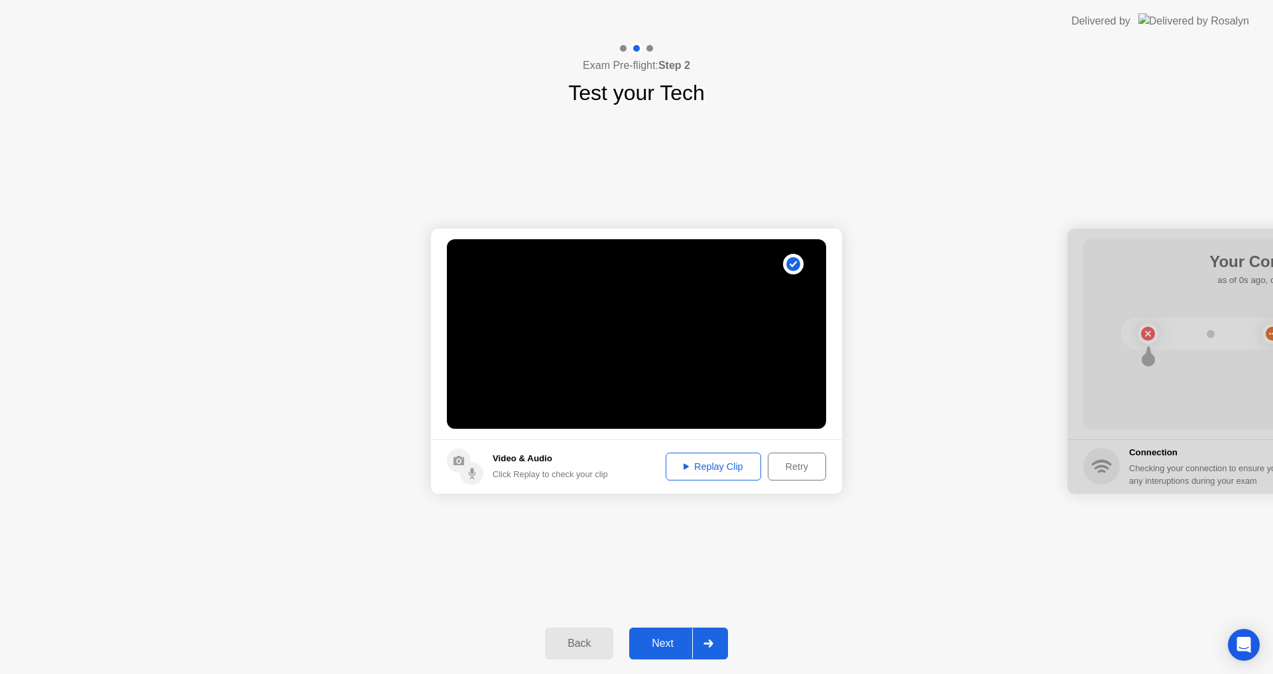
click at [678, 638] on div "Next" at bounding box center [662, 644] width 59 height 12
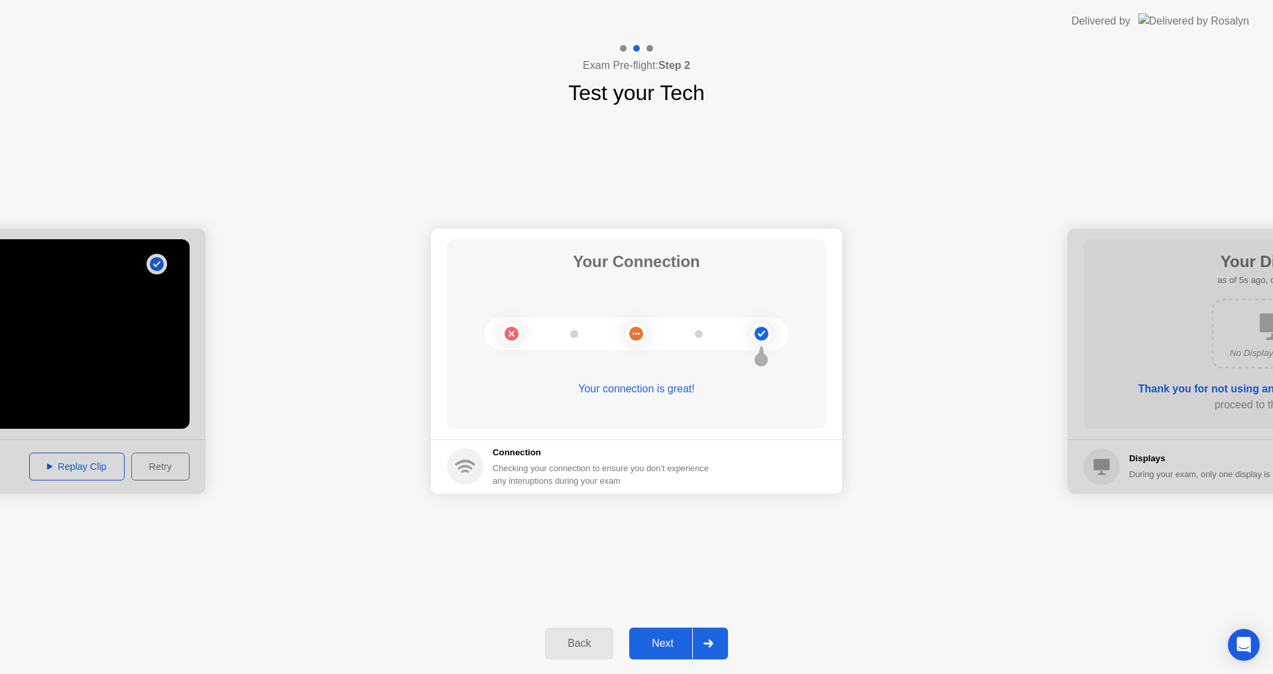
click at [663, 646] on div "Next" at bounding box center [662, 644] width 59 height 12
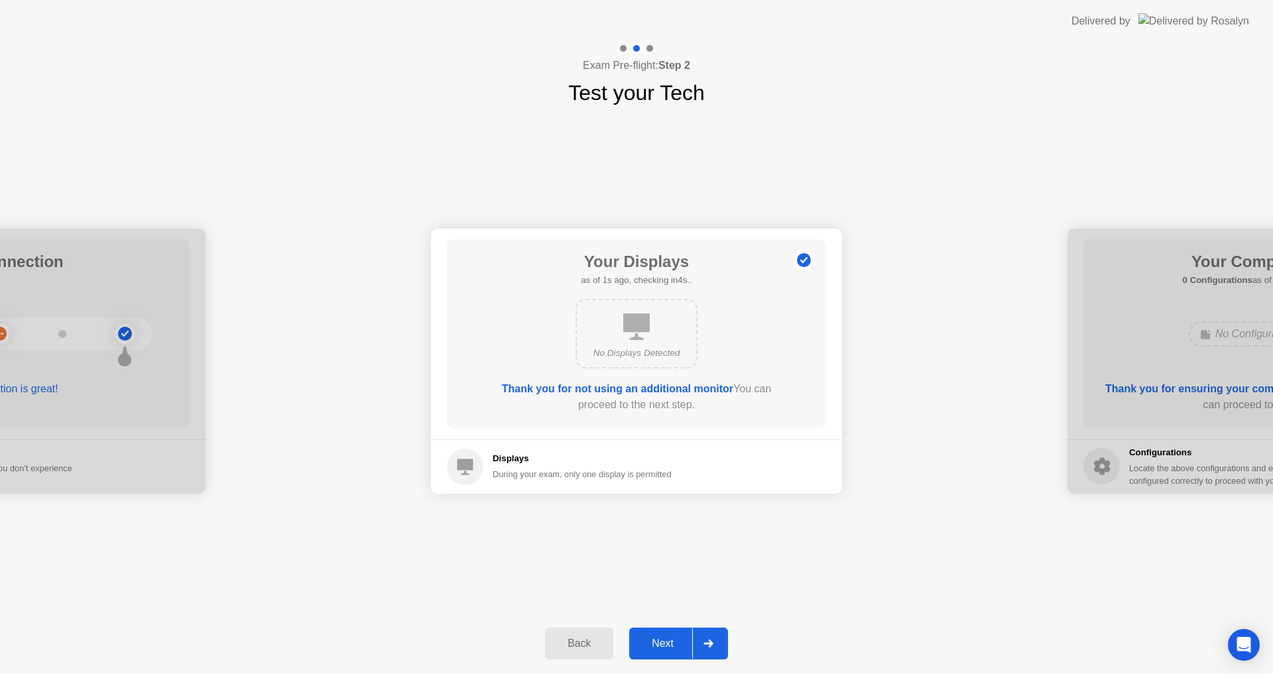
click at [663, 646] on div "Next" at bounding box center [662, 644] width 59 height 12
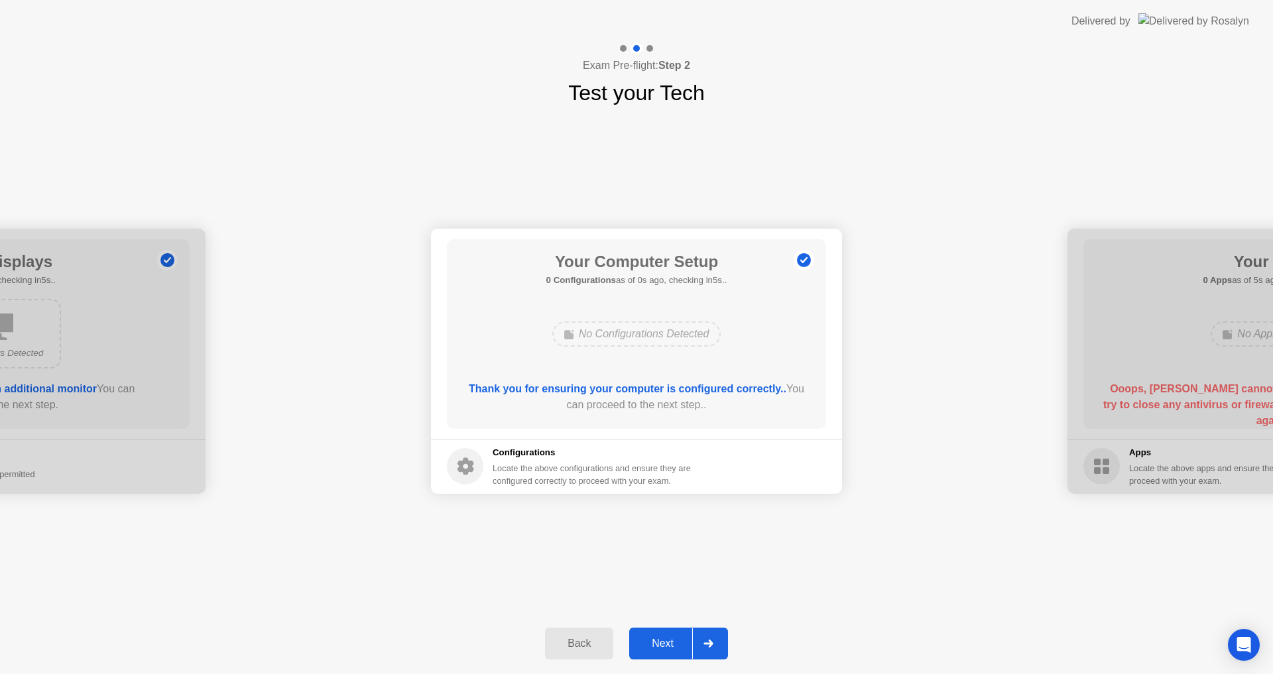
click at [663, 646] on div "Next" at bounding box center [662, 644] width 59 height 12
